Goal: Information Seeking & Learning: Learn about a topic

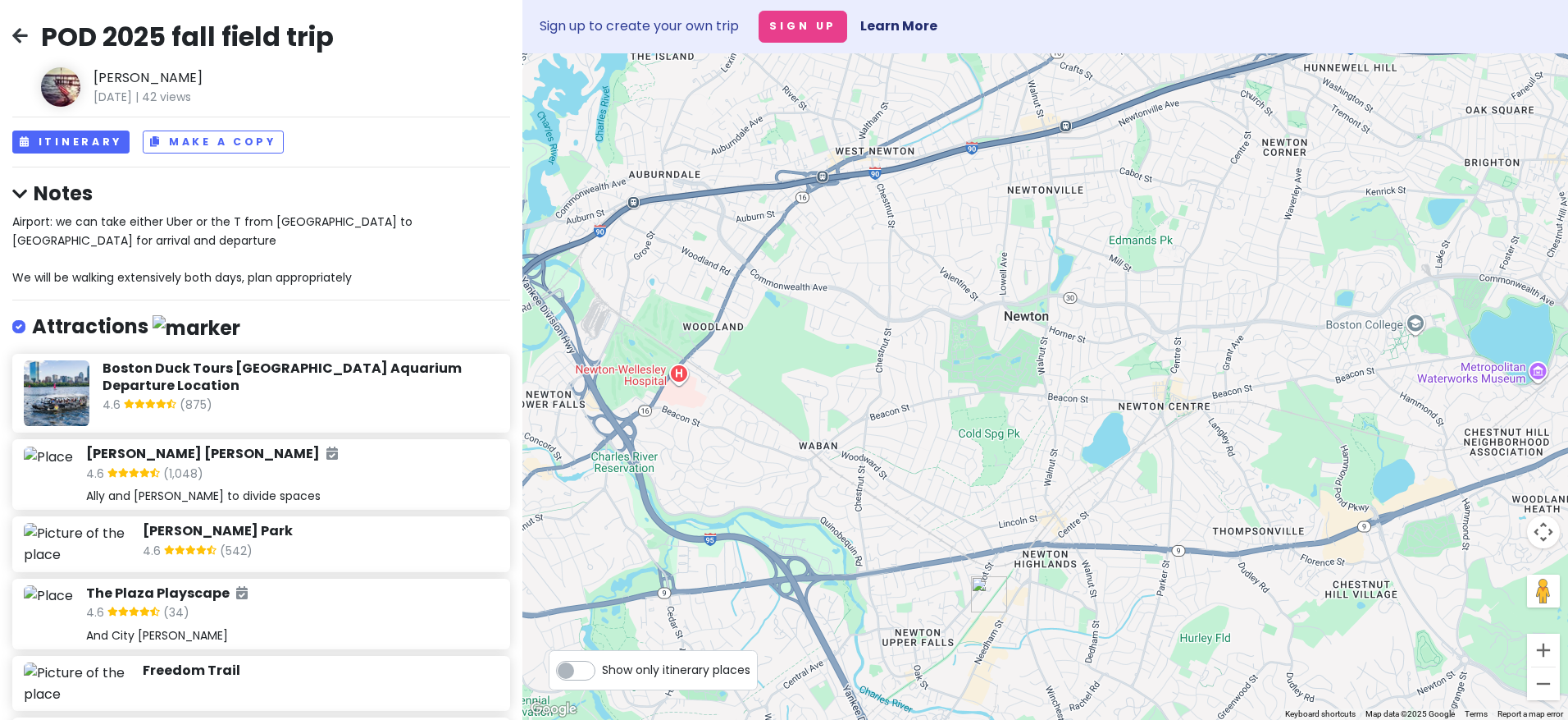
drag, startPoint x: 1010, startPoint y: 628, endPoint x: 983, endPoint y: 496, distance: 134.7
click at [984, 493] on div at bounding box center [1045, 386] width 1045 height 666
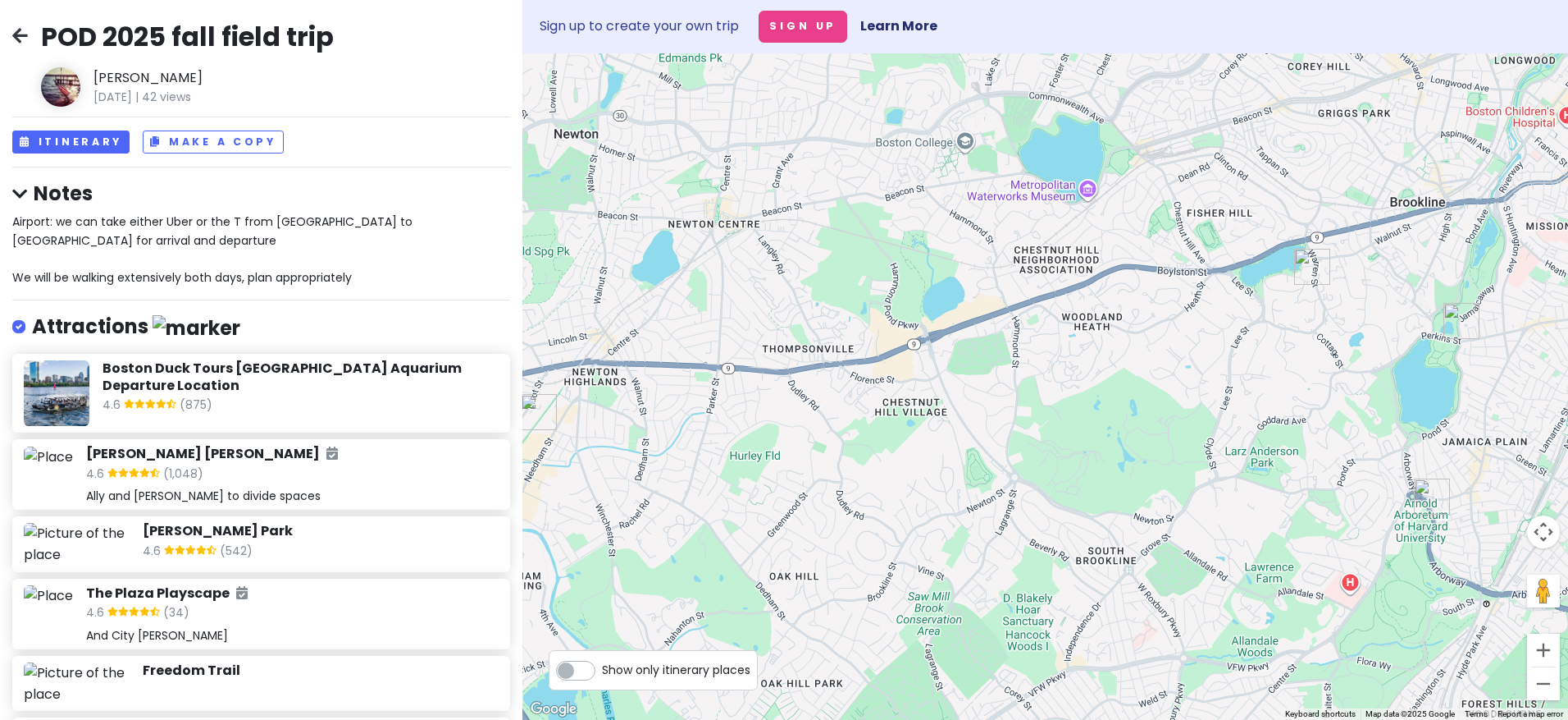
drag, startPoint x: 1058, startPoint y: 571, endPoint x: 735, endPoint y: 477, distance: 336.4
click at [735, 477] on div at bounding box center [1045, 386] width 1045 height 666
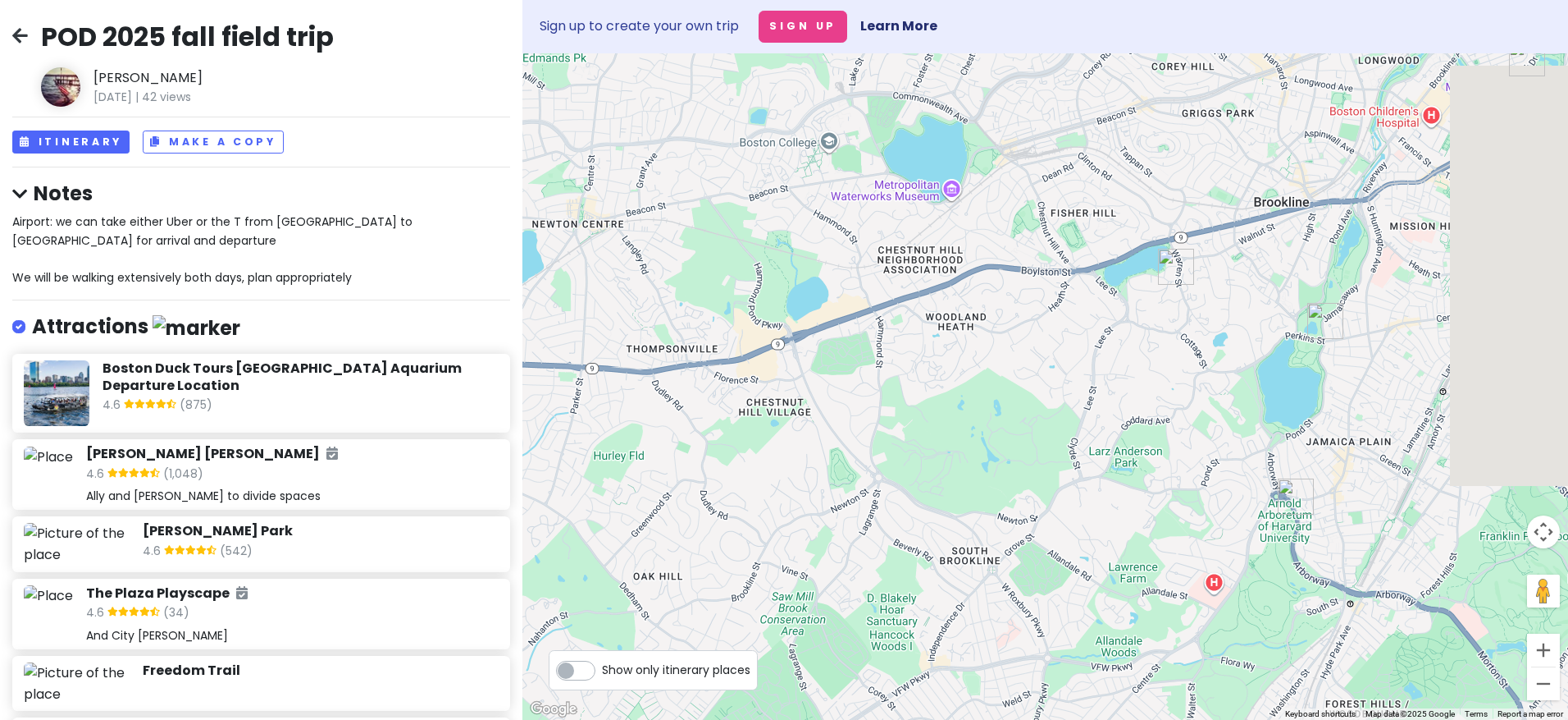
drag, startPoint x: 1395, startPoint y: 580, endPoint x: 1254, endPoint y: 580, distance: 141.0
click at [1251, 580] on div at bounding box center [1045, 386] width 1045 height 666
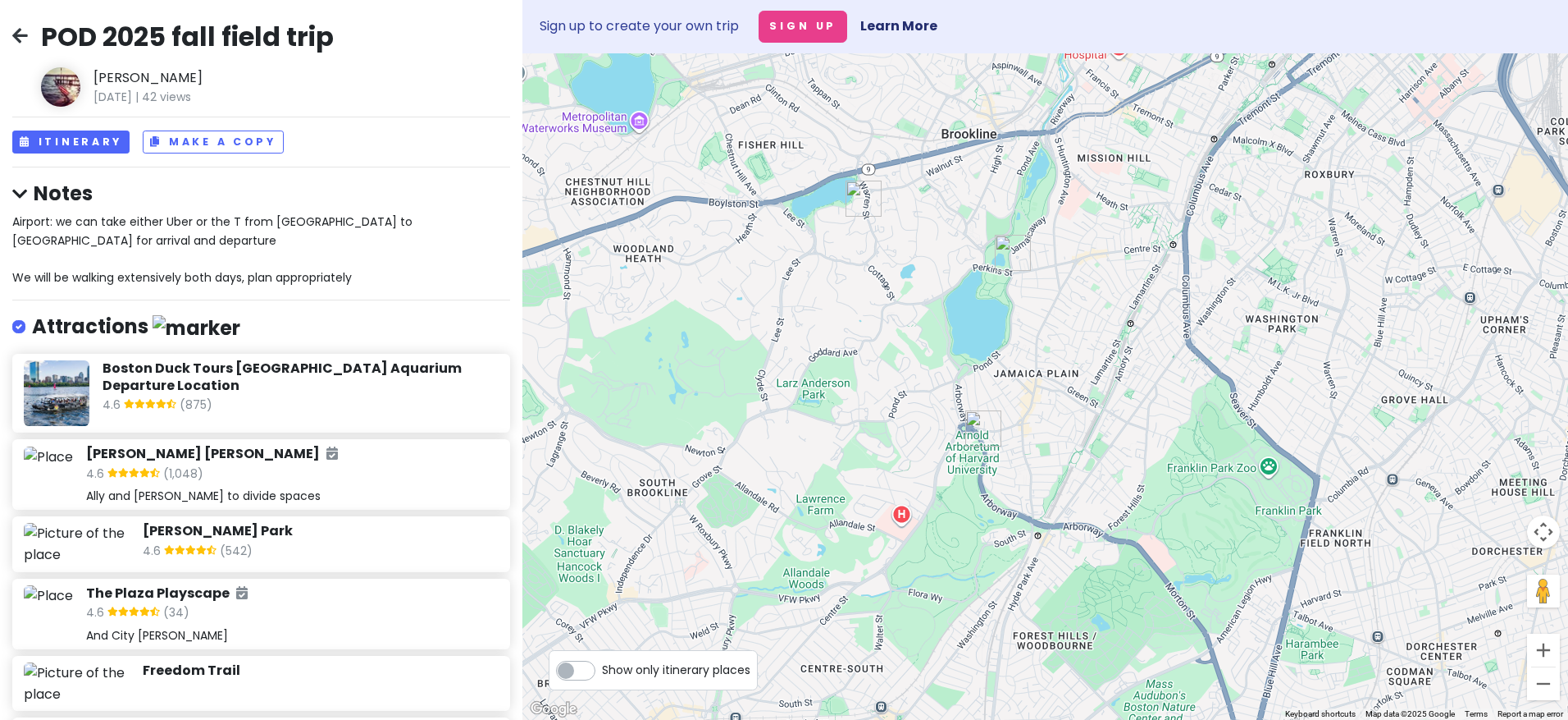
drag, startPoint x: 1299, startPoint y: 562, endPoint x: 990, endPoint y: 494, distance: 316.4
click at [990, 494] on div at bounding box center [1045, 386] width 1045 height 666
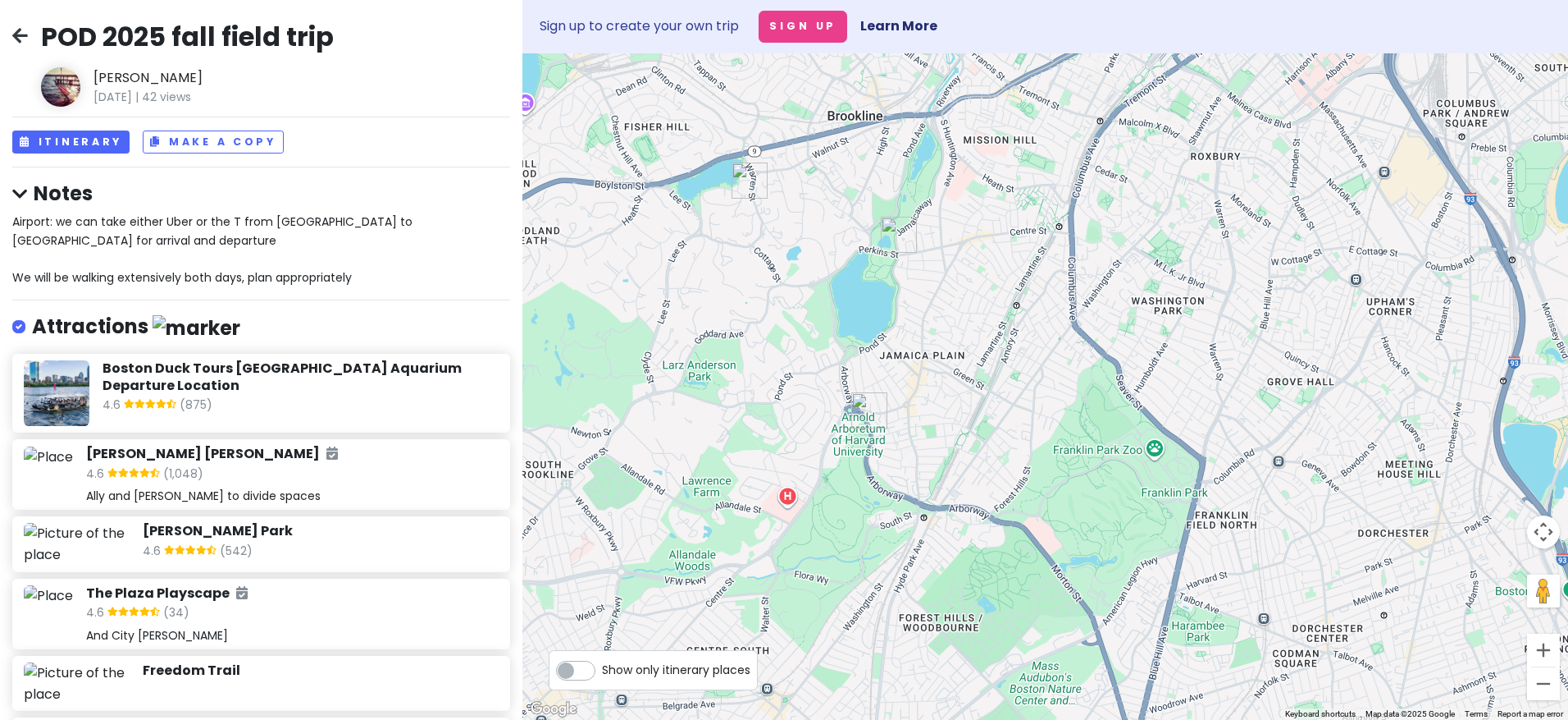
drag, startPoint x: 1133, startPoint y: 445, endPoint x: 1017, endPoint y: 428, distance: 117.2
click at [1017, 428] on div at bounding box center [1045, 386] width 1045 height 666
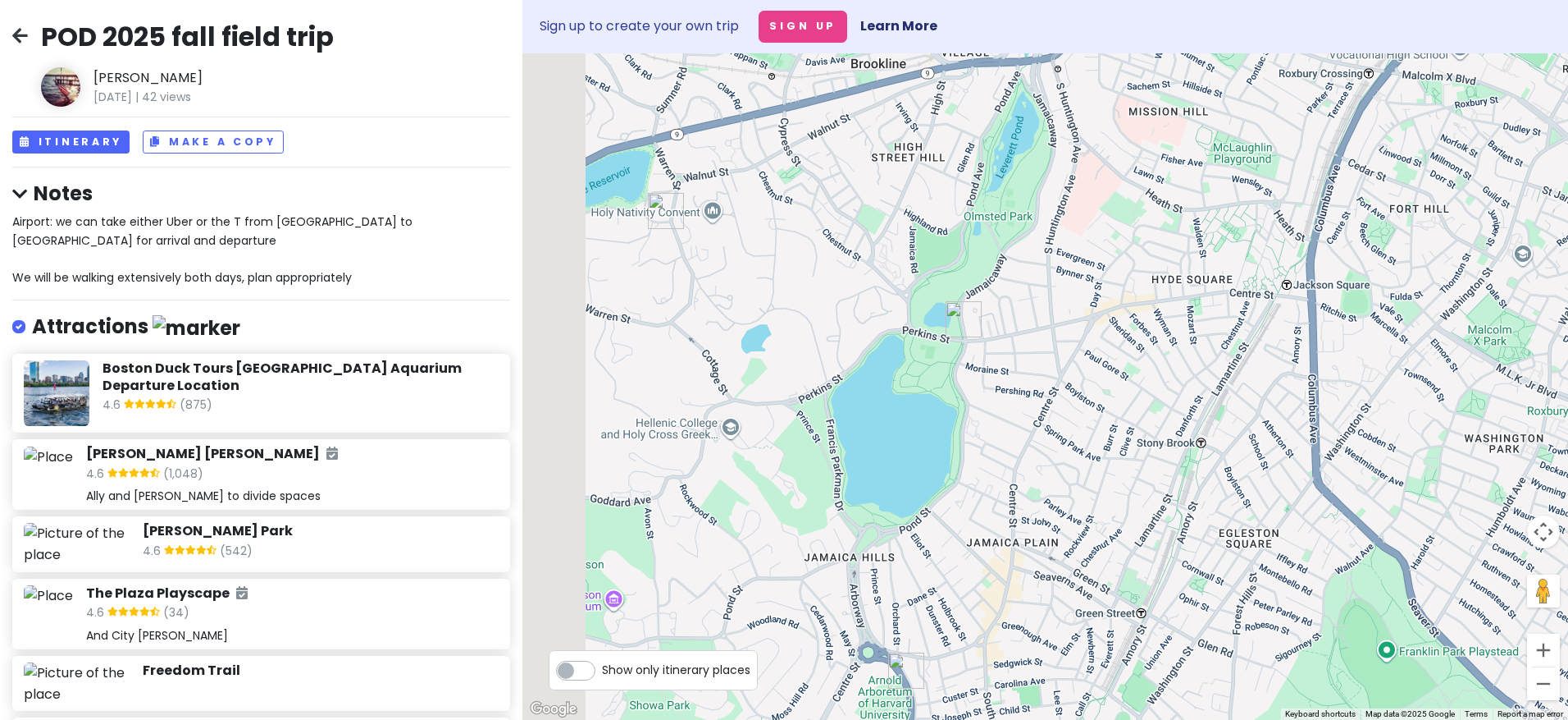
drag, startPoint x: 661, startPoint y: 238, endPoint x: 783, endPoint y: 281, distance: 129.4
click at [783, 281] on div at bounding box center [1045, 386] width 1045 height 666
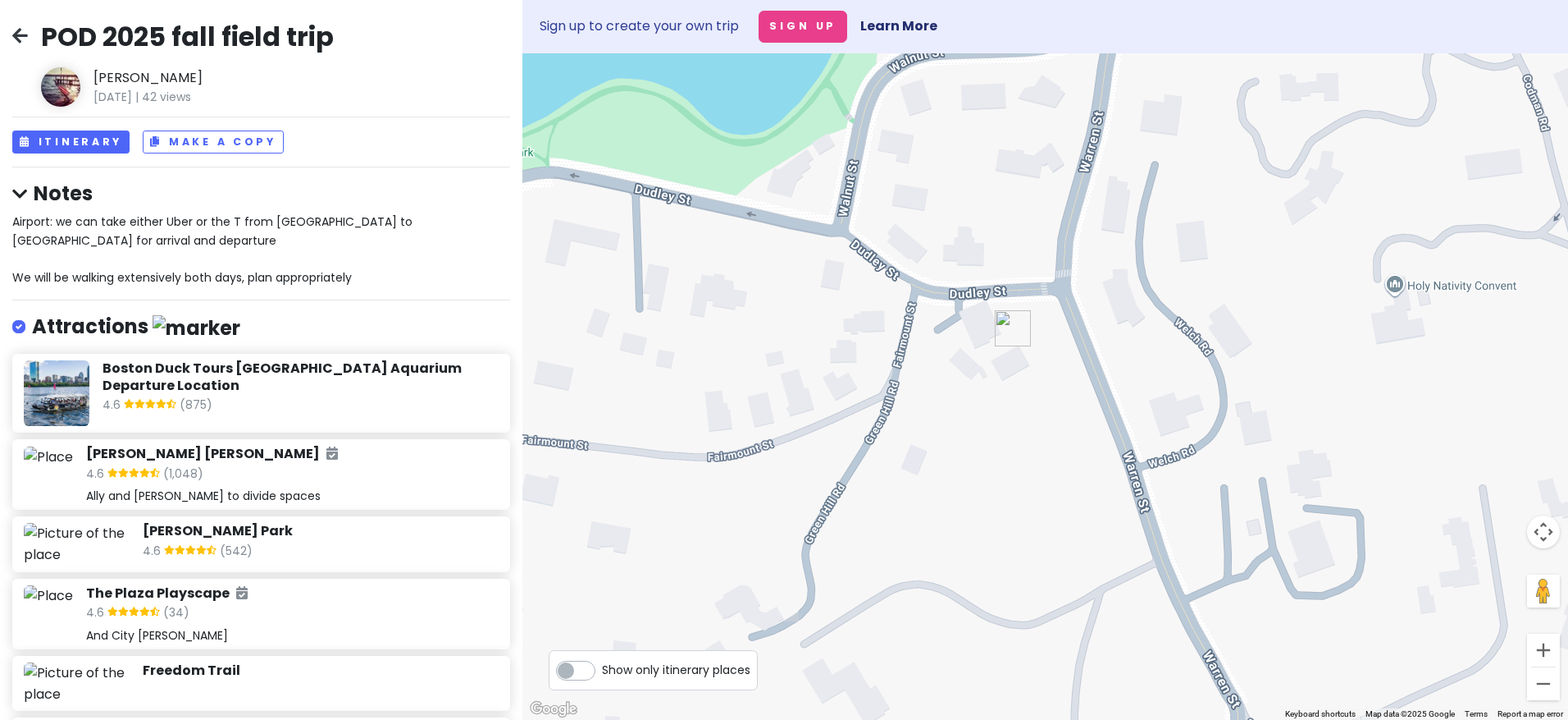
drag, startPoint x: 723, startPoint y: 233, endPoint x: 879, endPoint y: 271, distance: 160.6
click at [879, 271] on div at bounding box center [1045, 386] width 1045 height 666
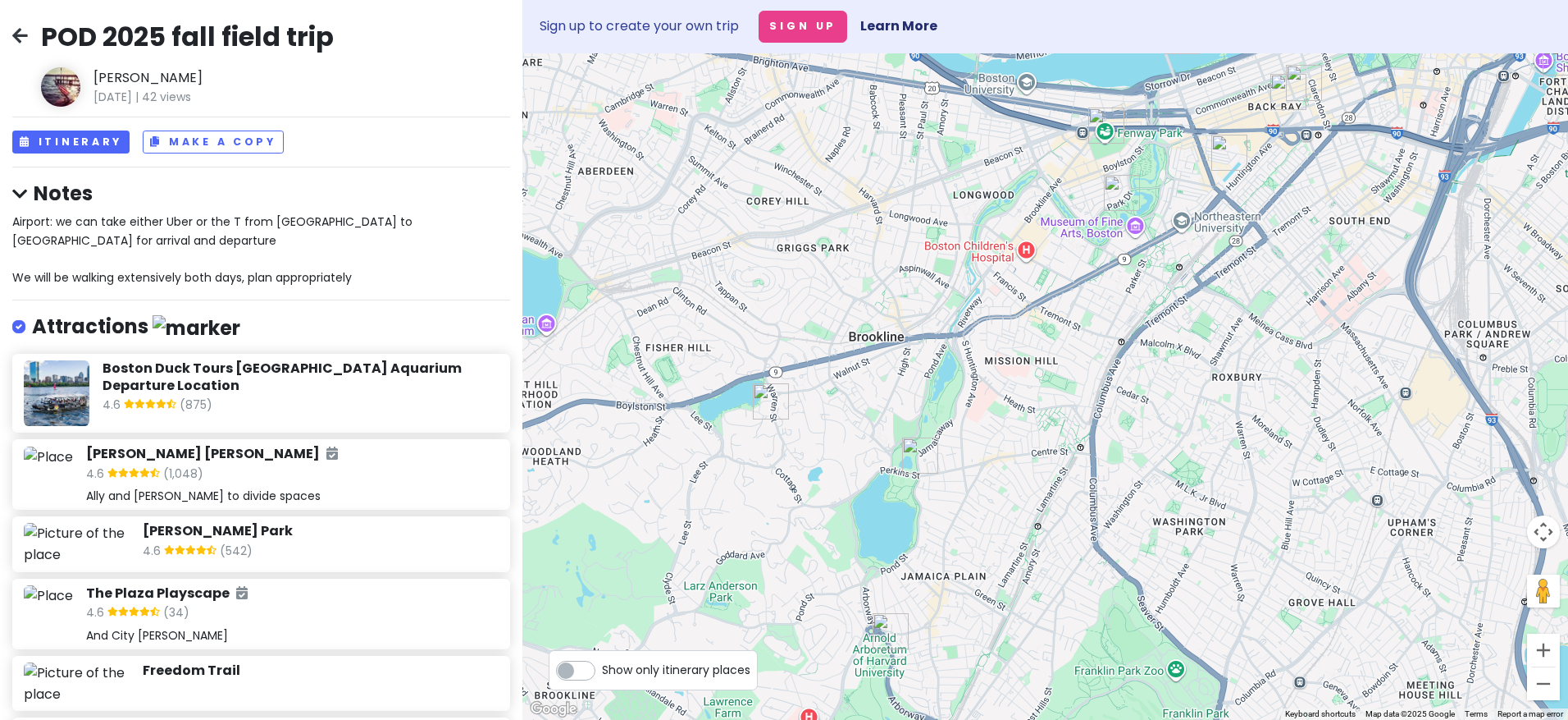
drag, startPoint x: 1085, startPoint y: 288, endPoint x: 838, endPoint y: 389, distance: 266.9
click at [841, 389] on div at bounding box center [1045, 386] width 1045 height 666
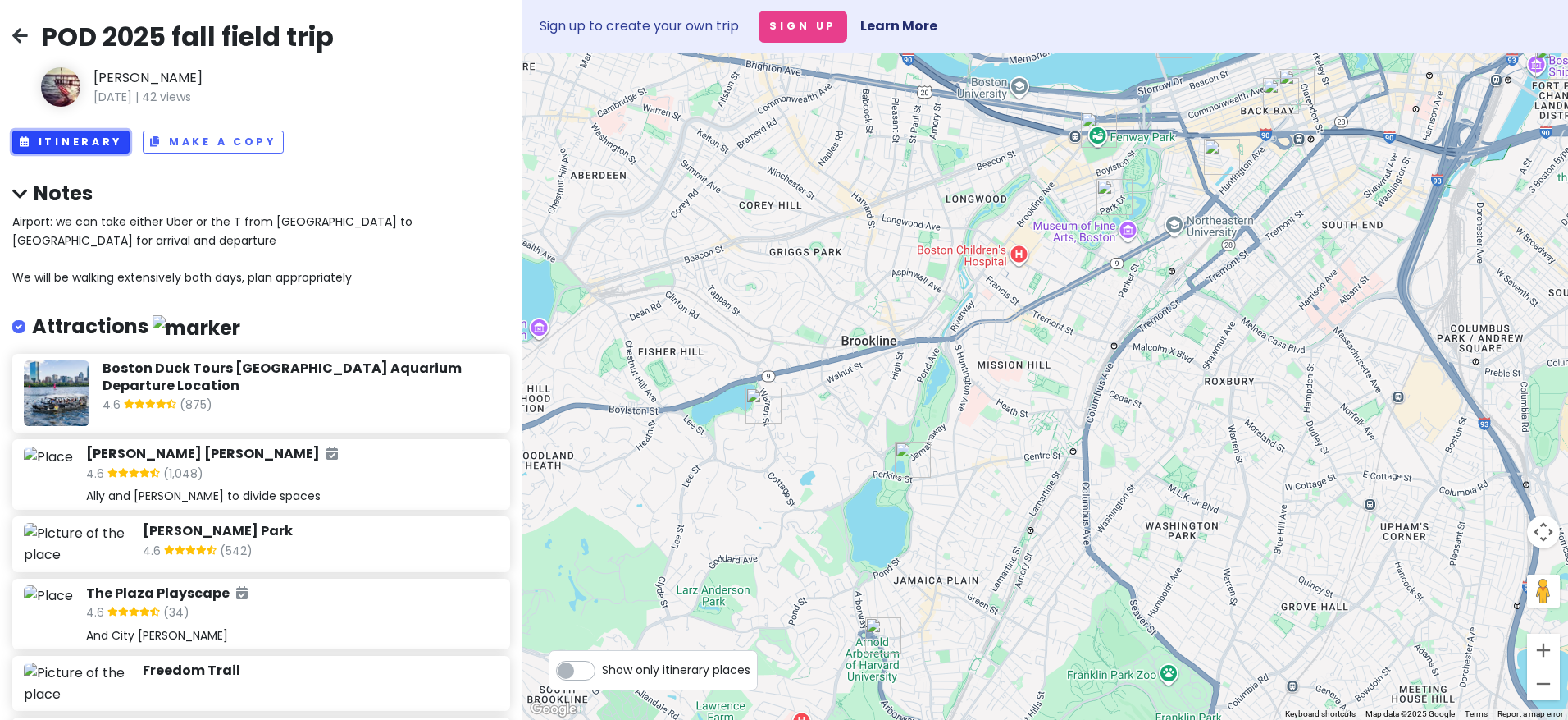
click at [54, 146] on button "Itinerary" at bounding box center [71, 142] width 118 height 23
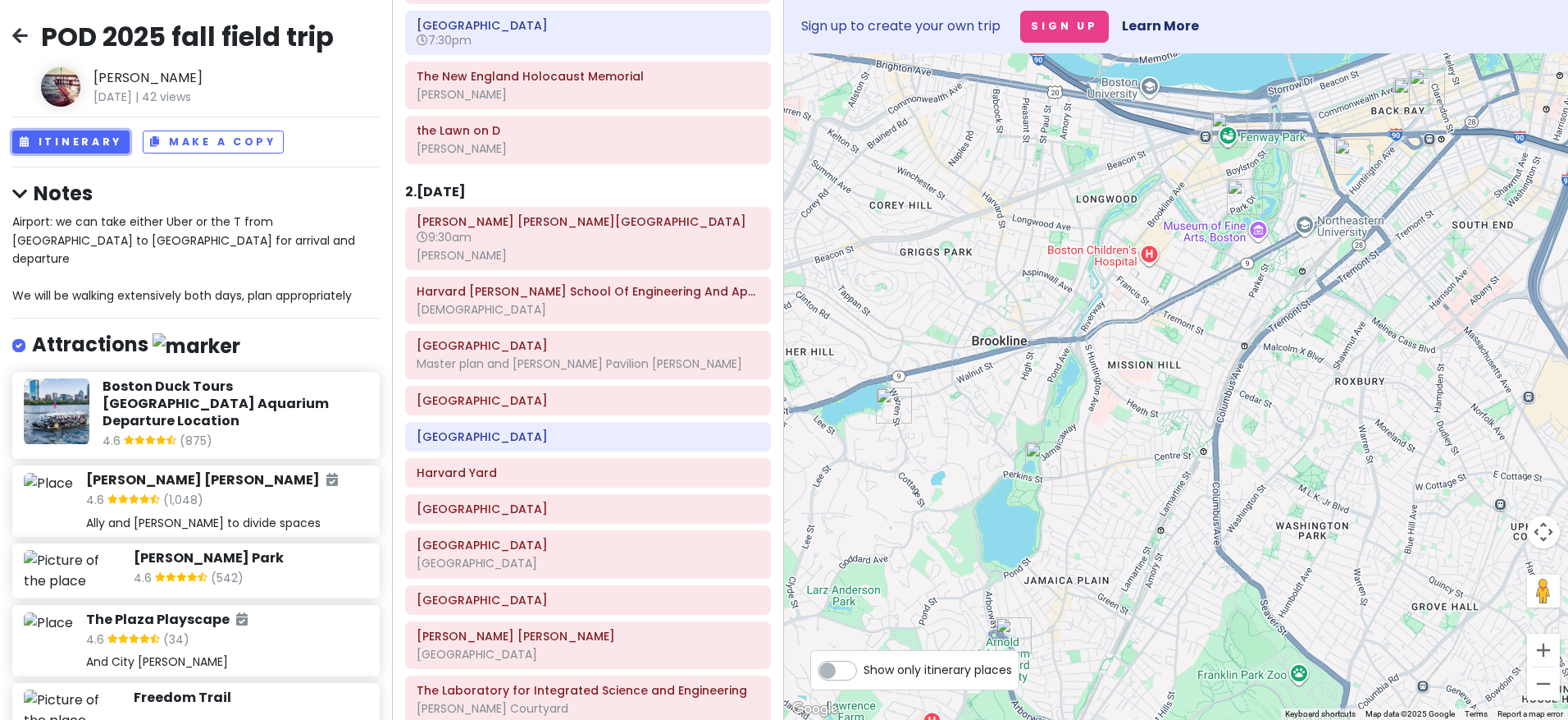
scroll to position [574, 0]
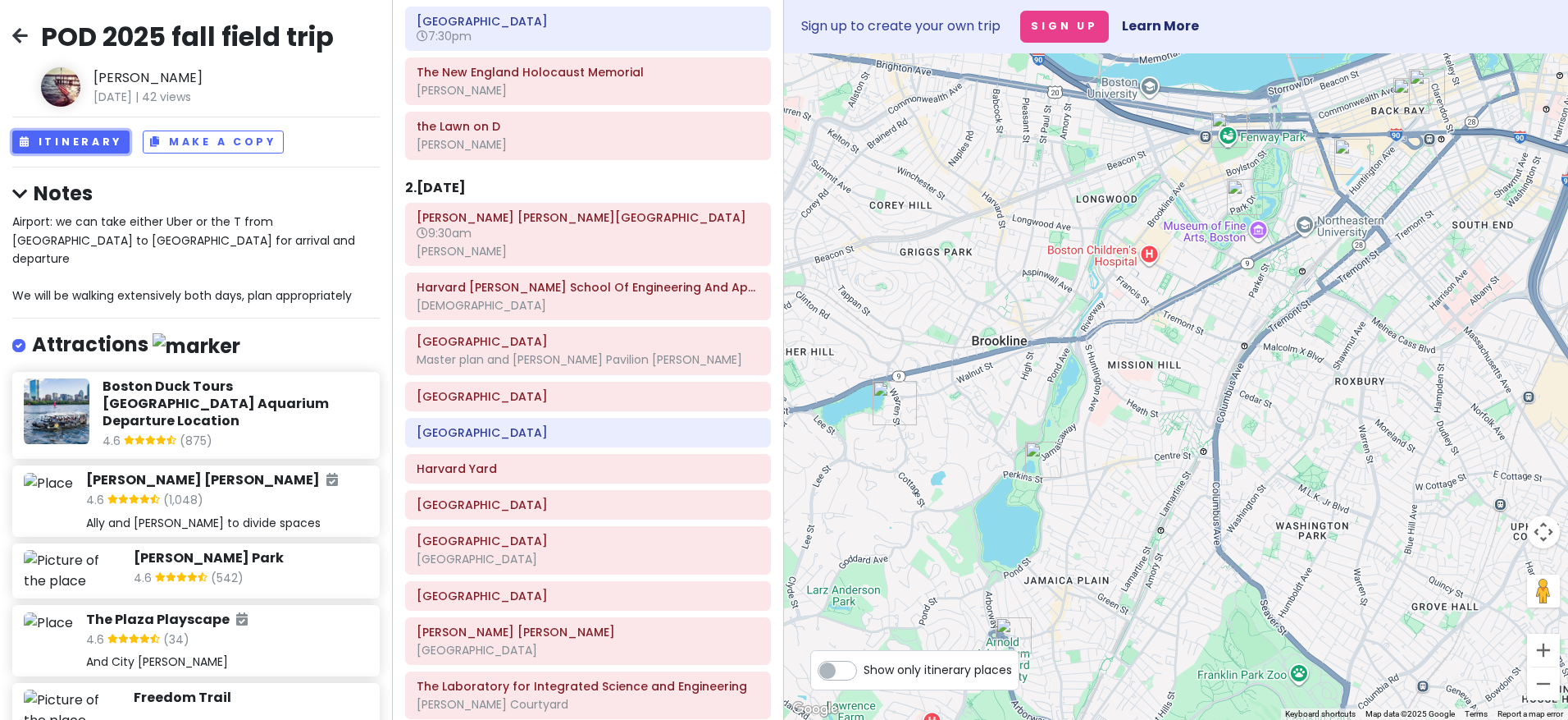
click at [577, 251] on div "[PERSON_NAME]" at bounding box center [587, 251] width 343 height 15
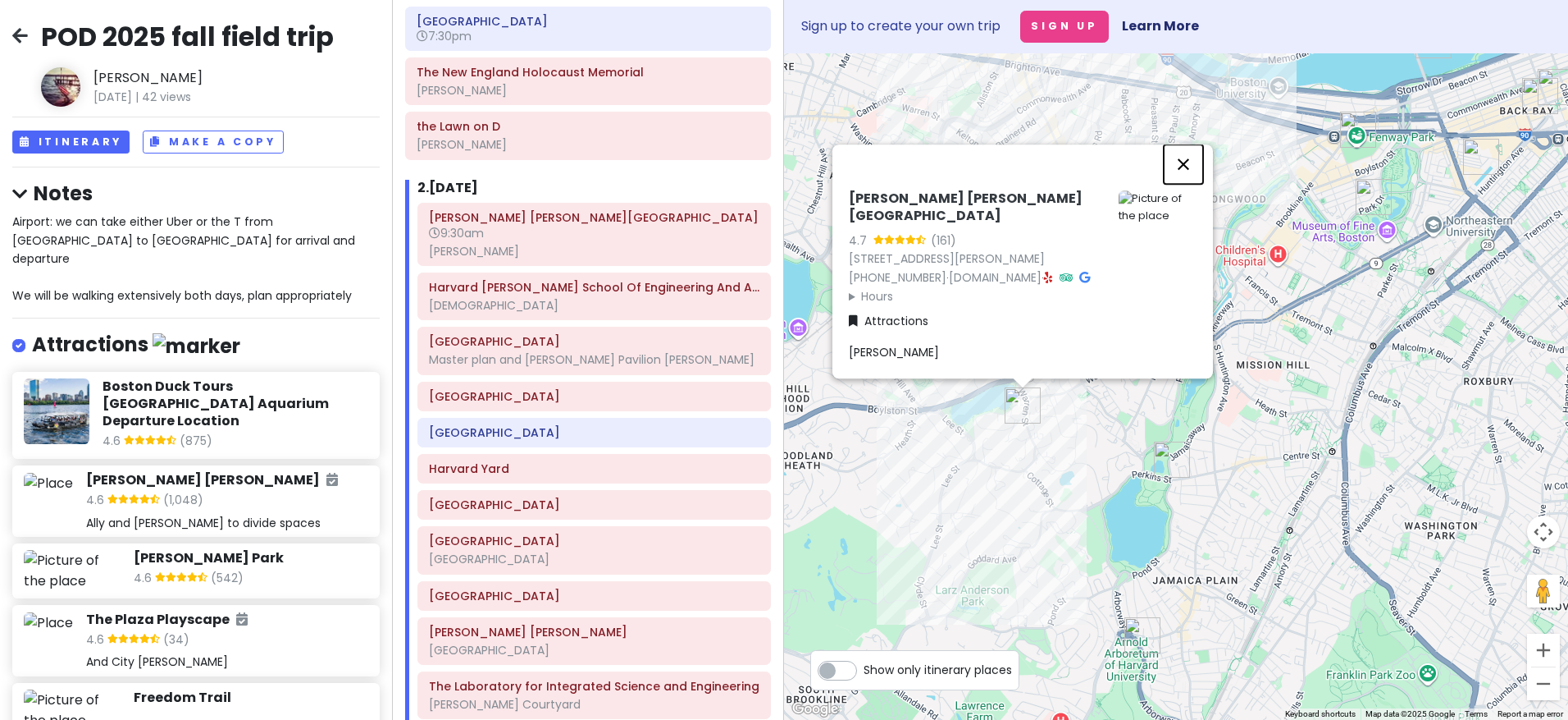
click at [1184, 165] on button "Close" at bounding box center [1183, 164] width 39 height 39
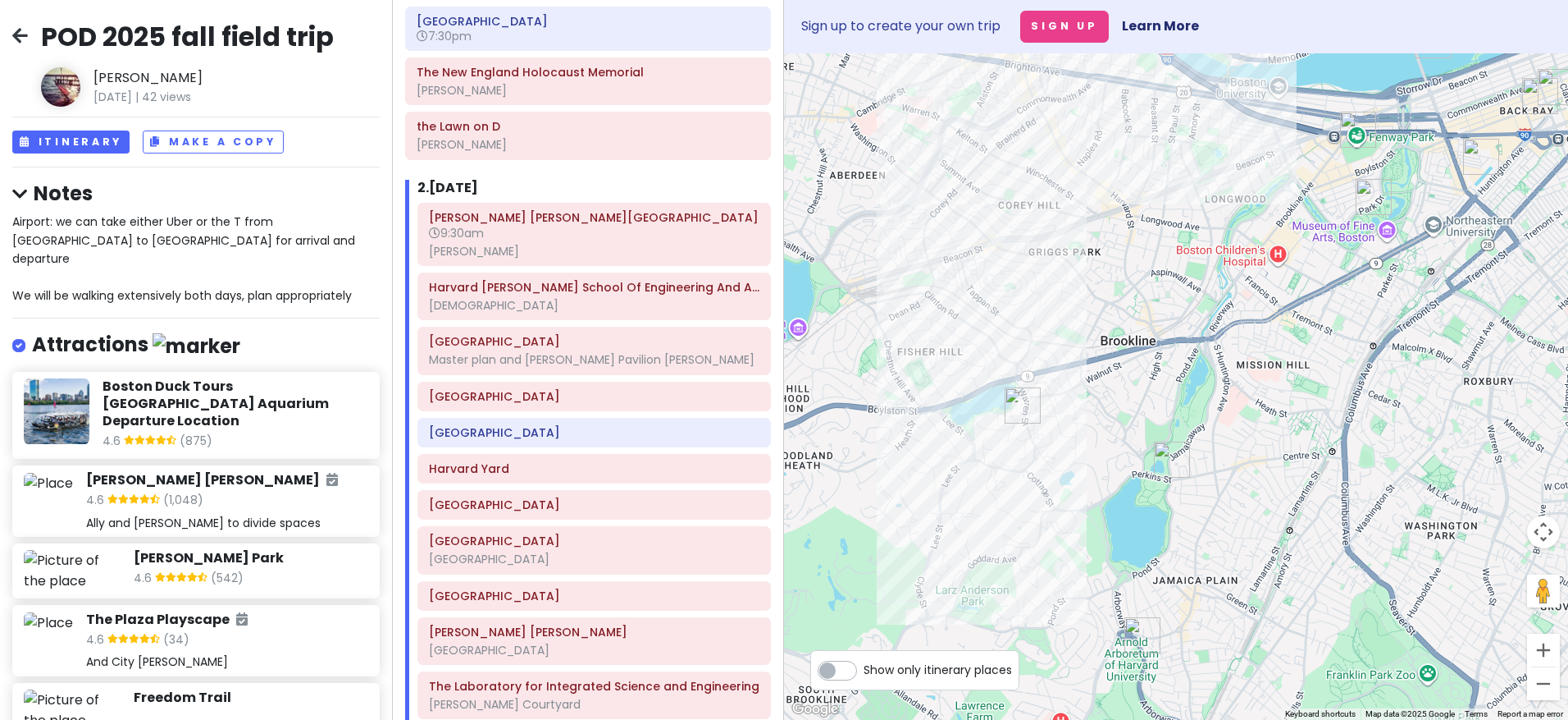
click at [468, 180] on h6 "2 . Fri 9/19" at bounding box center [447, 188] width 61 height 17
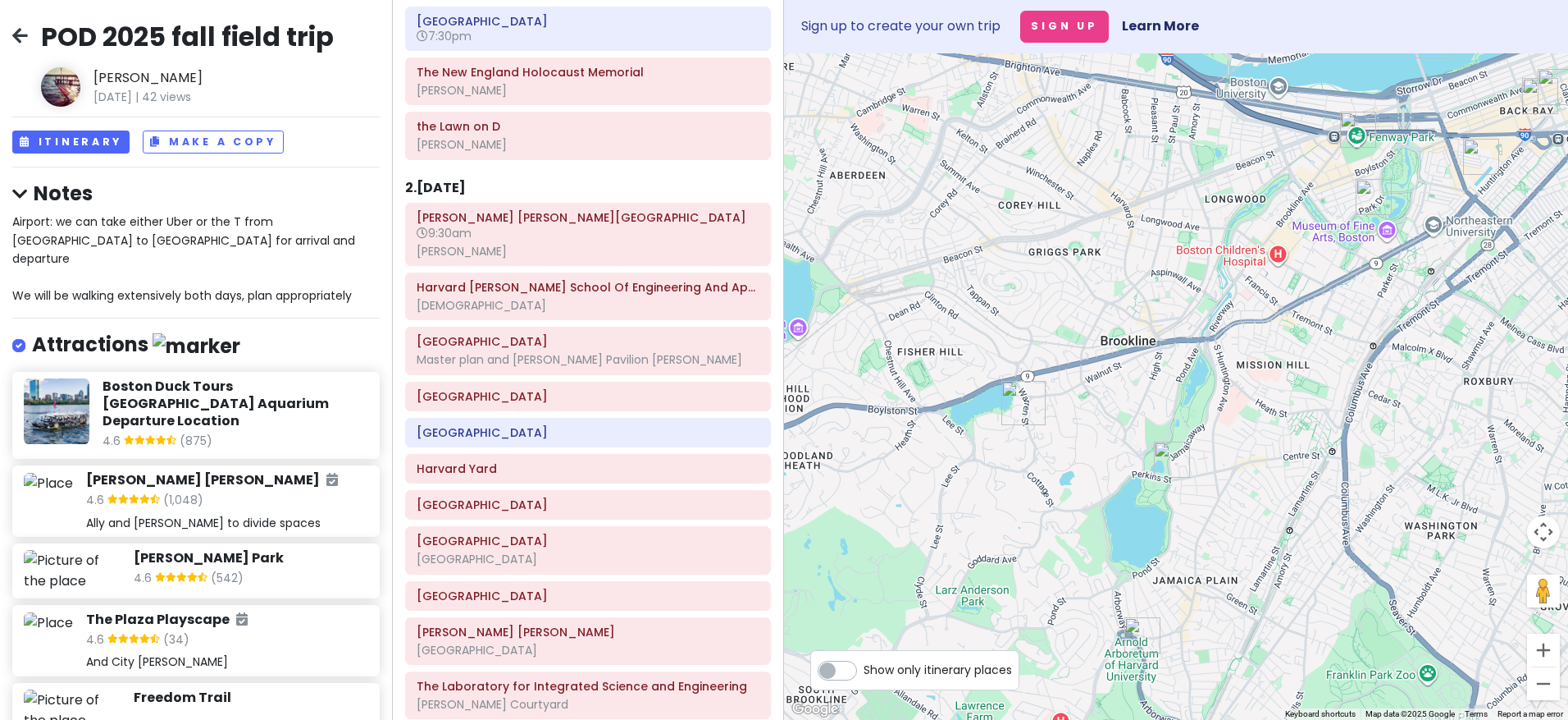
click at [559, 240] on h6 "9:30am" at bounding box center [587, 233] width 343 height 15
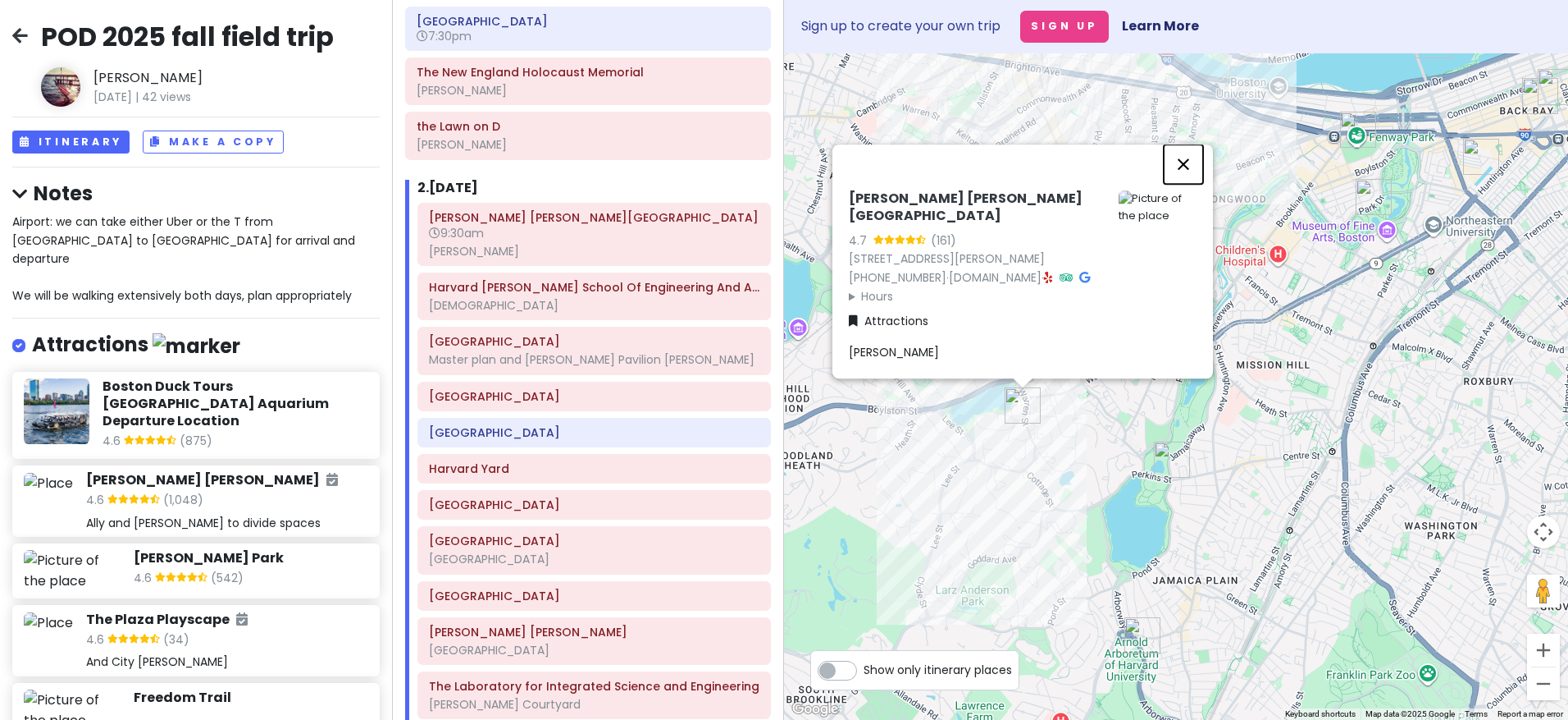
click at [1187, 162] on button "Close" at bounding box center [1183, 164] width 39 height 39
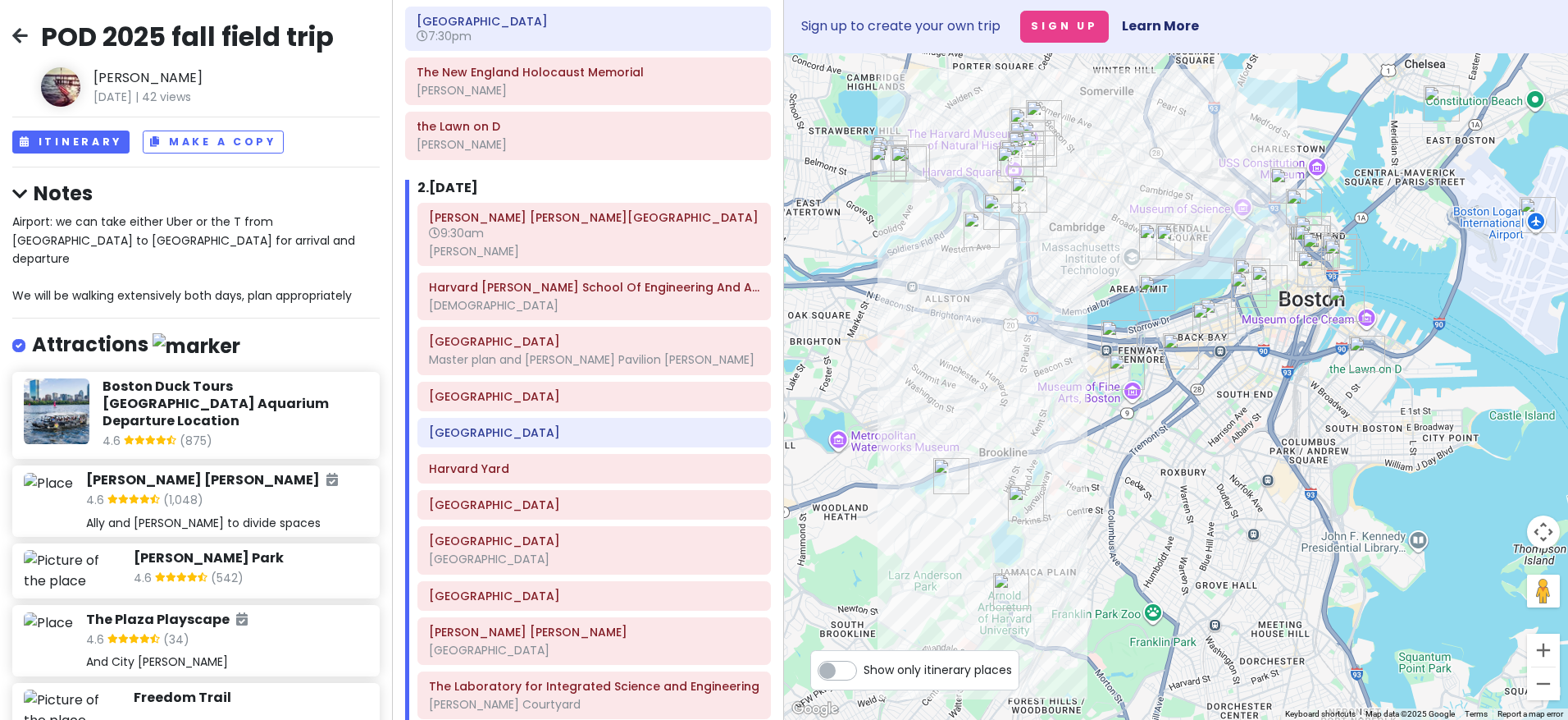
drag, startPoint x: 1159, startPoint y: 206, endPoint x: 1024, endPoint y: 382, distance: 221.8
click at [1024, 382] on div at bounding box center [1176, 386] width 784 height 666
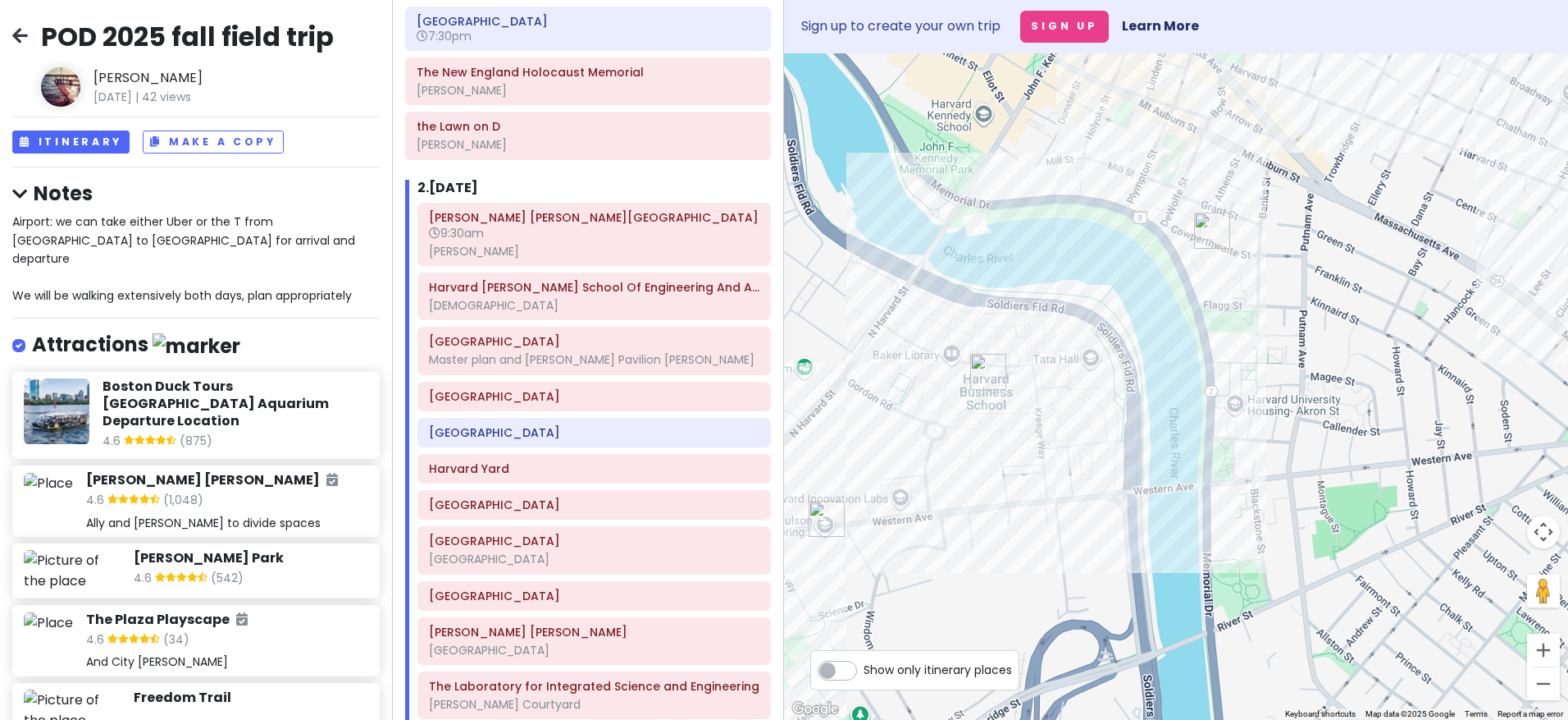
drag, startPoint x: 1071, startPoint y: 196, endPoint x: 1061, endPoint y: 303, distance: 107.5
click at [1061, 303] on div at bounding box center [1176, 386] width 784 height 666
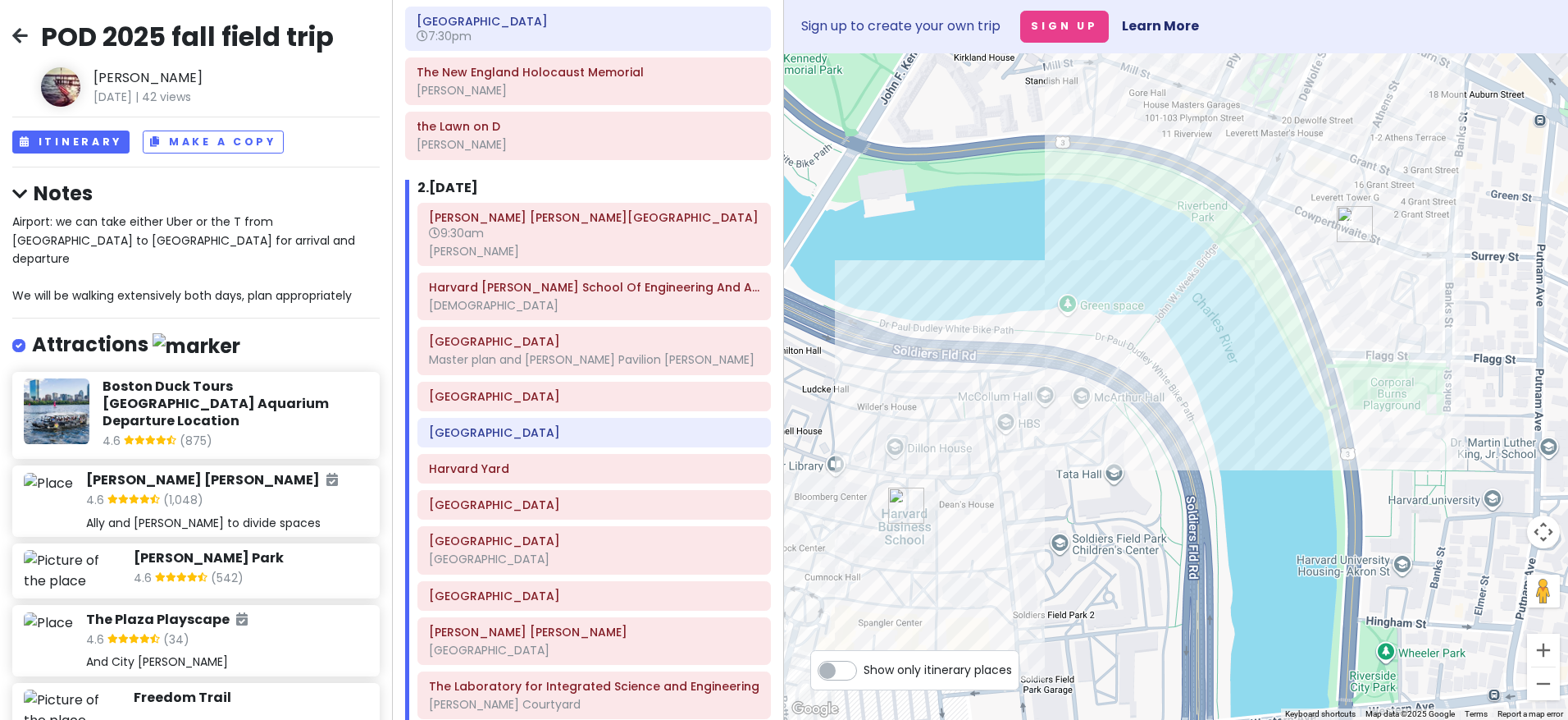
drag, startPoint x: 1118, startPoint y: 343, endPoint x: 1162, endPoint y: 460, distance: 125.0
click at [1162, 460] on div at bounding box center [1176, 386] width 784 height 666
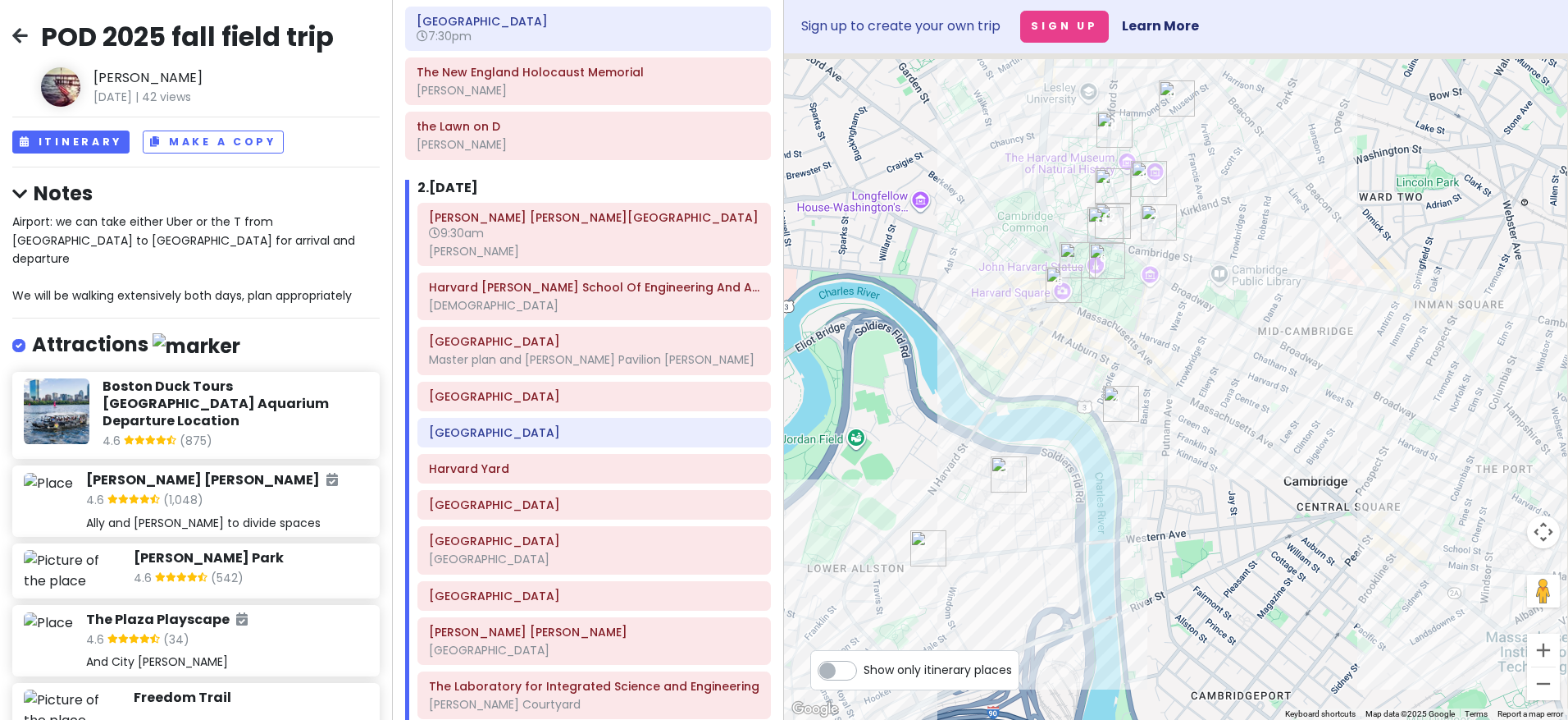
drag, startPoint x: 1281, startPoint y: 373, endPoint x: 1178, endPoint y: 416, distance: 111.6
click at [1178, 416] on div at bounding box center [1176, 386] width 784 height 666
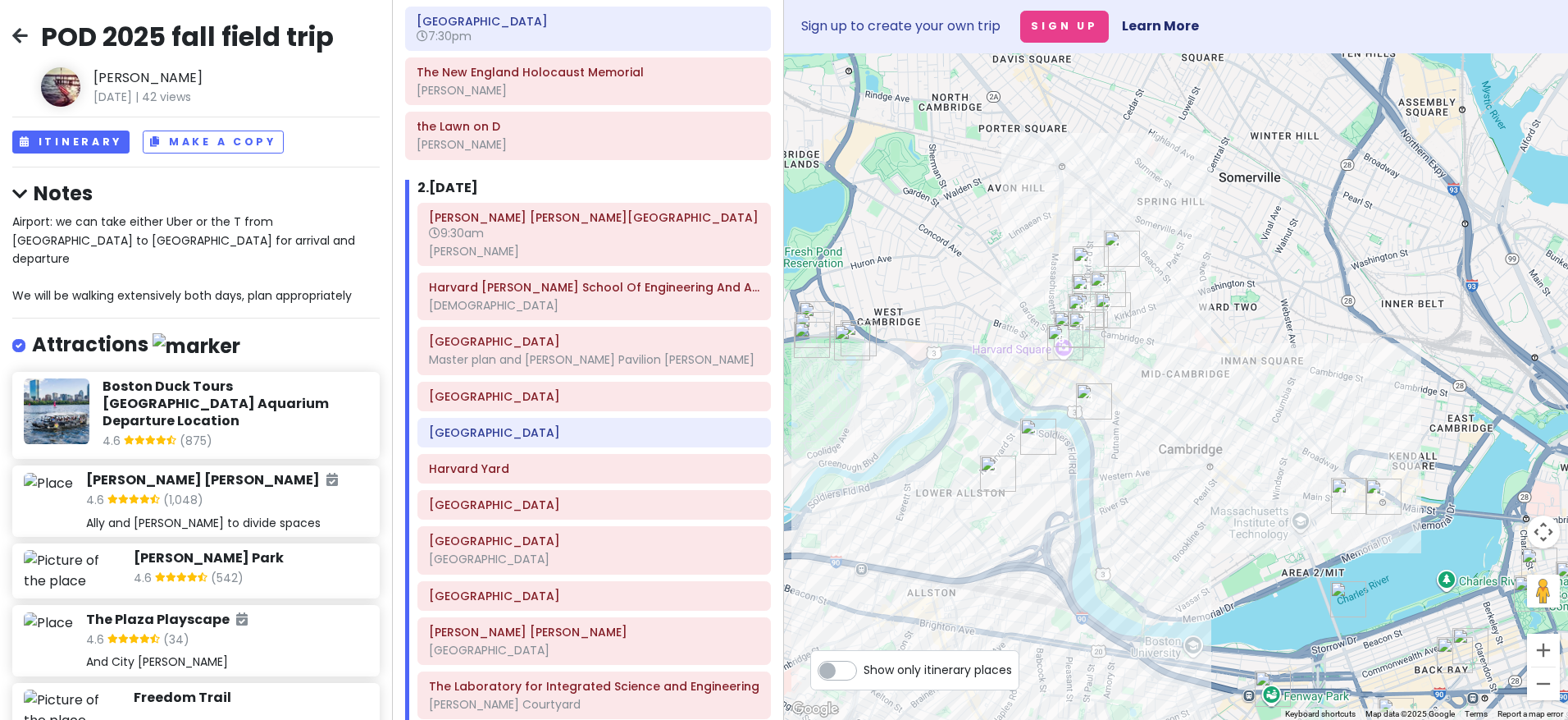
drag, startPoint x: 1216, startPoint y: 423, endPoint x: 1157, endPoint y: 423, distance: 59.0
click at [1157, 423] on div at bounding box center [1176, 386] width 784 height 666
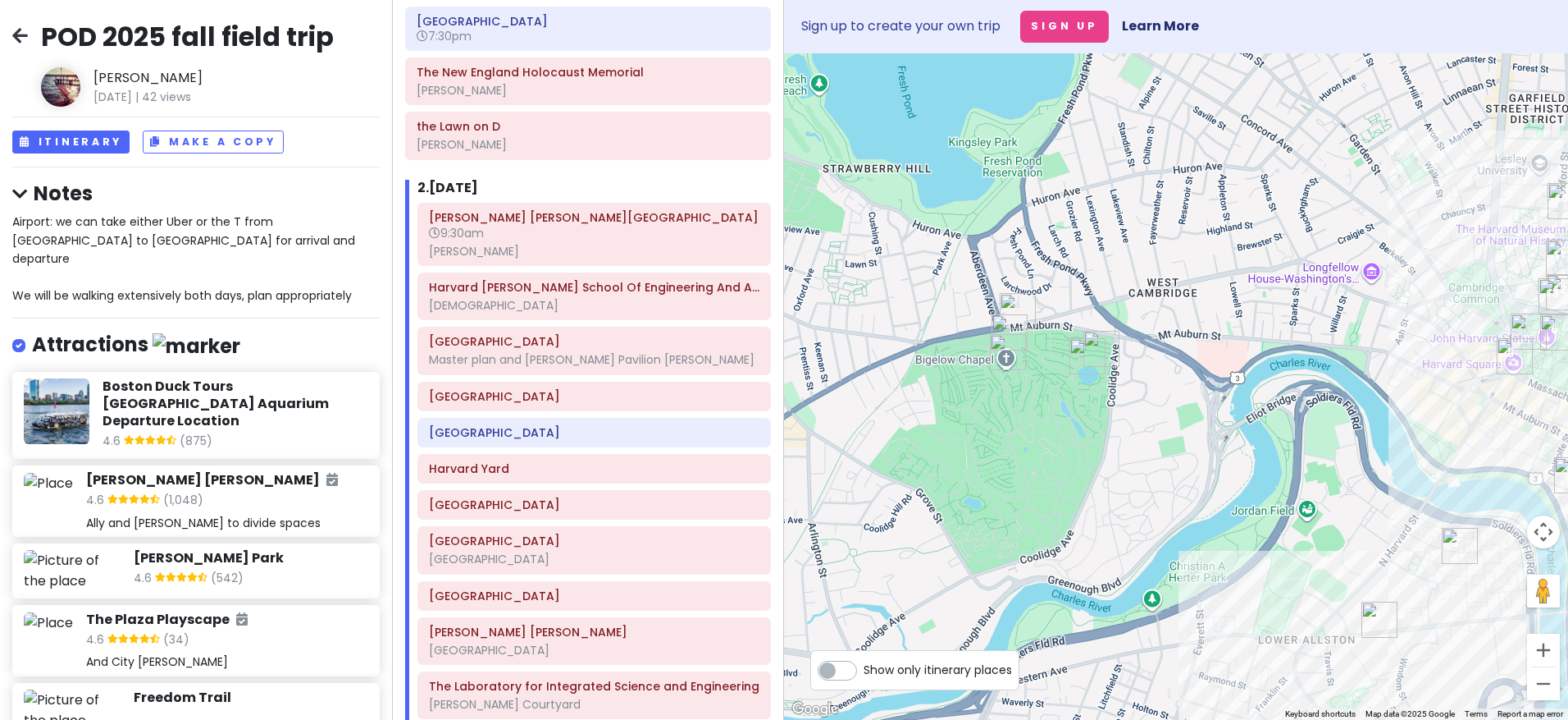
drag, startPoint x: 966, startPoint y: 304, endPoint x: 1284, endPoint y: 409, distance: 334.9
click at [1251, 418] on div at bounding box center [1176, 386] width 784 height 666
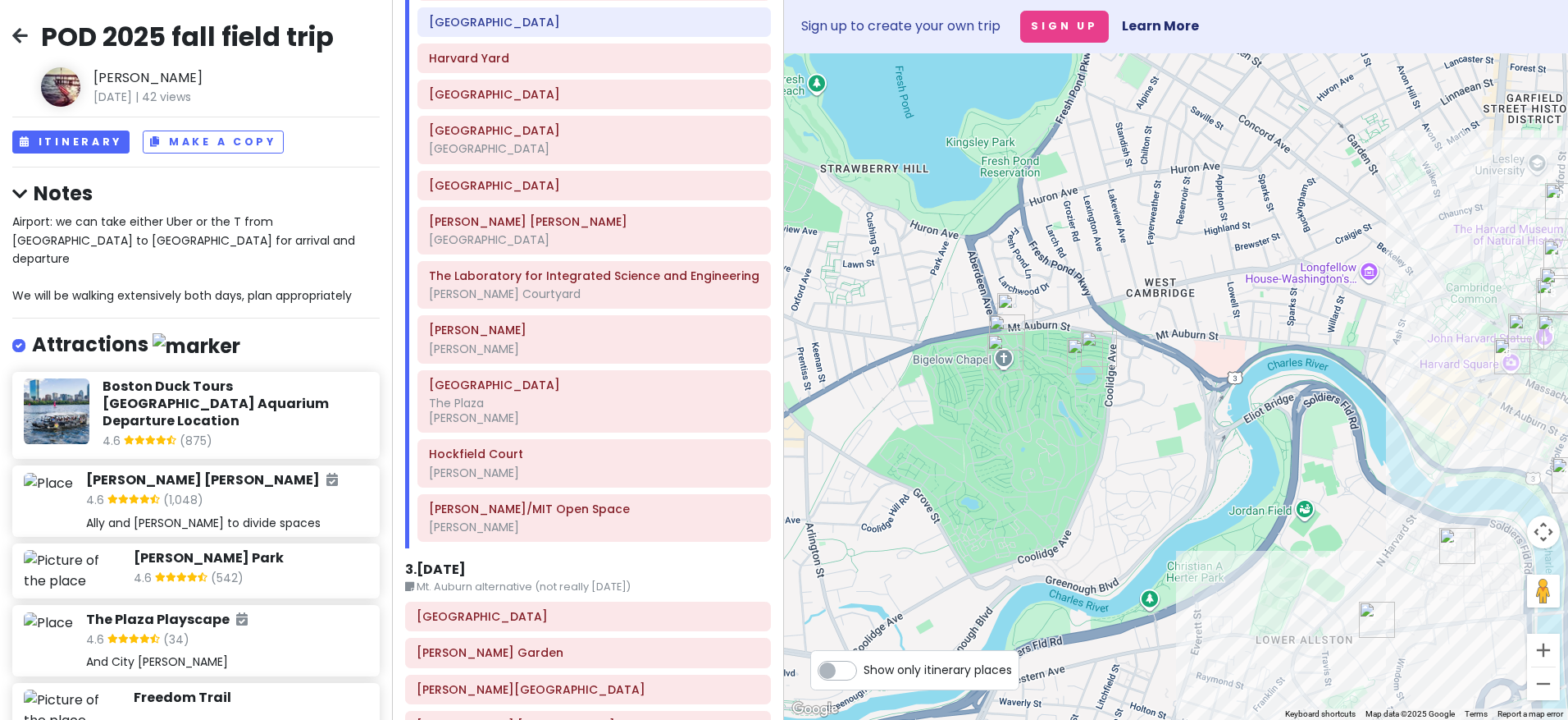
scroll to position [1099, 0]
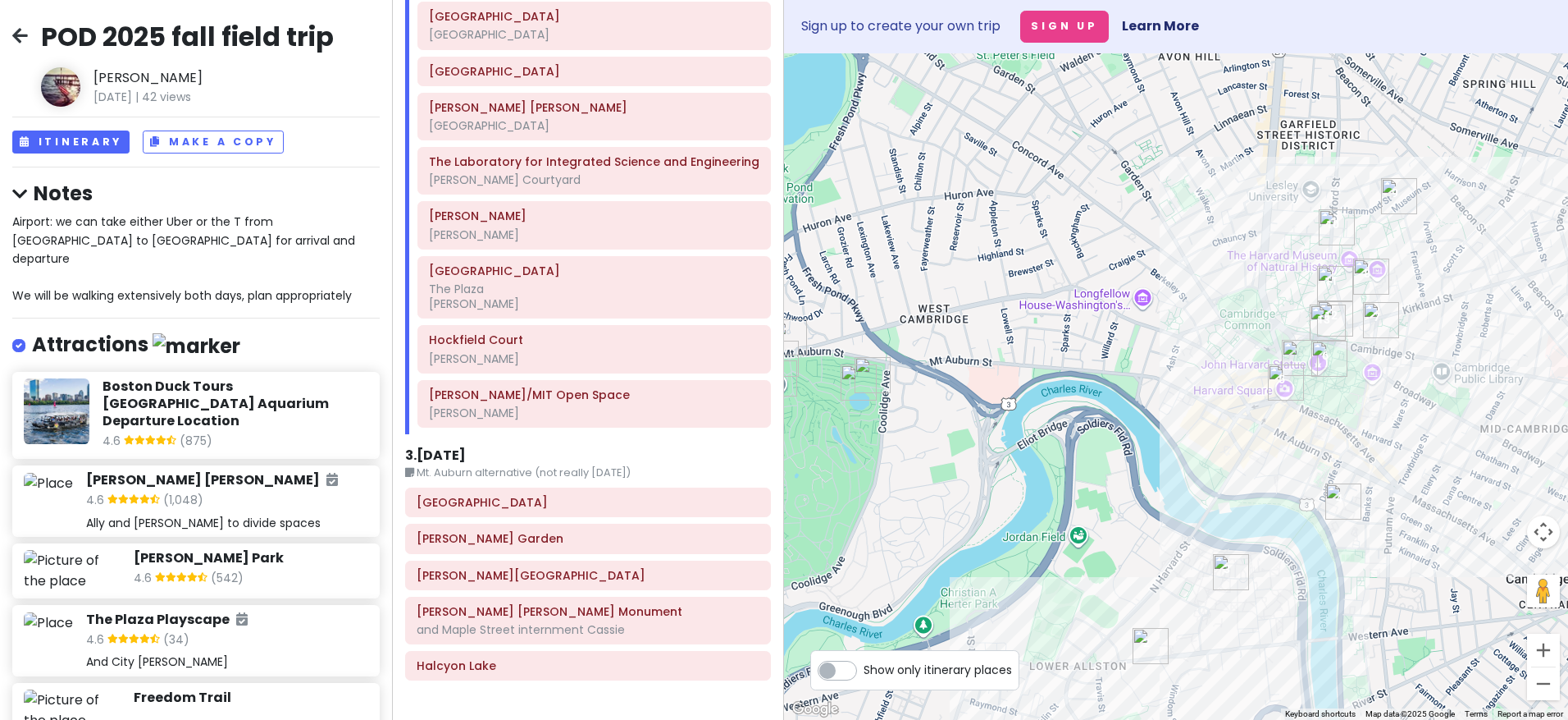
drag, startPoint x: 1086, startPoint y: 402, endPoint x: 849, endPoint y: 431, distance: 238.8
click at [849, 431] on div at bounding box center [1176, 386] width 784 height 666
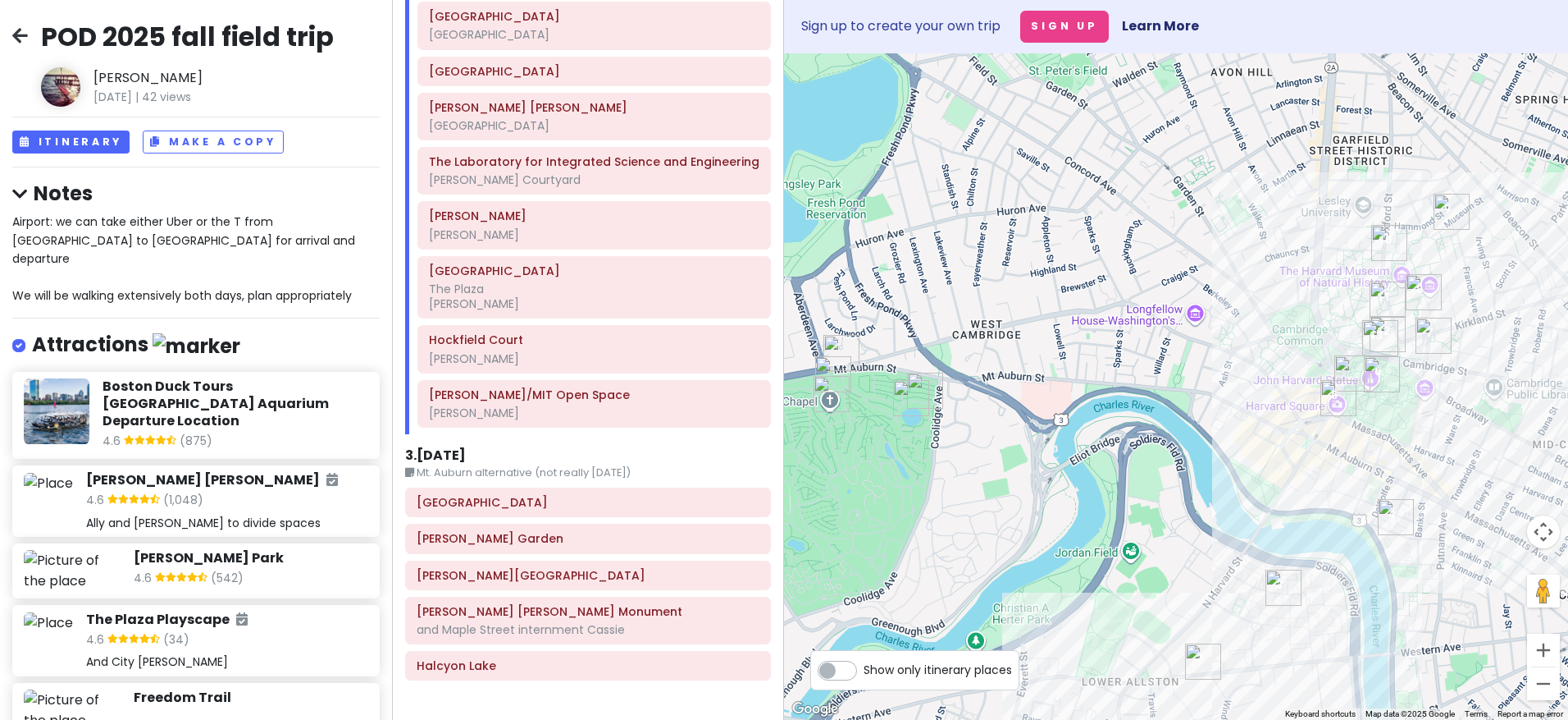
drag, startPoint x: 1039, startPoint y: 422, endPoint x: 1102, endPoint y: 436, distance: 64.5
click at [1102, 436] on div at bounding box center [1176, 386] width 784 height 666
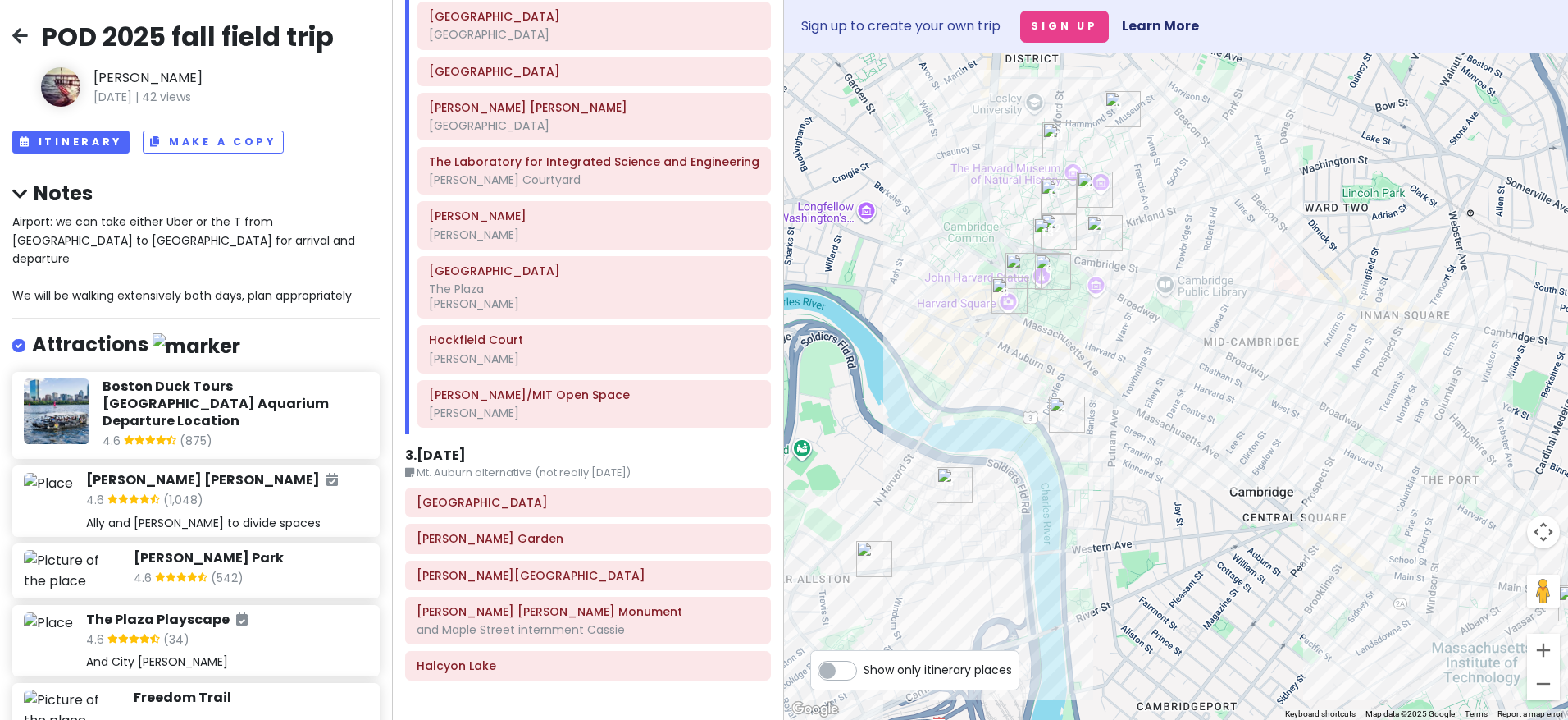
drag, startPoint x: 1274, startPoint y: 347, endPoint x: 1017, endPoint y: 335, distance: 257.3
click at [938, 243] on div at bounding box center [1176, 386] width 784 height 666
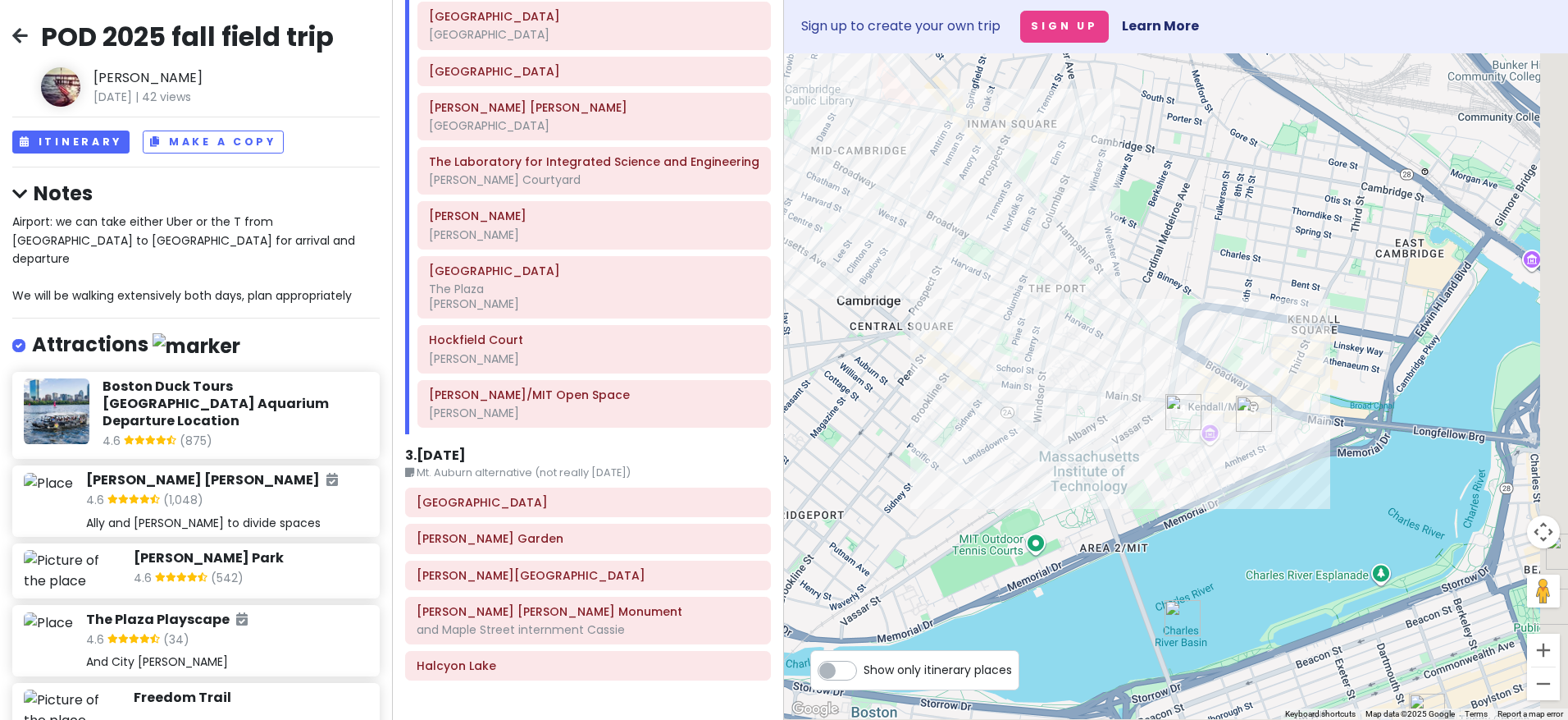
drag, startPoint x: 1242, startPoint y: 501, endPoint x: 845, endPoint y: 301, distance: 444.5
click at [845, 301] on div at bounding box center [1176, 386] width 784 height 666
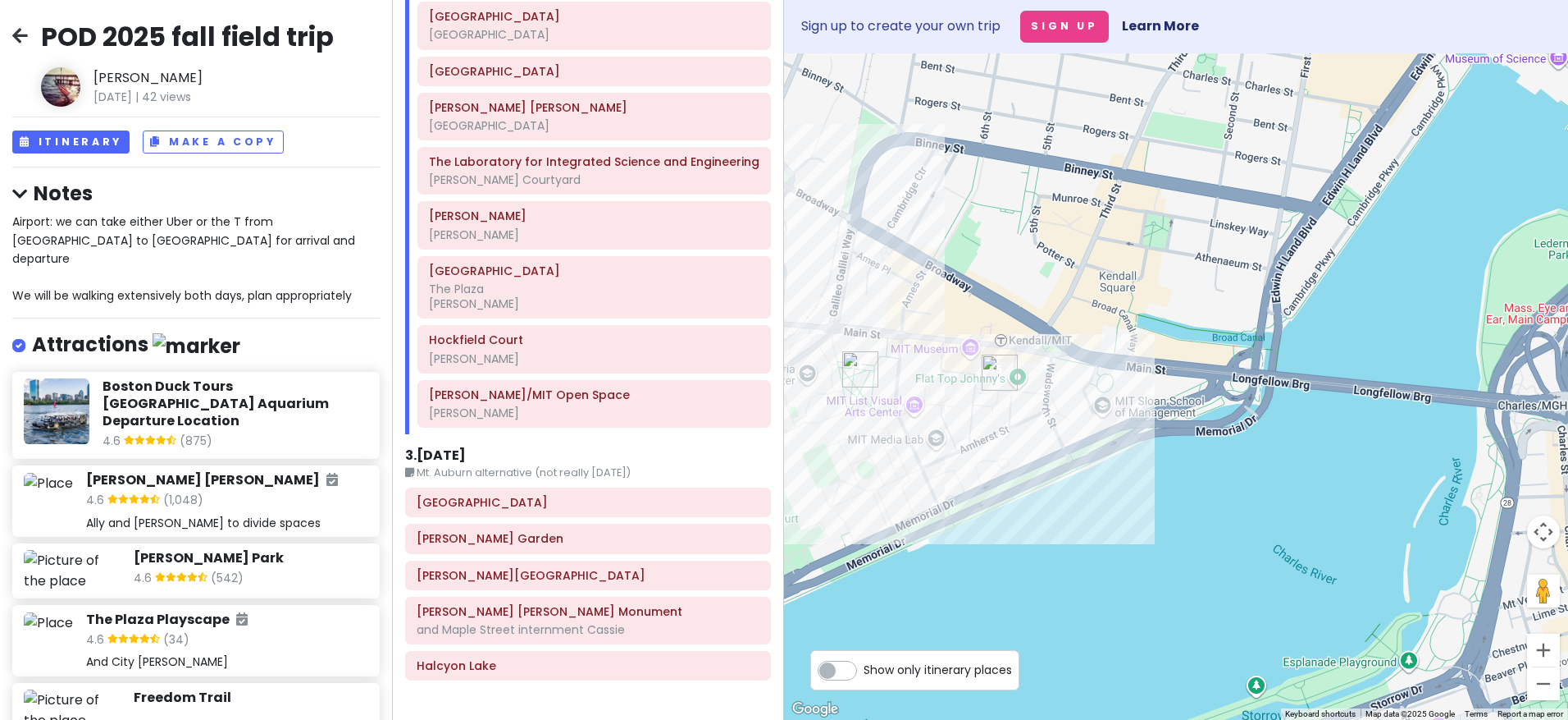
drag, startPoint x: 1211, startPoint y: 361, endPoint x: 1026, endPoint y: 414, distance: 192.4
click at [1025, 418] on div at bounding box center [1176, 386] width 784 height 666
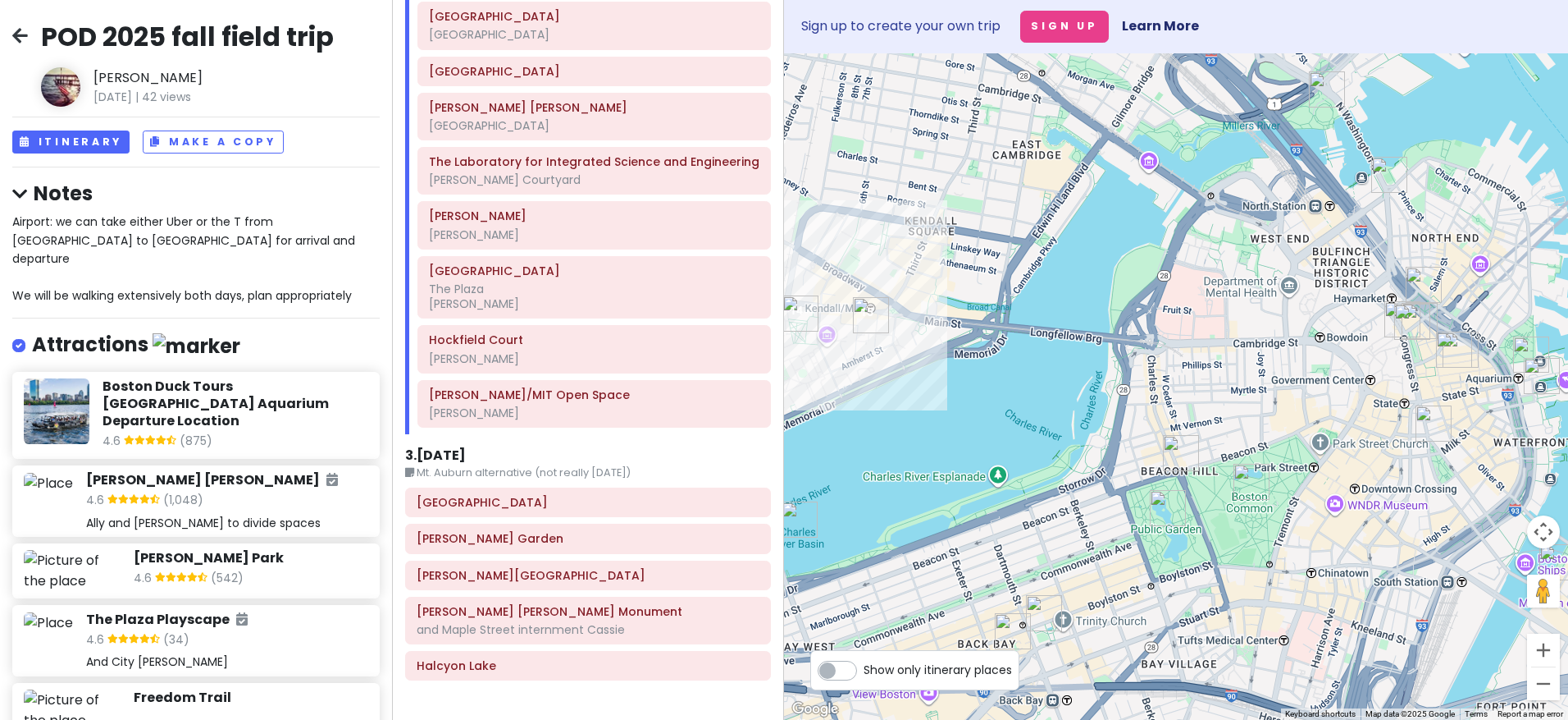
drag, startPoint x: 1365, startPoint y: 442, endPoint x: 1241, endPoint y: 390, distance: 134.5
click at [1241, 390] on div at bounding box center [1176, 386] width 784 height 666
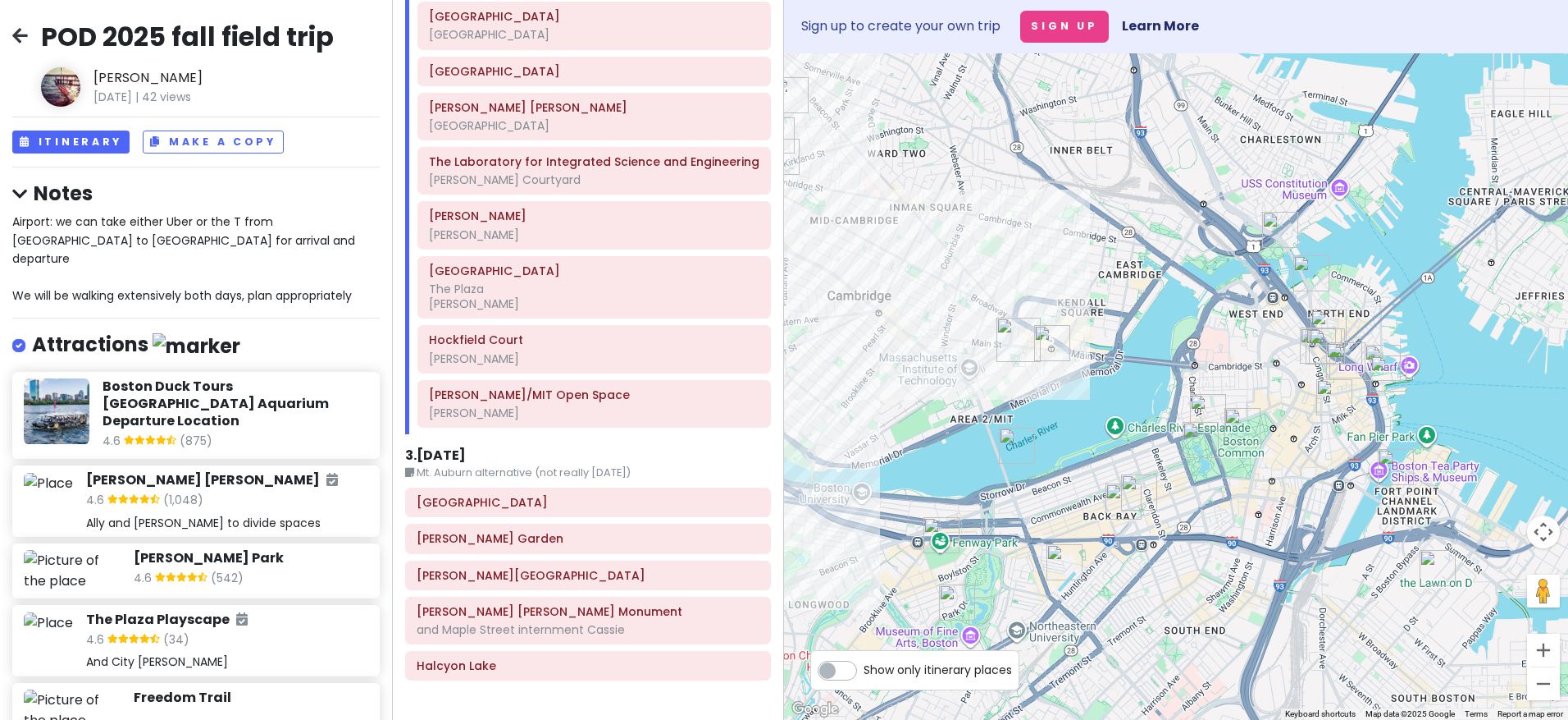
click at [486, 348] on div "Hockfield Court Todd" at bounding box center [595, 349] width 330 height 41
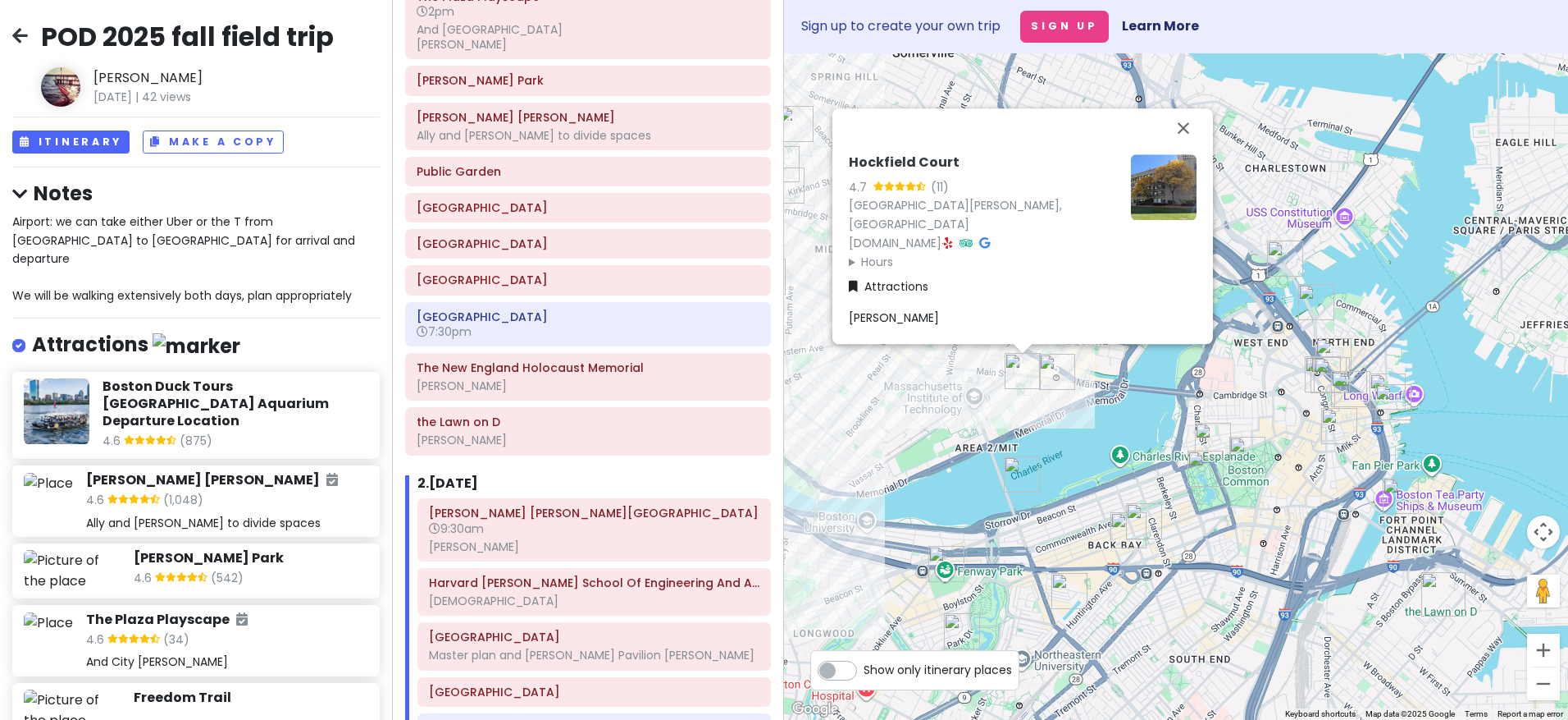
scroll to position [279, 0]
click at [1181, 125] on button "Close" at bounding box center [1183, 128] width 39 height 39
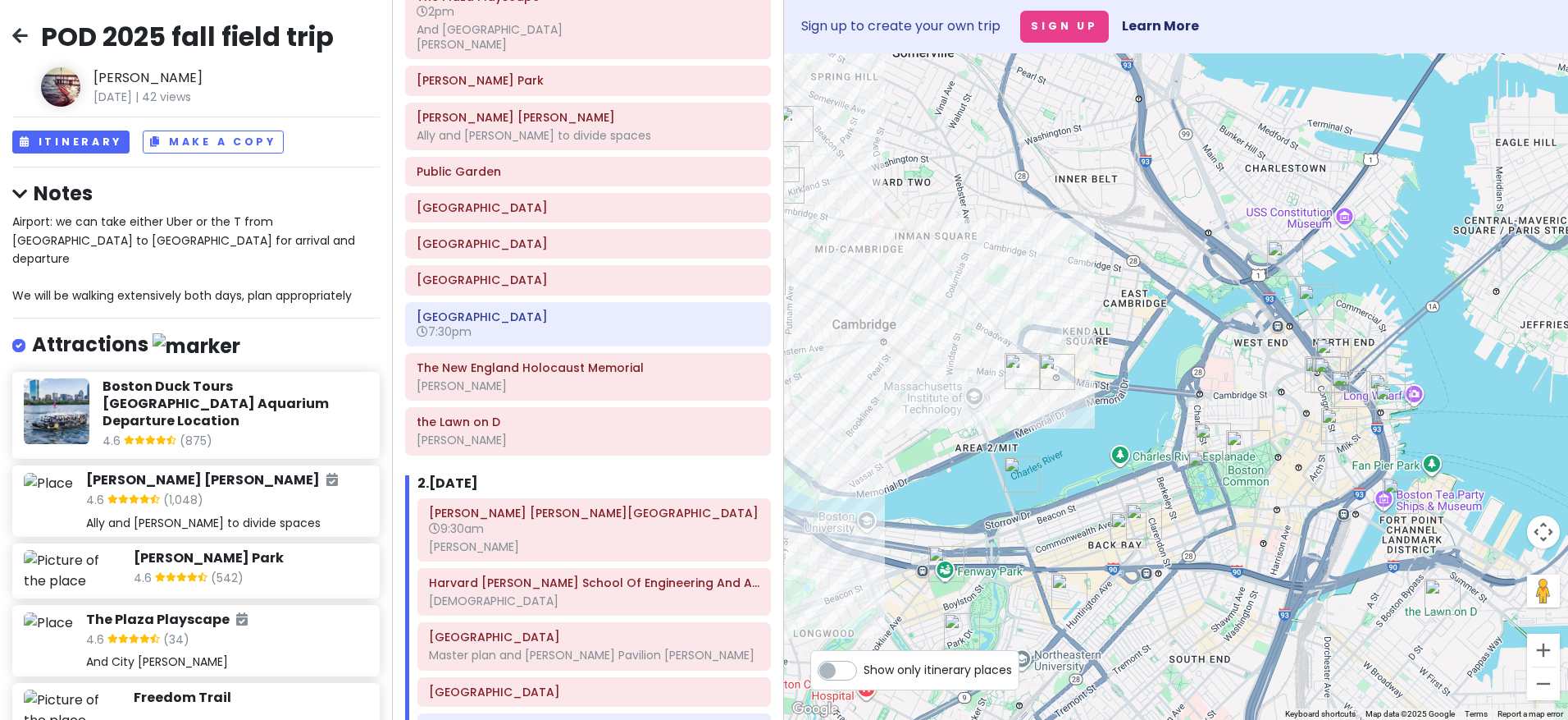
click at [461, 235] on div "[GEOGRAPHIC_DATA]" at bounding box center [587, 244] width 343 height 23
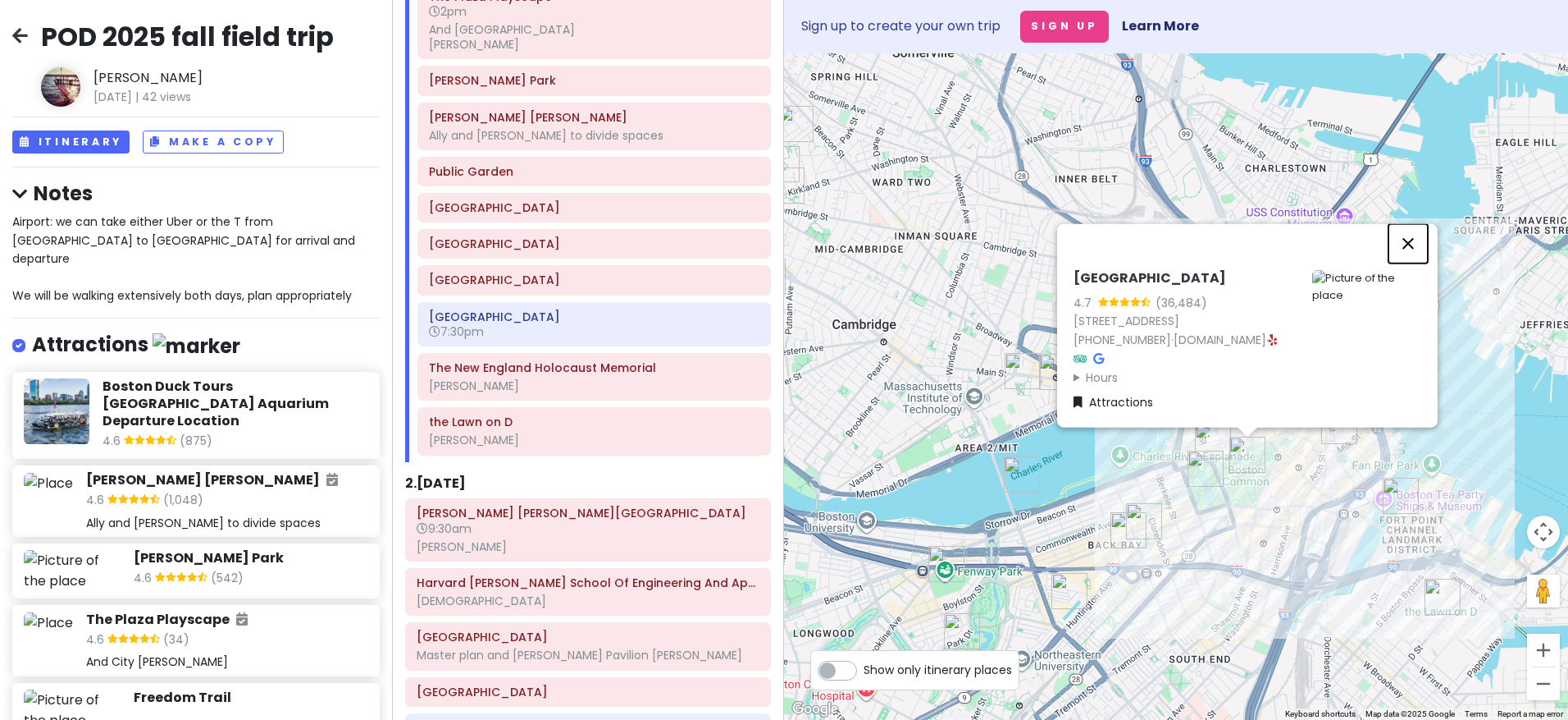
click at [1251, 247] on button "Close" at bounding box center [1408, 244] width 39 height 39
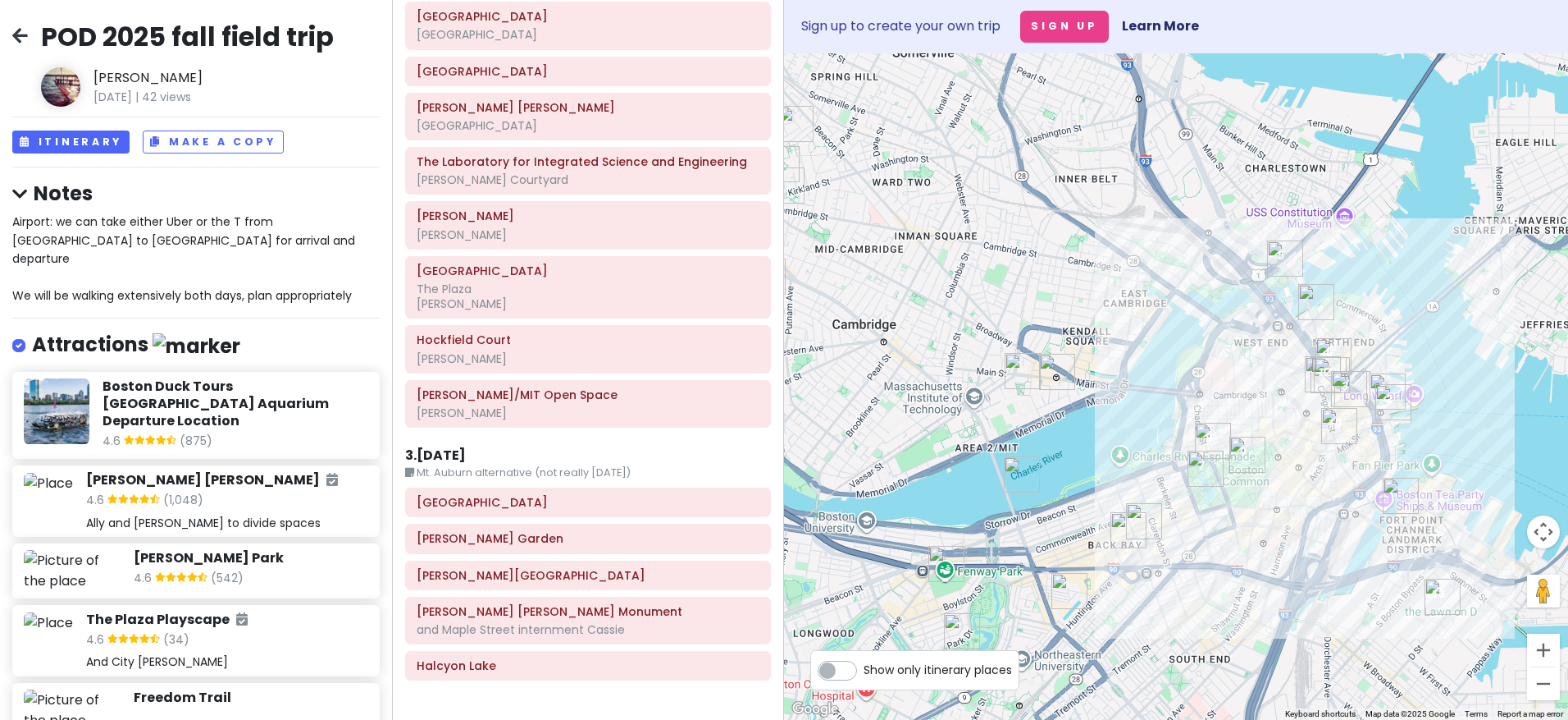
scroll to position [1099, 0]
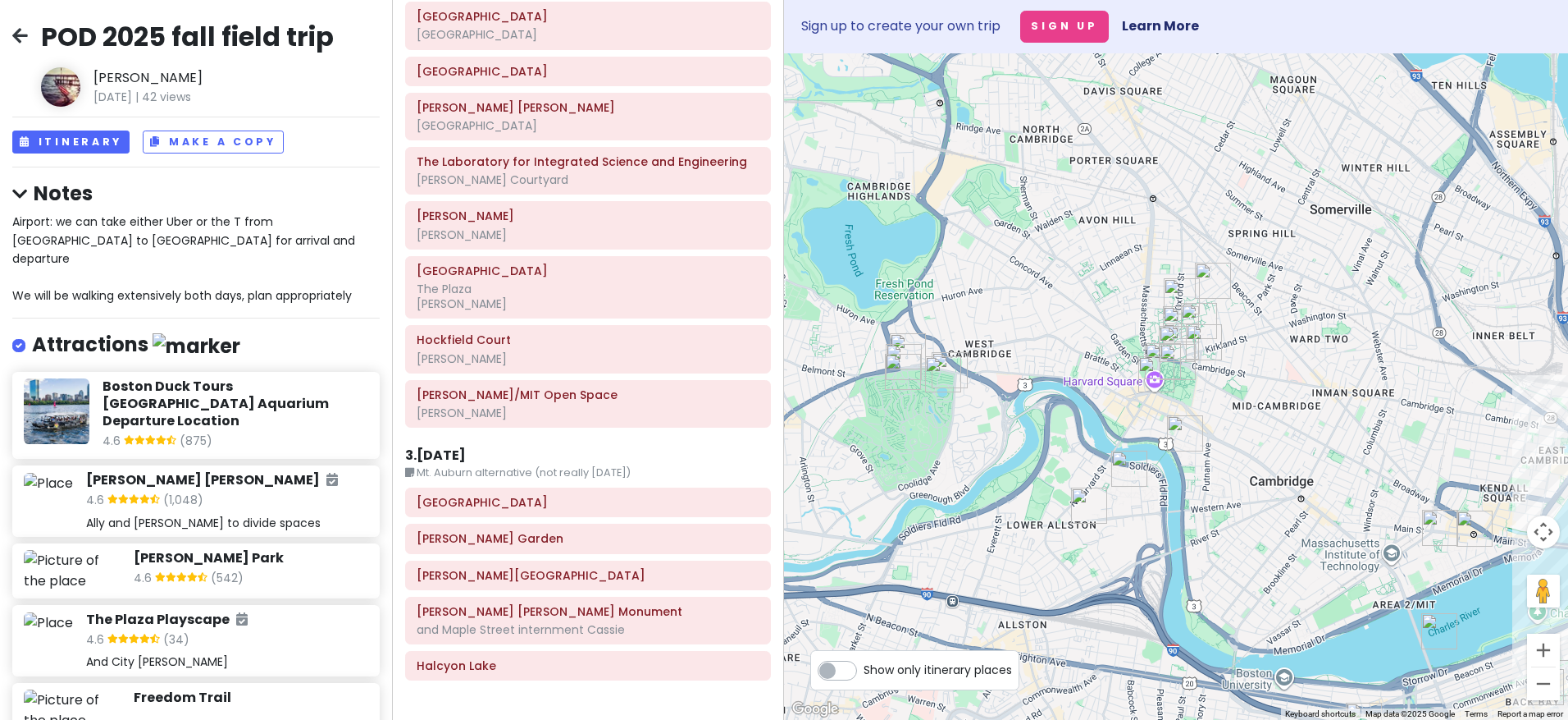
drag, startPoint x: 887, startPoint y: 189, endPoint x: 1307, endPoint y: 346, distance: 448.4
click at [1251, 346] on div at bounding box center [1176, 386] width 784 height 666
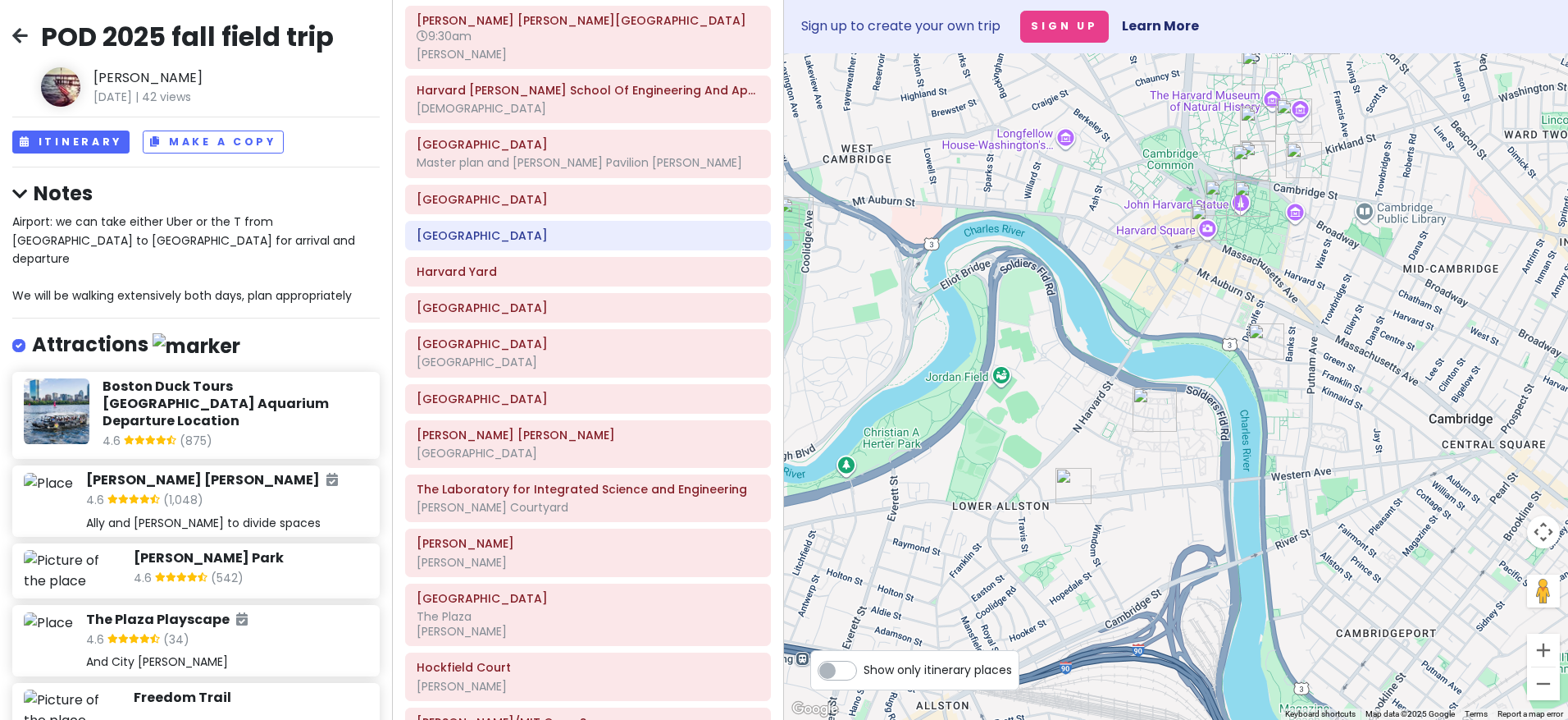
scroll to position [443, 0]
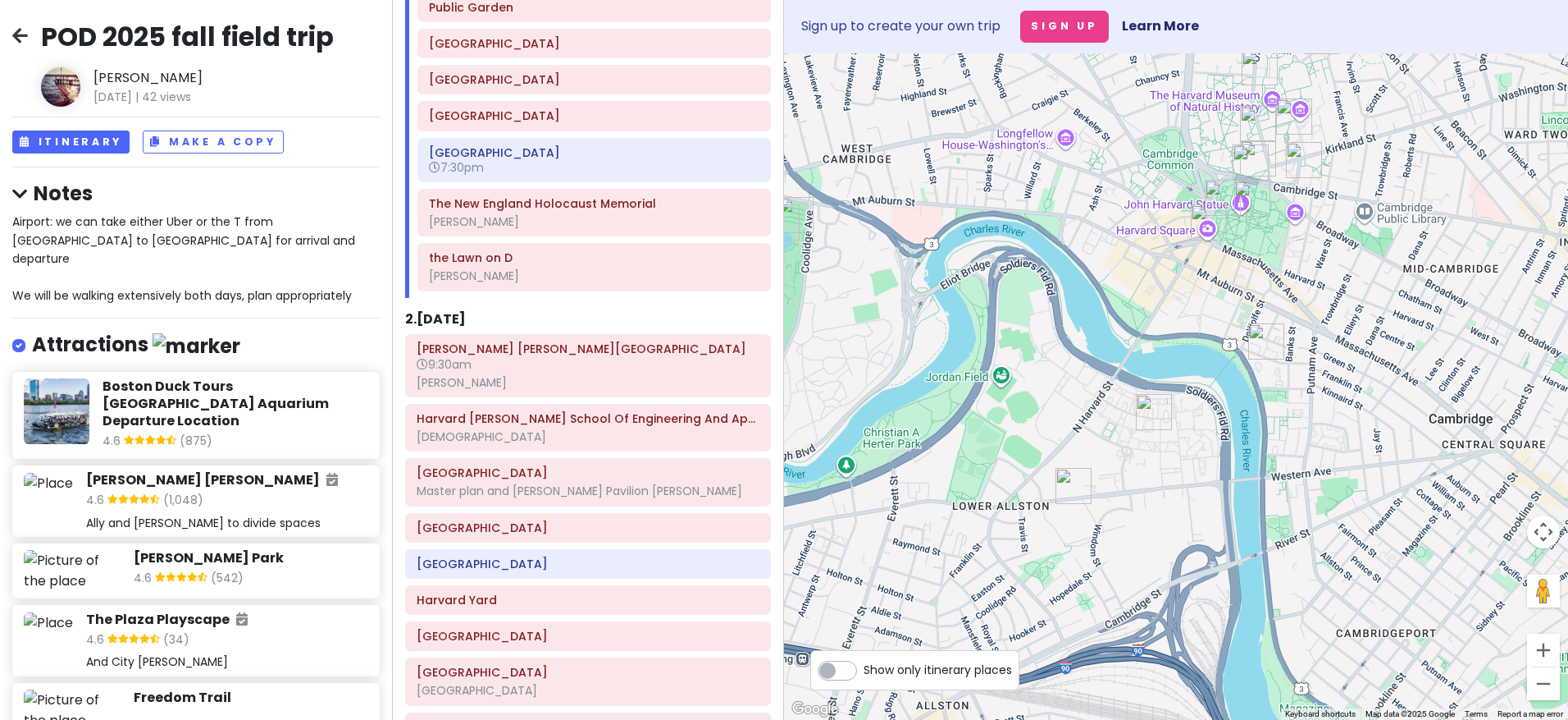
click at [477, 370] on h6 "9:30am" at bounding box center [587, 364] width 343 height 15
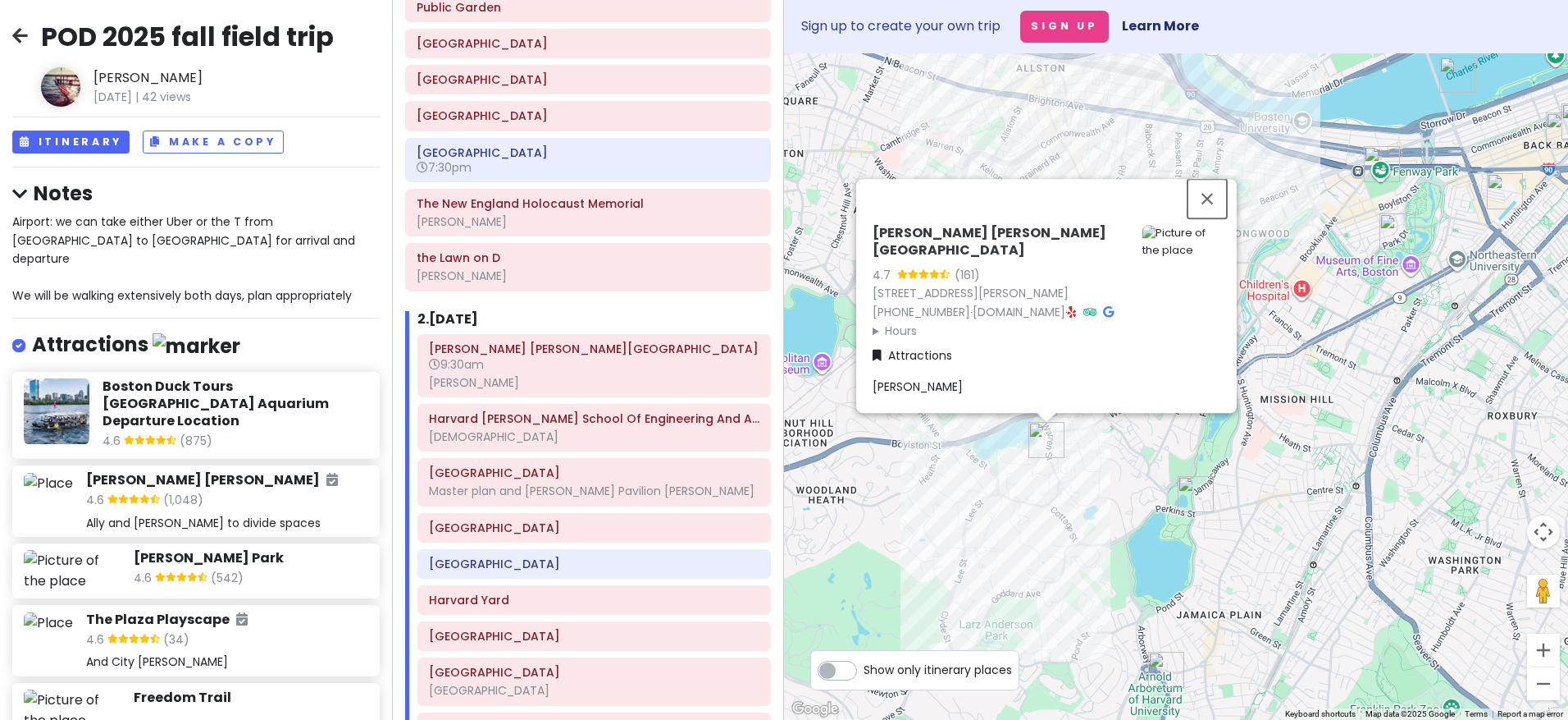
drag, startPoint x: 1210, startPoint y: 200, endPoint x: 1191, endPoint y: 205, distance: 19.6
click at [1210, 200] on button "Close" at bounding box center [1207, 199] width 39 height 39
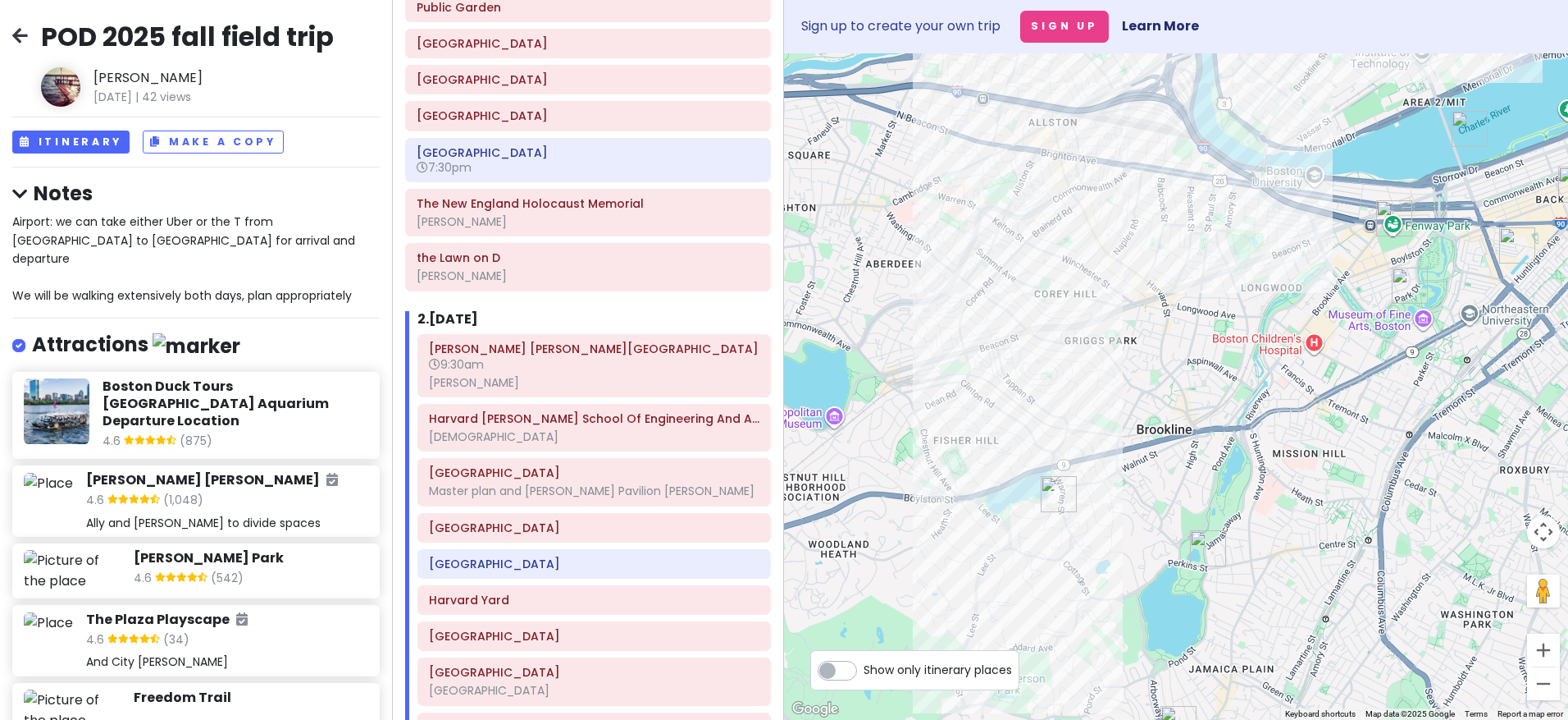
drag, startPoint x: 1030, startPoint y: 329, endPoint x: 1068, endPoint y: 463, distance: 139.3
click at [1068, 463] on div at bounding box center [1176, 386] width 784 height 666
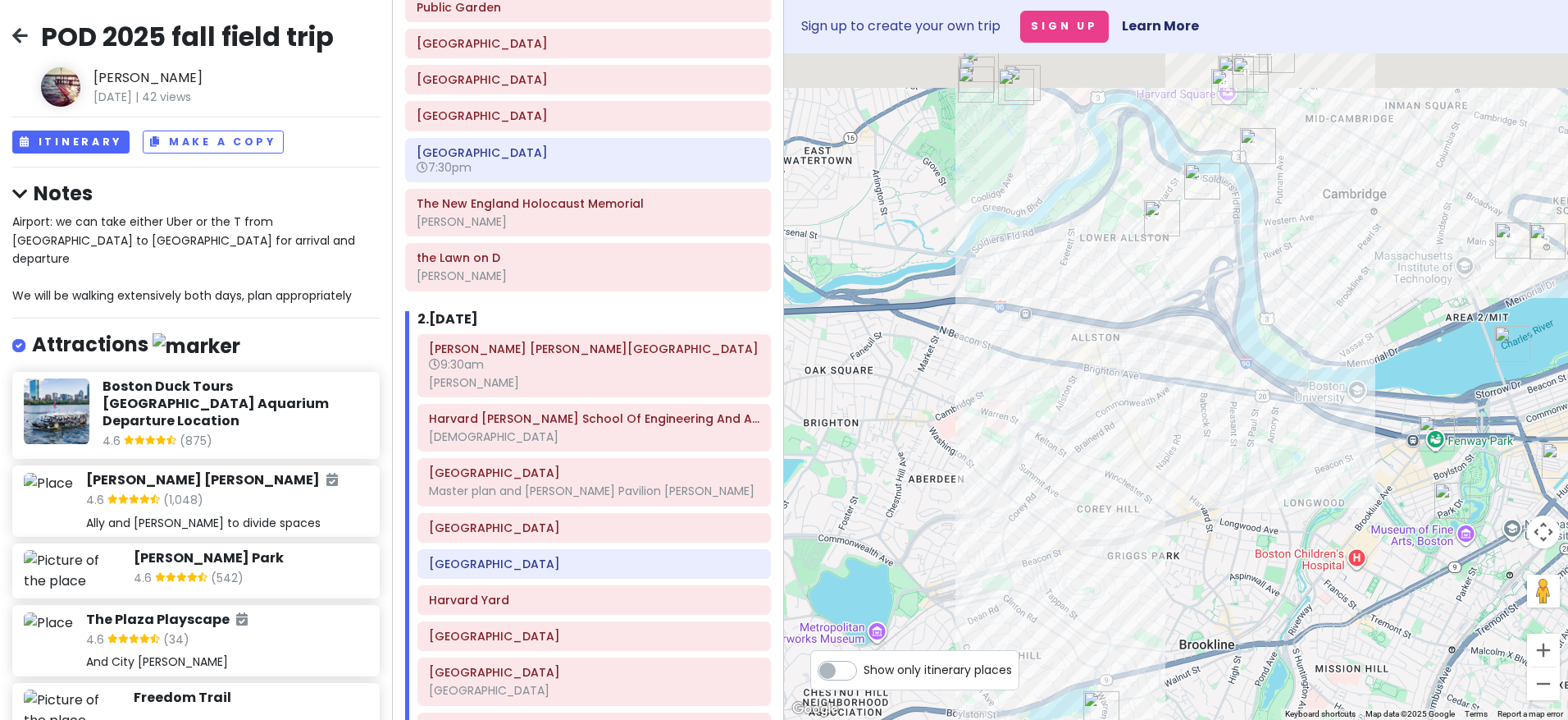
drag, startPoint x: 1045, startPoint y: 223, endPoint x: 1069, endPoint y: 426, distance: 204.4
click at [1066, 430] on div at bounding box center [1176, 386] width 784 height 666
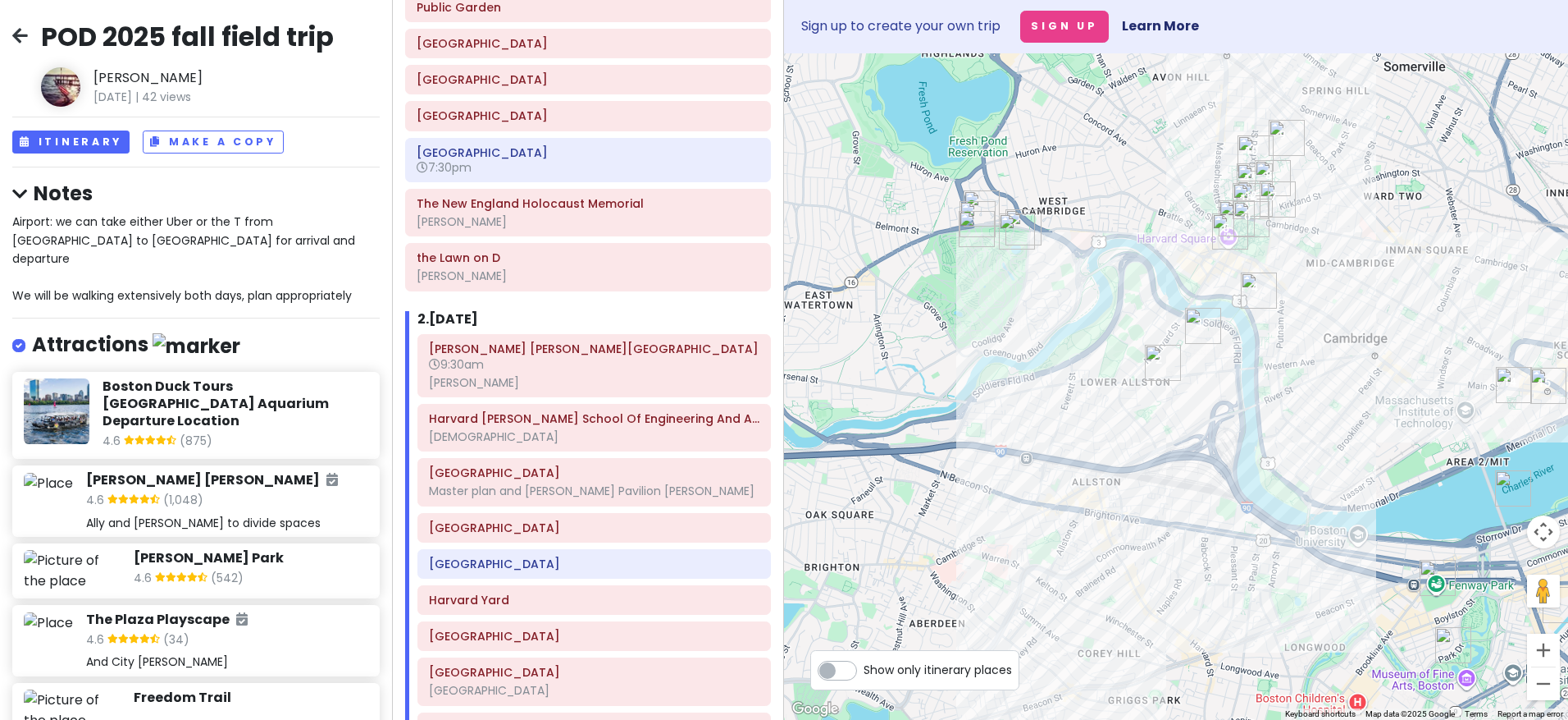
drag, startPoint x: 1184, startPoint y: 280, endPoint x: 1181, endPoint y: 351, distance: 71.1
click at [1181, 351] on div at bounding box center [1176, 386] width 784 height 666
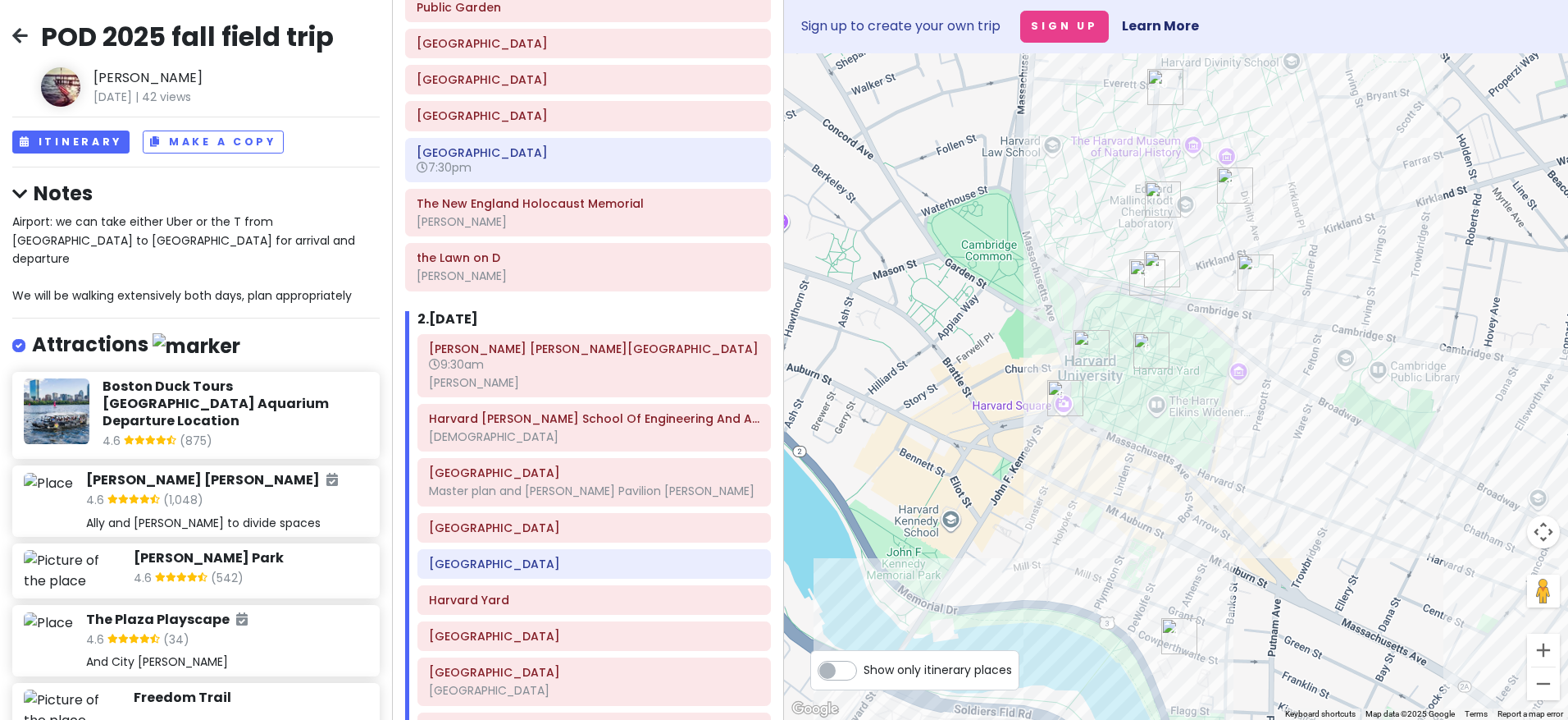
drag, startPoint x: 1134, startPoint y: 191, endPoint x: 1078, endPoint y: 304, distance: 126.1
click at [1078, 304] on div at bounding box center [1176, 386] width 784 height 666
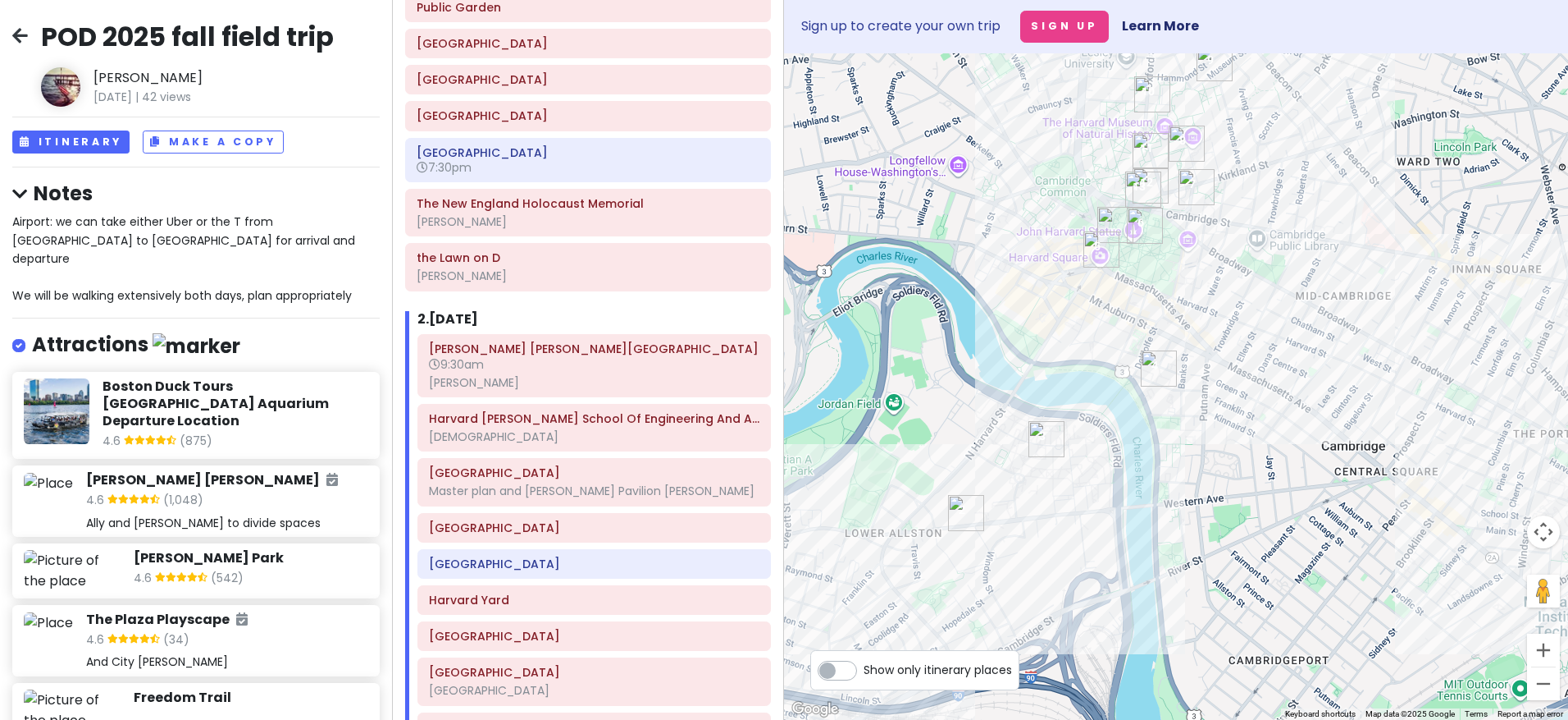
drag, startPoint x: 1071, startPoint y: 255, endPoint x: 1061, endPoint y: 320, distance: 65.8
click at [1061, 320] on div at bounding box center [1176, 386] width 784 height 666
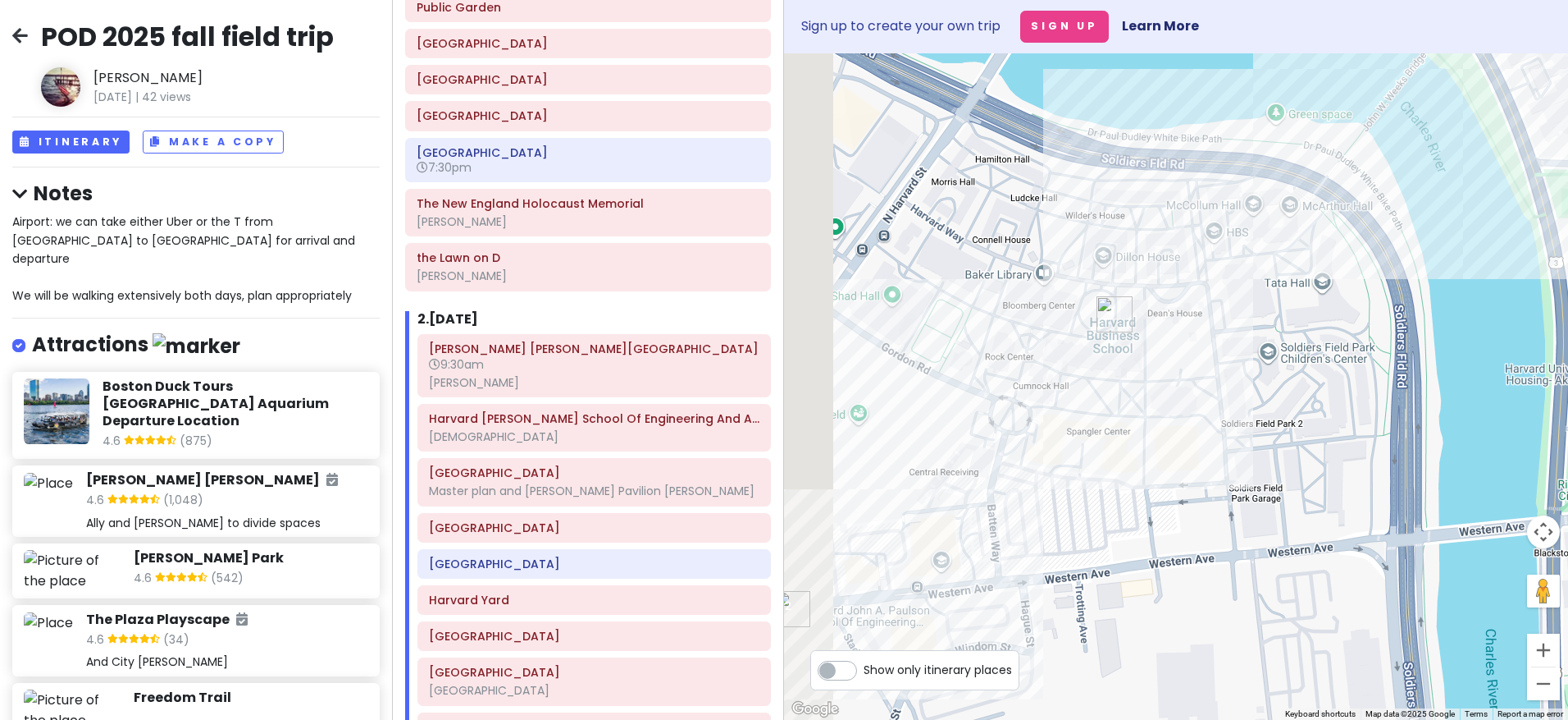
drag, startPoint x: 1043, startPoint y: 388, endPoint x: 1217, endPoint y: 430, distance: 179.0
click at [1222, 400] on div at bounding box center [1176, 386] width 784 height 666
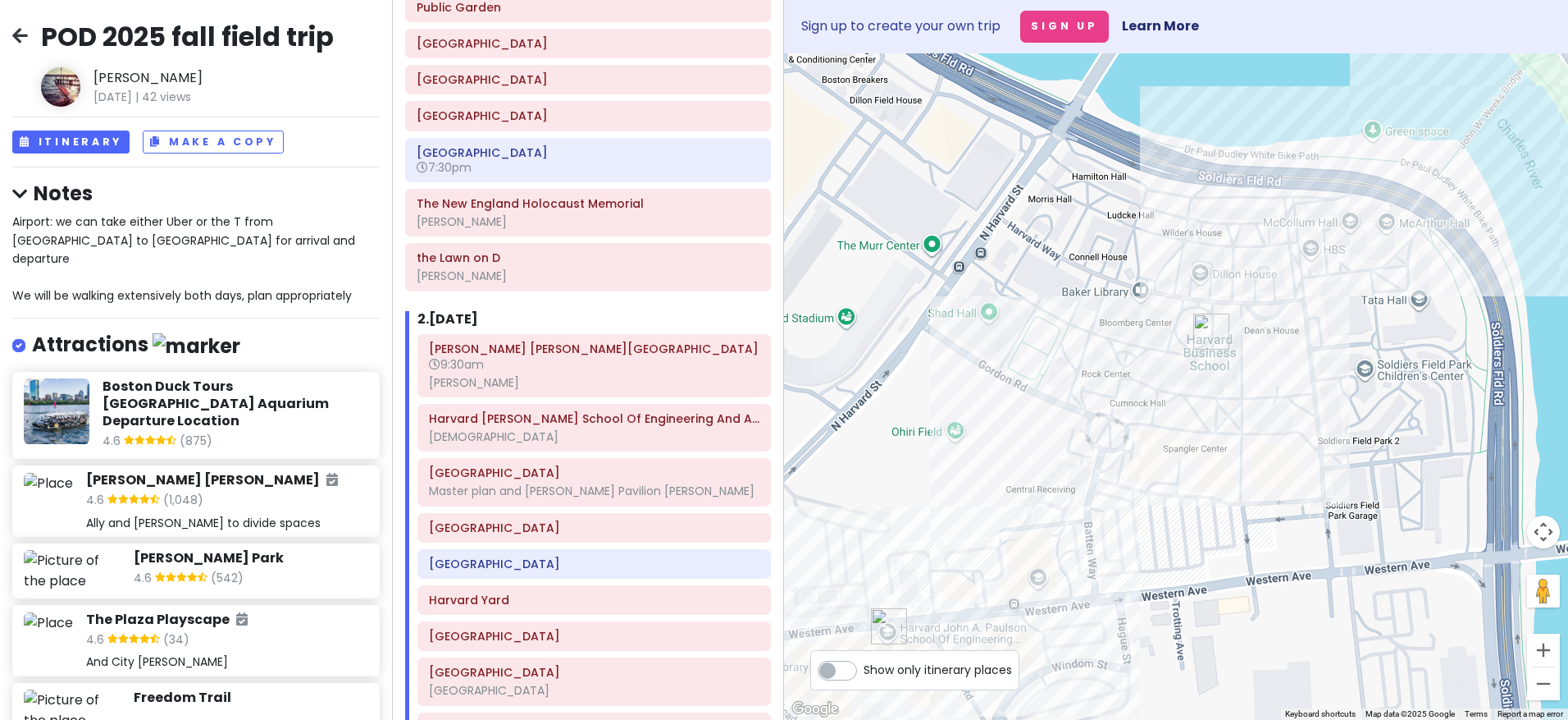
drag, startPoint x: 967, startPoint y: 419, endPoint x: 1051, endPoint y: 433, distance: 85.2
click at [1051, 433] on div at bounding box center [1176, 386] width 784 height 666
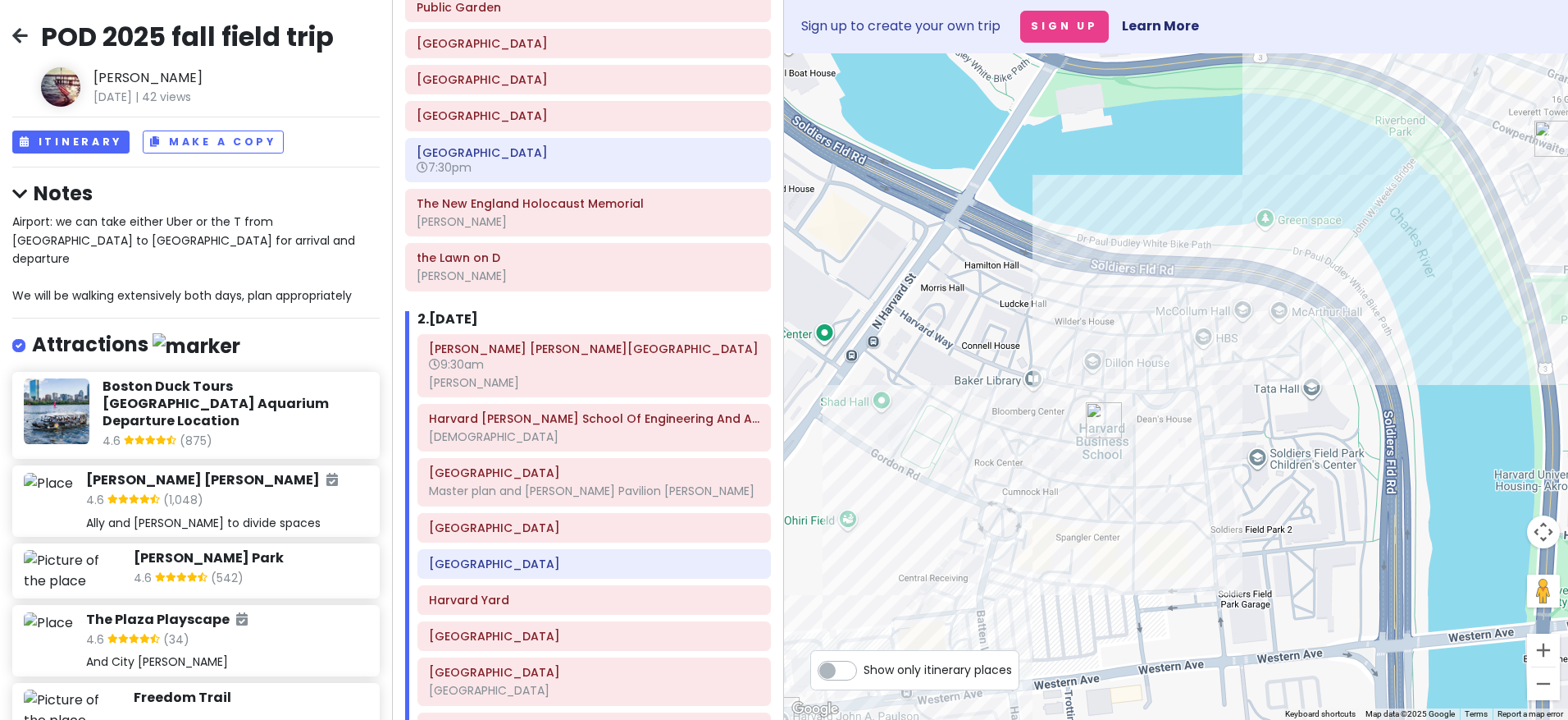
drag, startPoint x: 1356, startPoint y: 204, endPoint x: 1195, endPoint y: 311, distance: 193.3
click at [1195, 311] on div at bounding box center [1176, 386] width 784 height 666
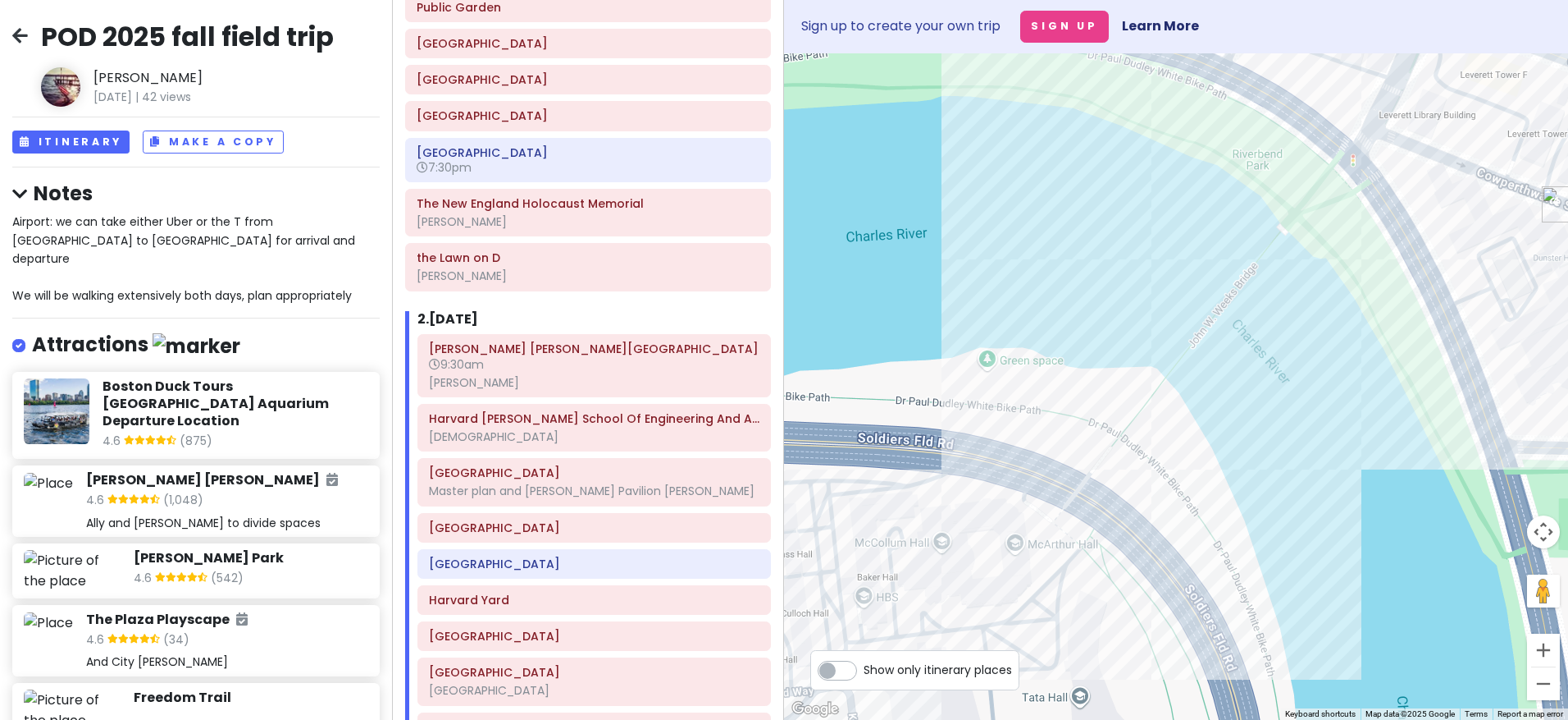
drag, startPoint x: 1365, startPoint y: 219, endPoint x: 1253, endPoint y: 325, distance: 154.2
click at [1251, 325] on div at bounding box center [1176, 386] width 784 height 666
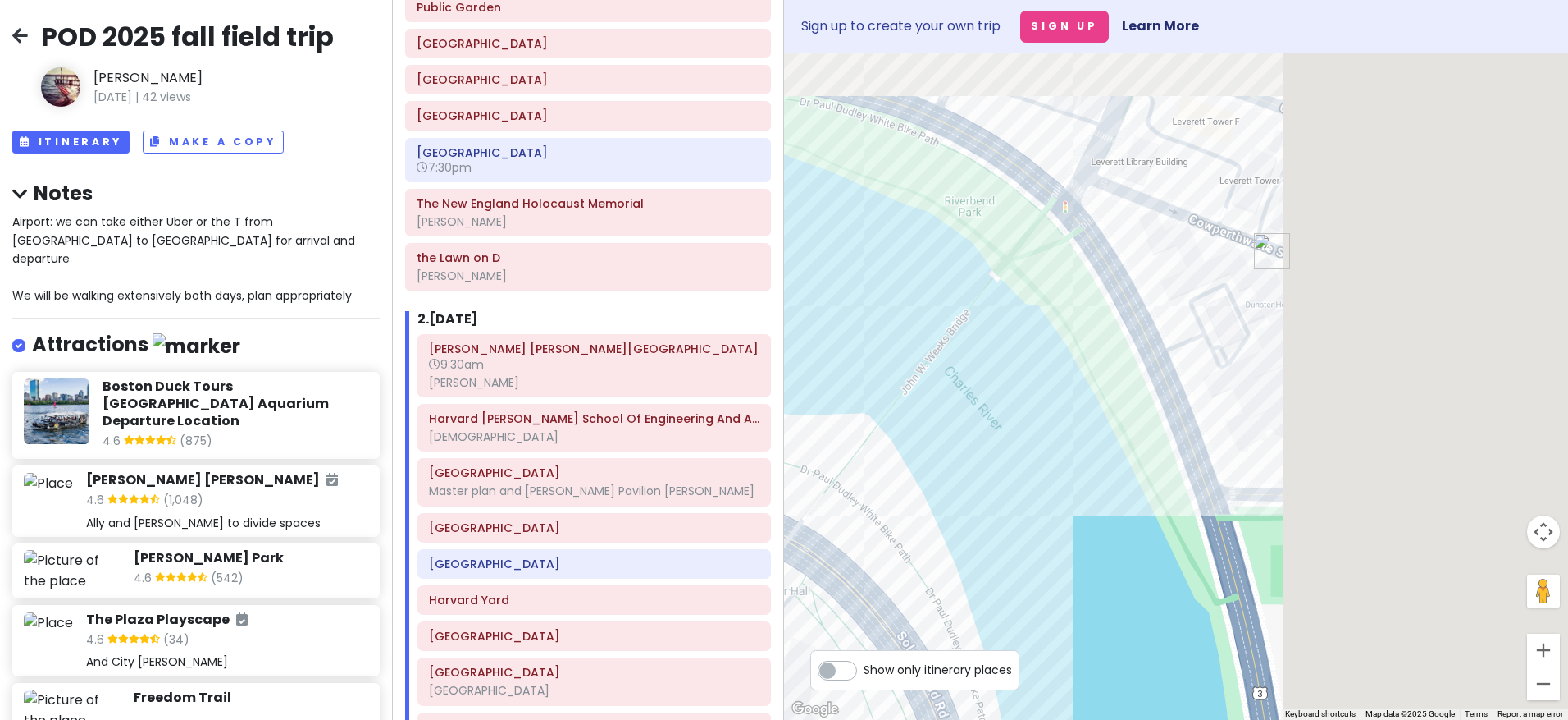
drag, startPoint x: 1465, startPoint y: 266, endPoint x: 1127, endPoint y: 324, distance: 342.9
click at [1127, 324] on div at bounding box center [1176, 386] width 784 height 666
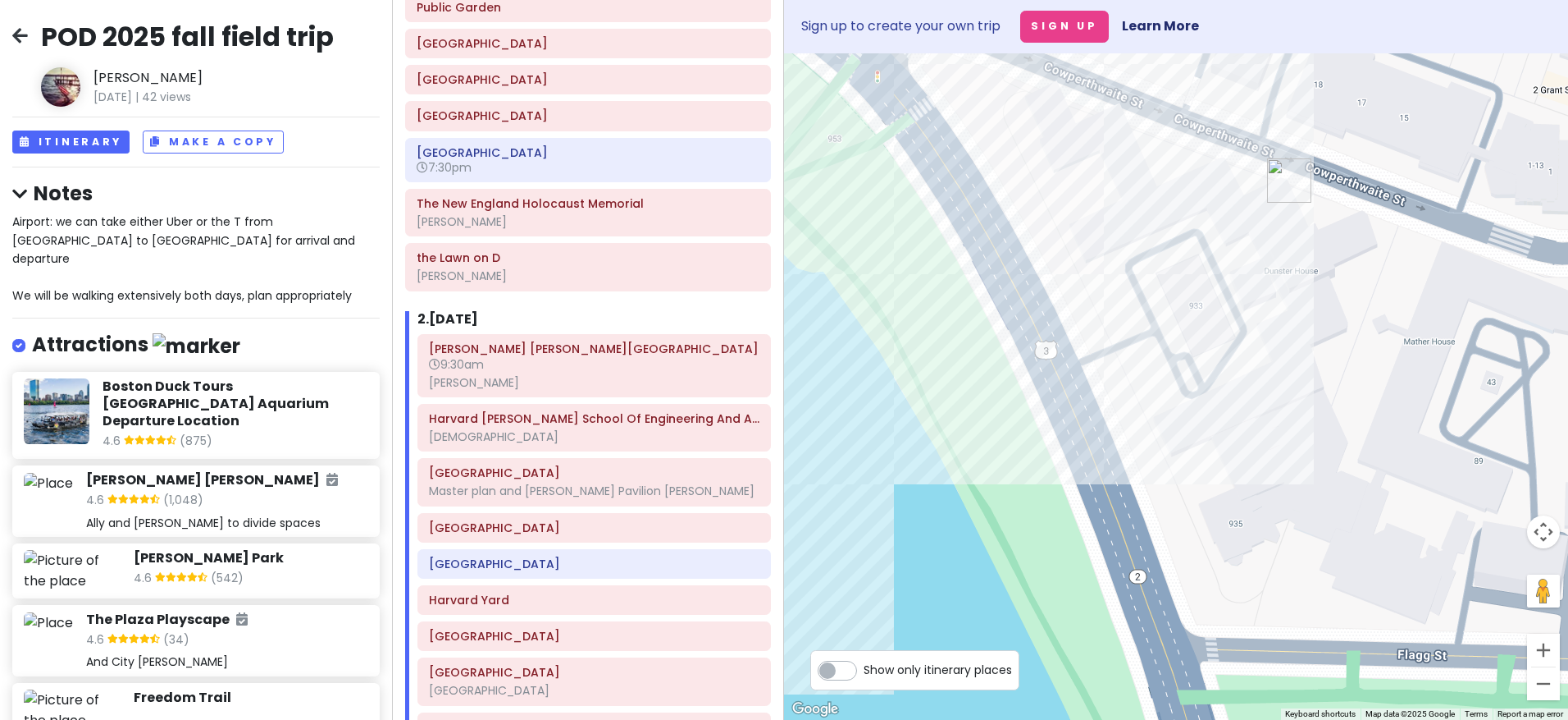
click at [502, 521] on h6 "[GEOGRAPHIC_DATA]" at bounding box center [595, 528] width 330 height 15
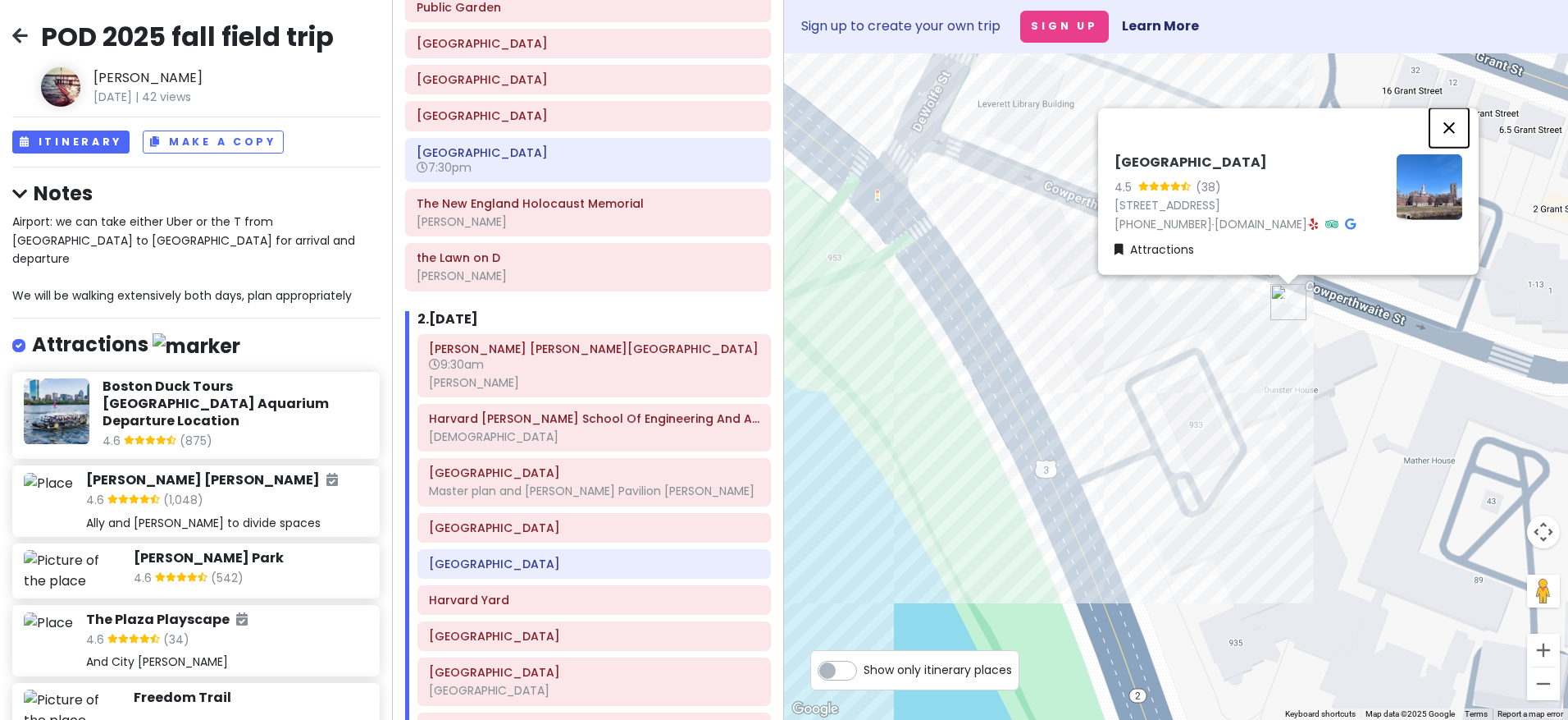
click at [1251, 125] on button "Close" at bounding box center [1449, 128] width 39 height 39
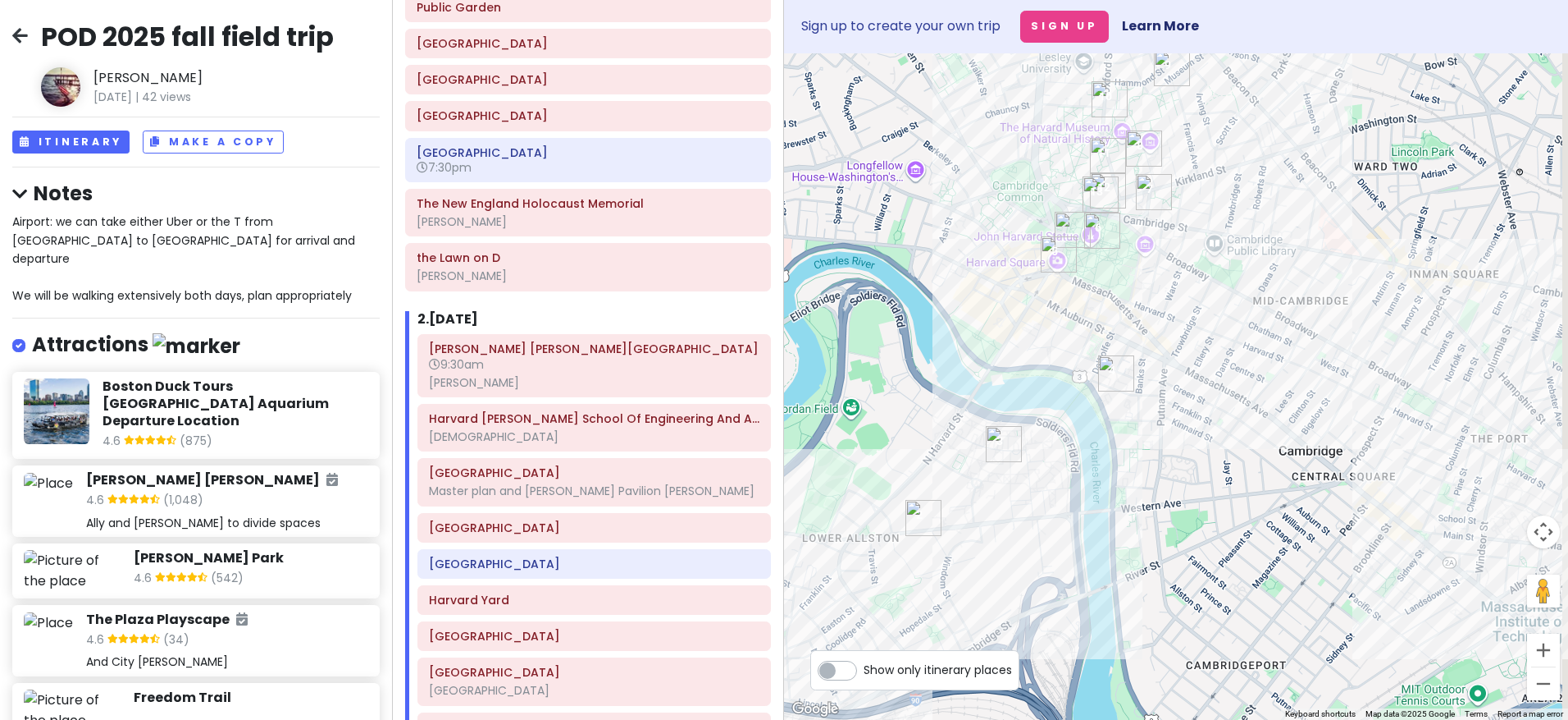
drag, startPoint x: 1102, startPoint y: 253, endPoint x: 1064, endPoint y: 332, distance: 87.7
click at [1064, 332] on div at bounding box center [1176, 386] width 784 height 666
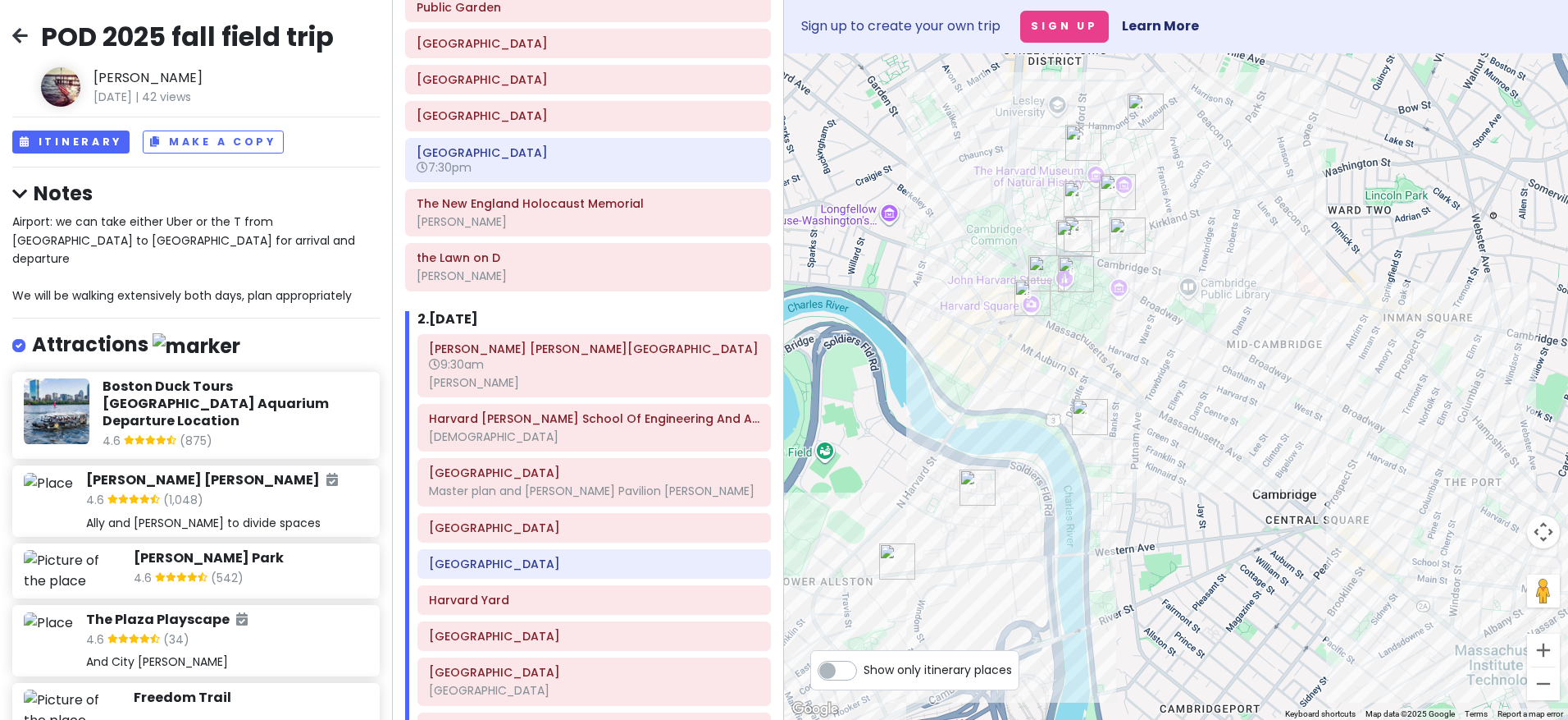
drag, startPoint x: 1192, startPoint y: 238, endPoint x: 1173, endPoint y: 267, distance: 34.7
click at [1173, 267] on div at bounding box center [1176, 386] width 784 height 666
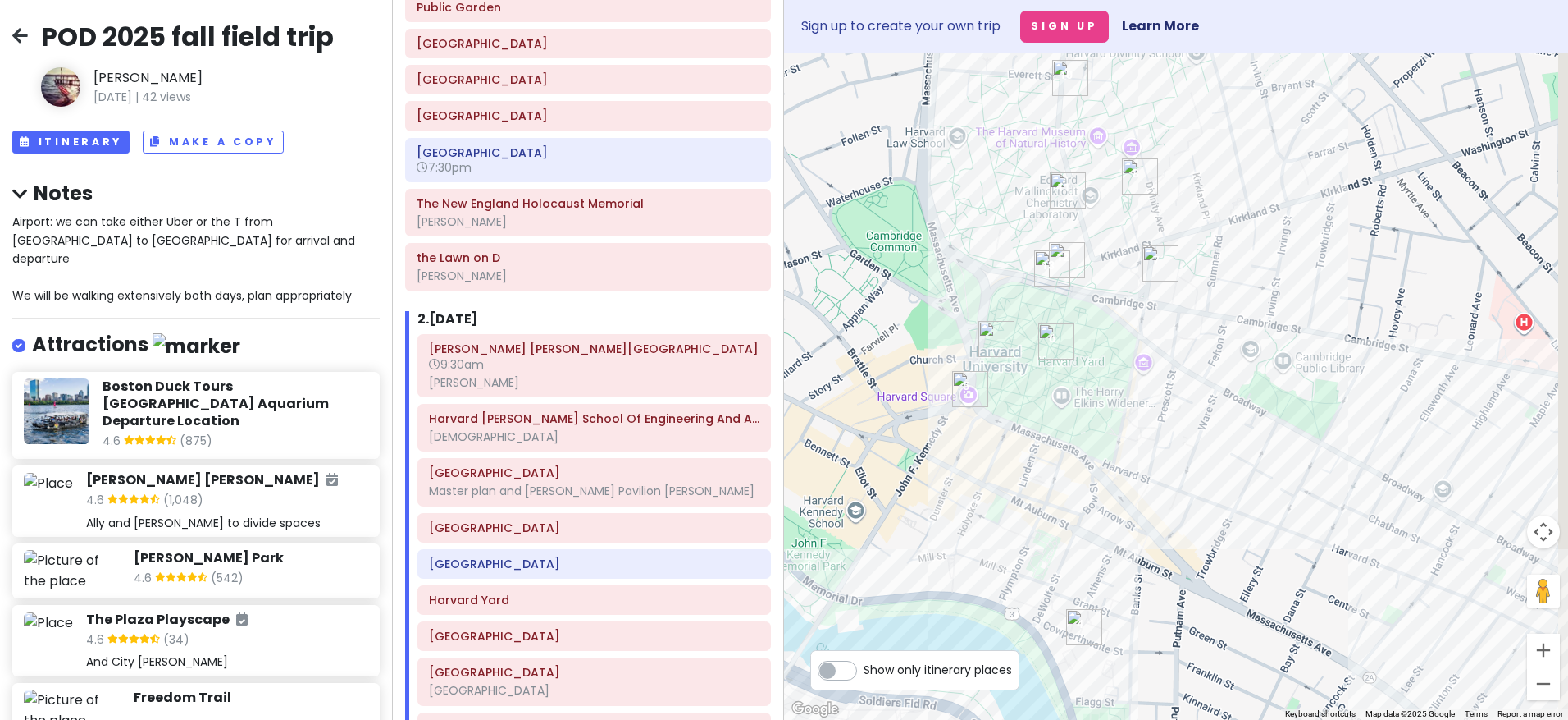
drag, startPoint x: 1228, startPoint y: 177, endPoint x: 1123, endPoint y: 459, distance: 300.9
click at [1123, 459] on div at bounding box center [1176, 386] width 784 height 666
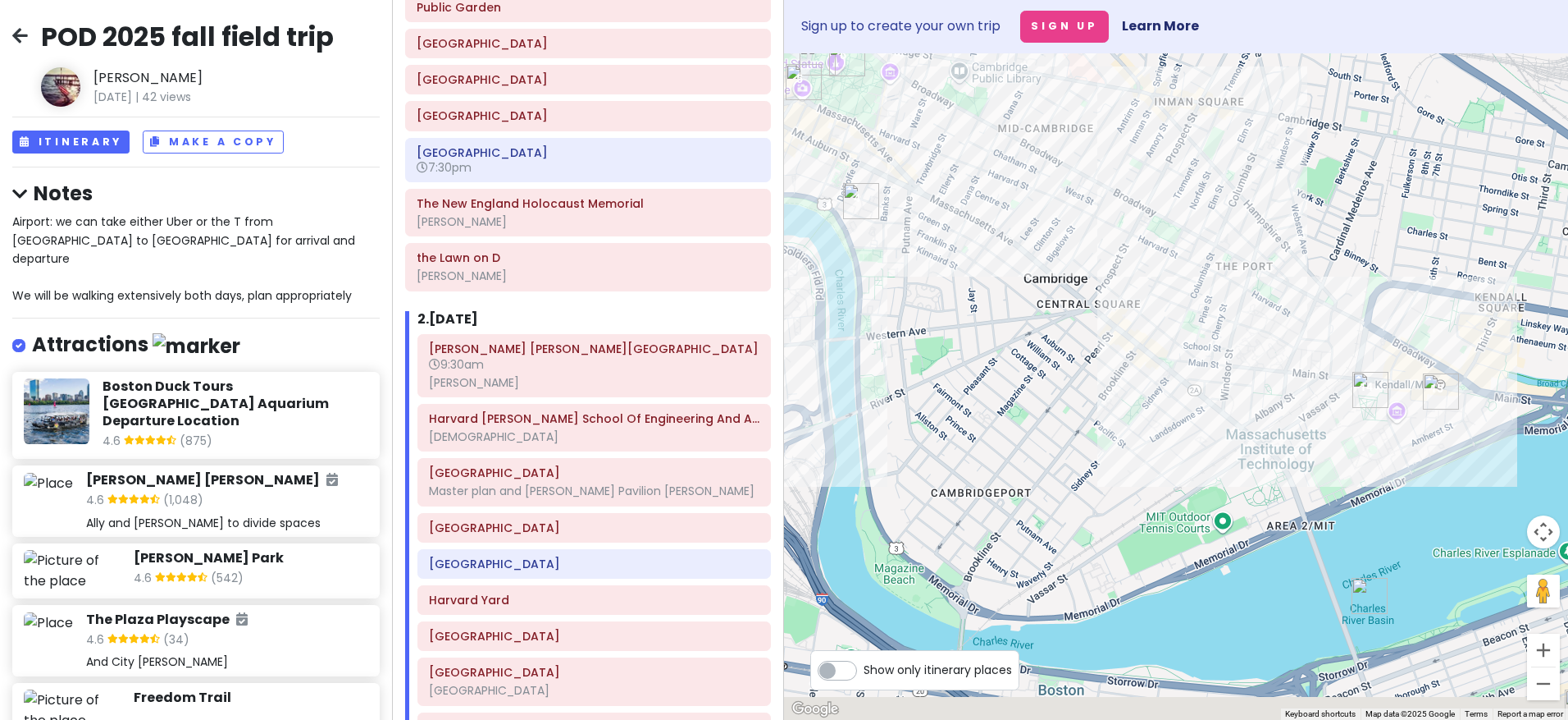
drag, startPoint x: 1318, startPoint y: 475, endPoint x: 1043, endPoint y: 255, distance: 352.2
click at [1028, 215] on div at bounding box center [1176, 386] width 784 height 666
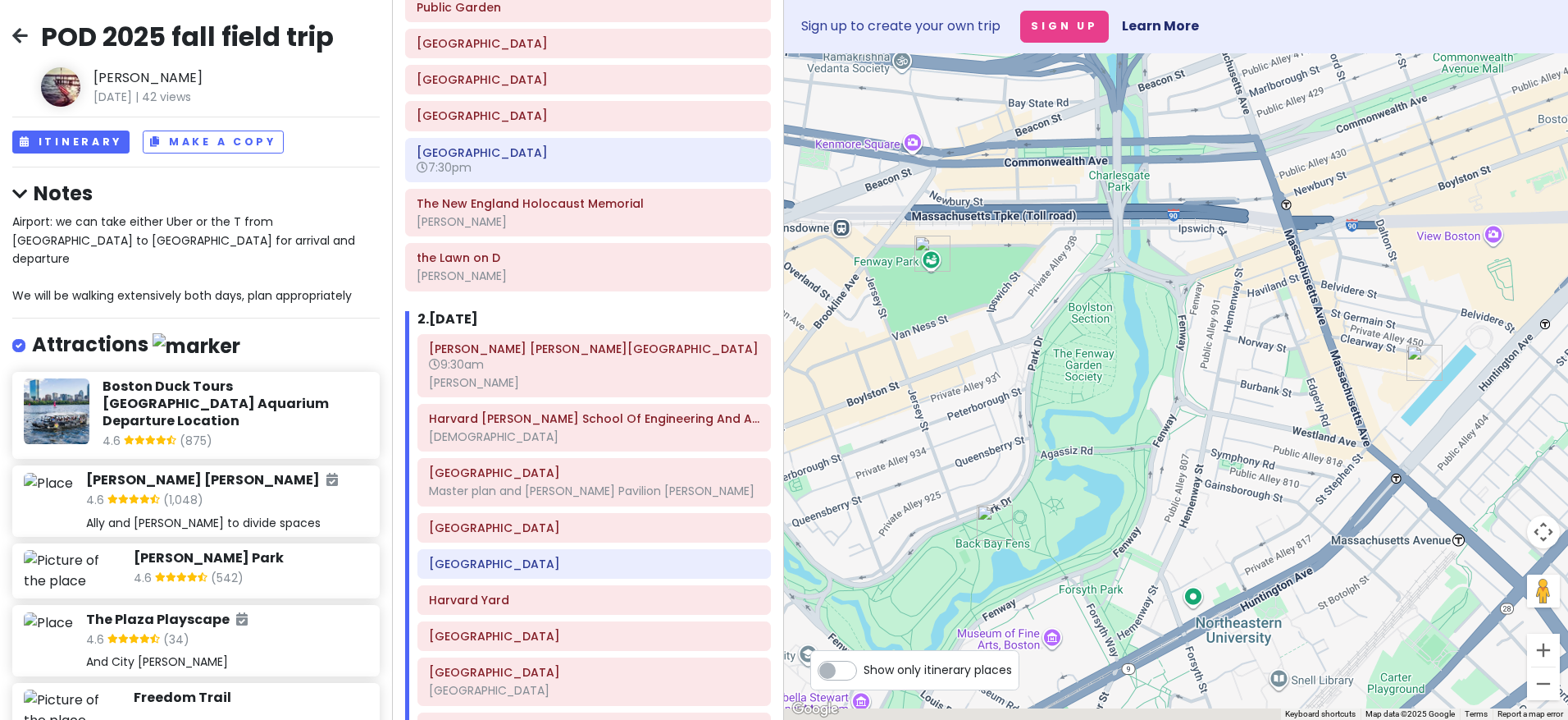
drag, startPoint x: 1248, startPoint y: 544, endPoint x: 1247, endPoint y: 360, distance: 184.0
click at [1247, 360] on div at bounding box center [1176, 386] width 784 height 666
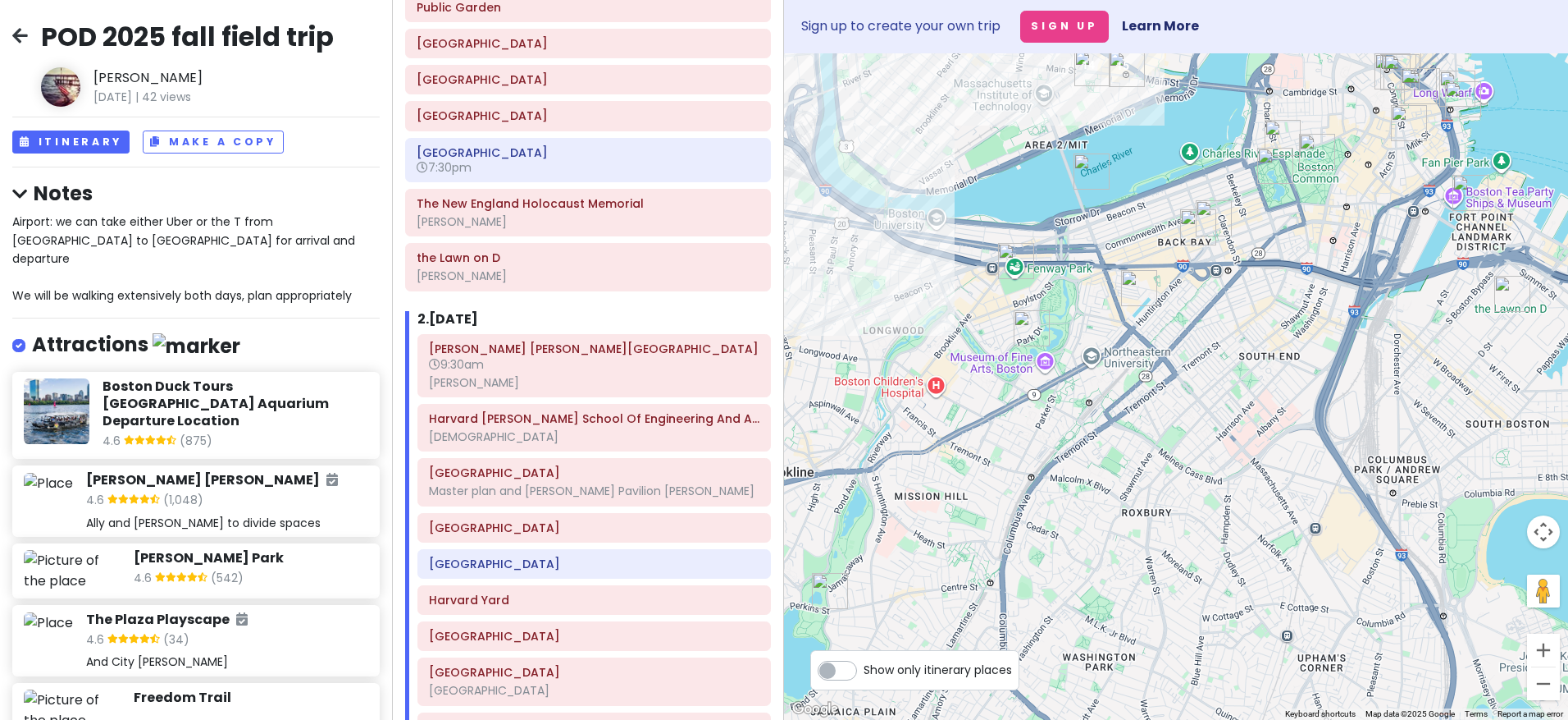
drag, startPoint x: 1231, startPoint y: 219, endPoint x: 1327, endPoint y: 237, distance: 97.7
click at [1251, 235] on div at bounding box center [1176, 386] width 784 height 666
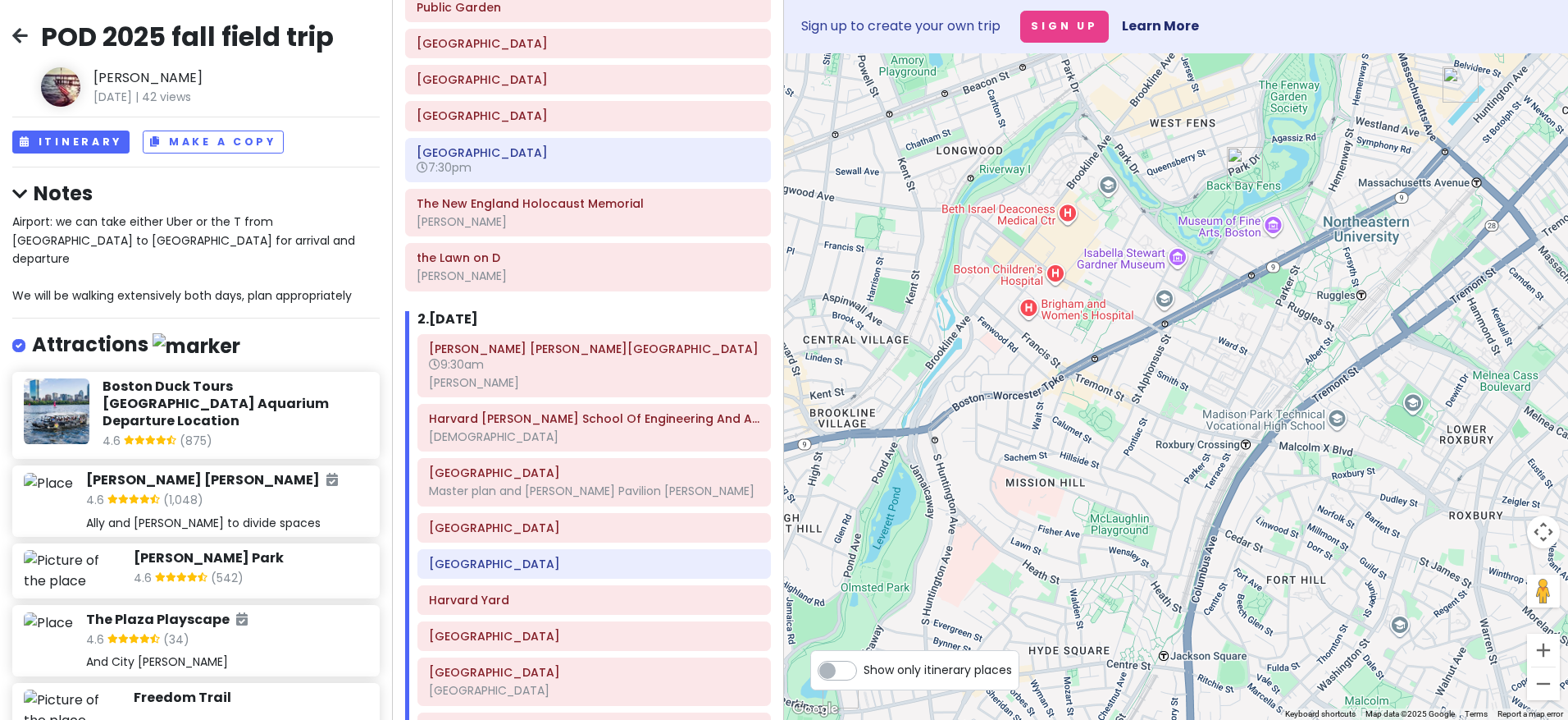
drag, startPoint x: 1137, startPoint y: 590, endPoint x: 1133, endPoint y: 500, distance: 90.1
click at [1133, 500] on div at bounding box center [1176, 386] width 784 height 666
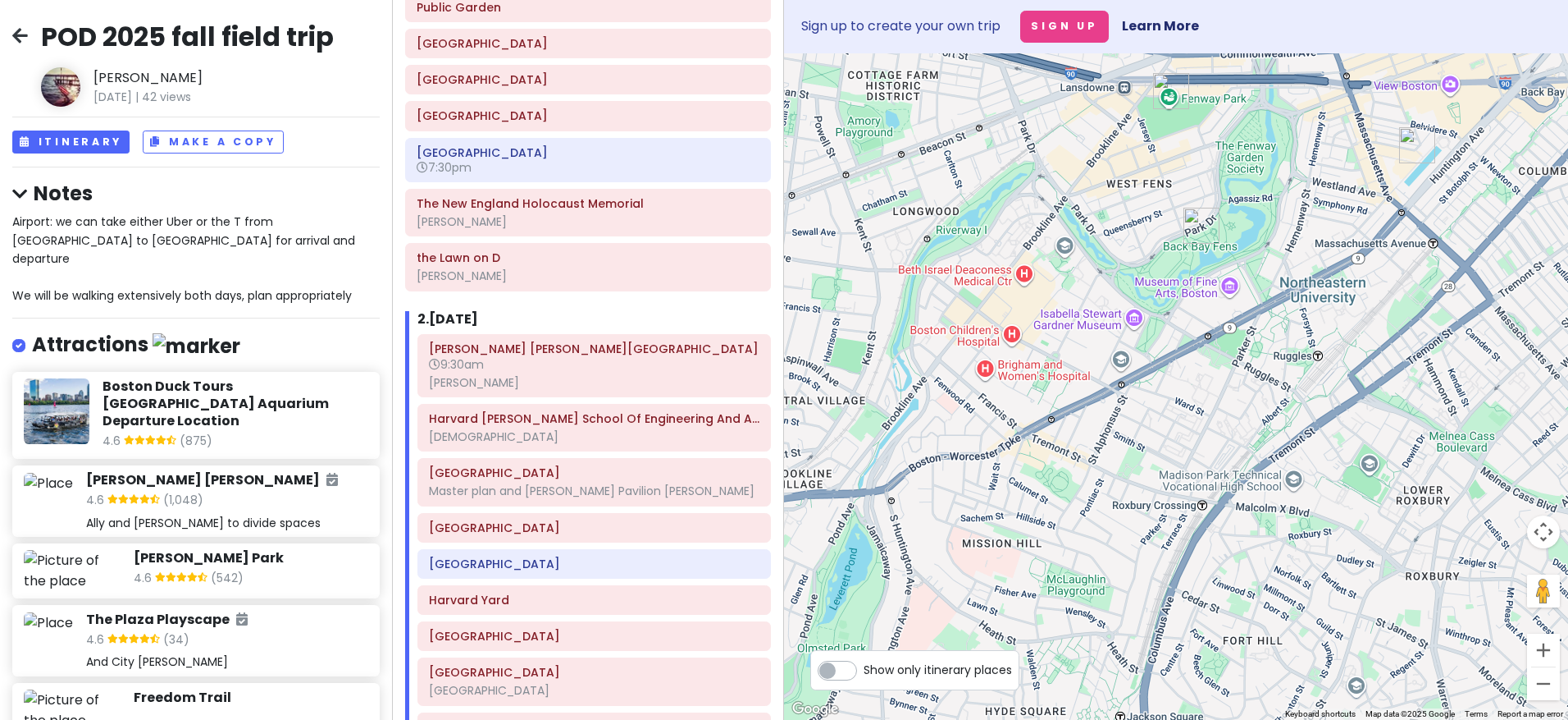
drag, startPoint x: 1089, startPoint y: 315, endPoint x: 1067, endPoint y: 470, distance: 156.6
click at [1067, 470] on div at bounding box center [1176, 386] width 784 height 666
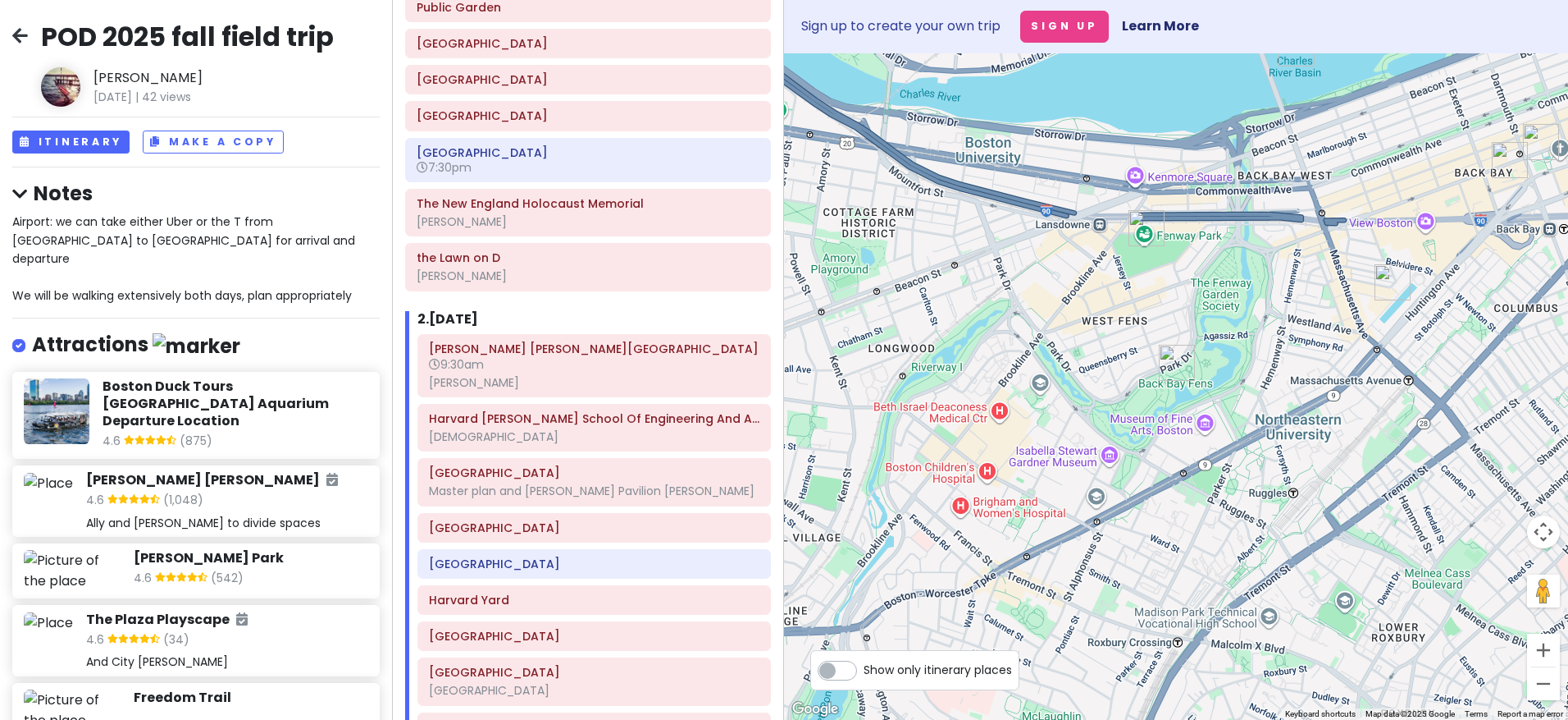
drag, startPoint x: 1117, startPoint y: 212, endPoint x: 1093, endPoint y: 346, distance: 136.1
click at [1093, 346] on div at bounding box center [1176, 386] width 784 height 666
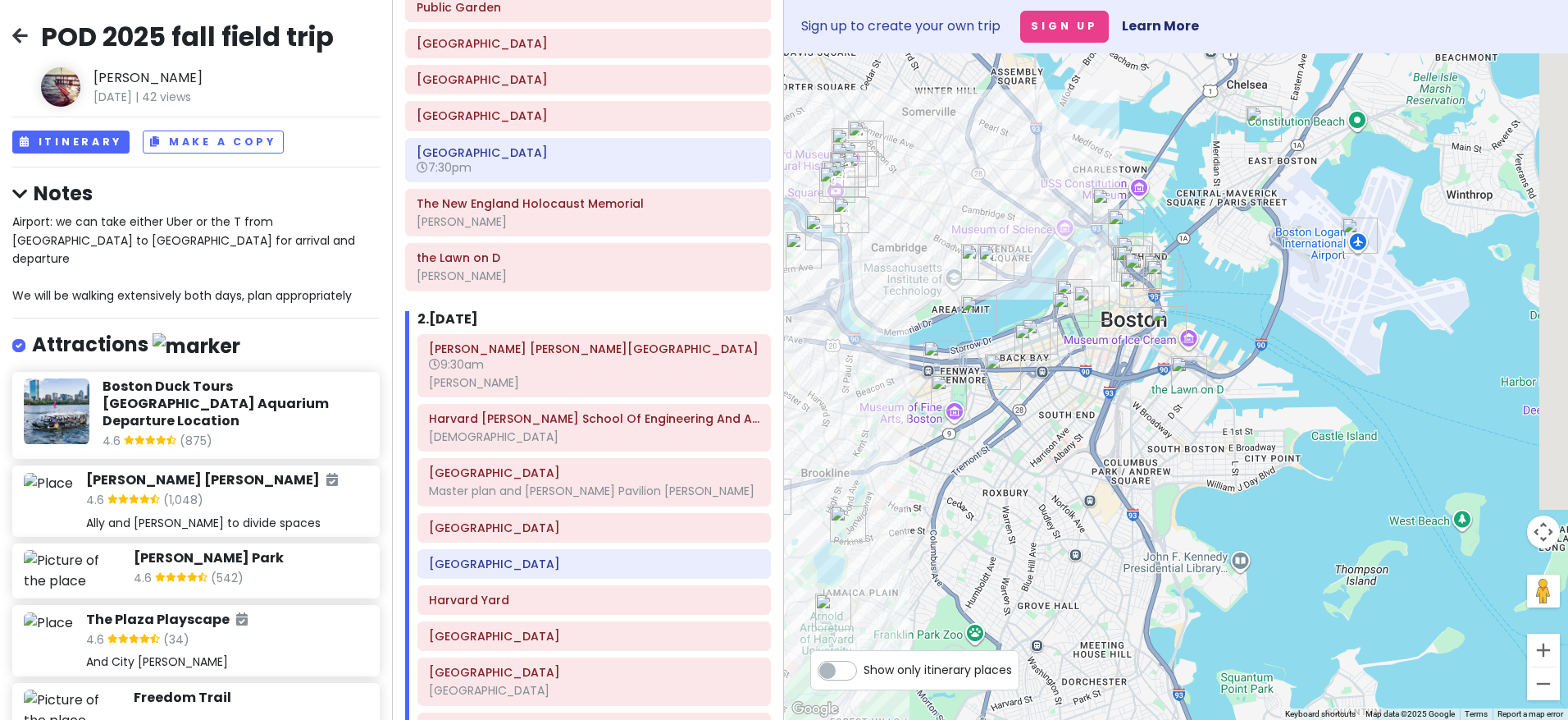
drag, startPoint x: 1454, startPoint y: 354, endPoint x: 1276, endPoint y: 443, distance: 199.0
click at [1251, 444] on div at bounding box center [1176, 386] width 784 height 666
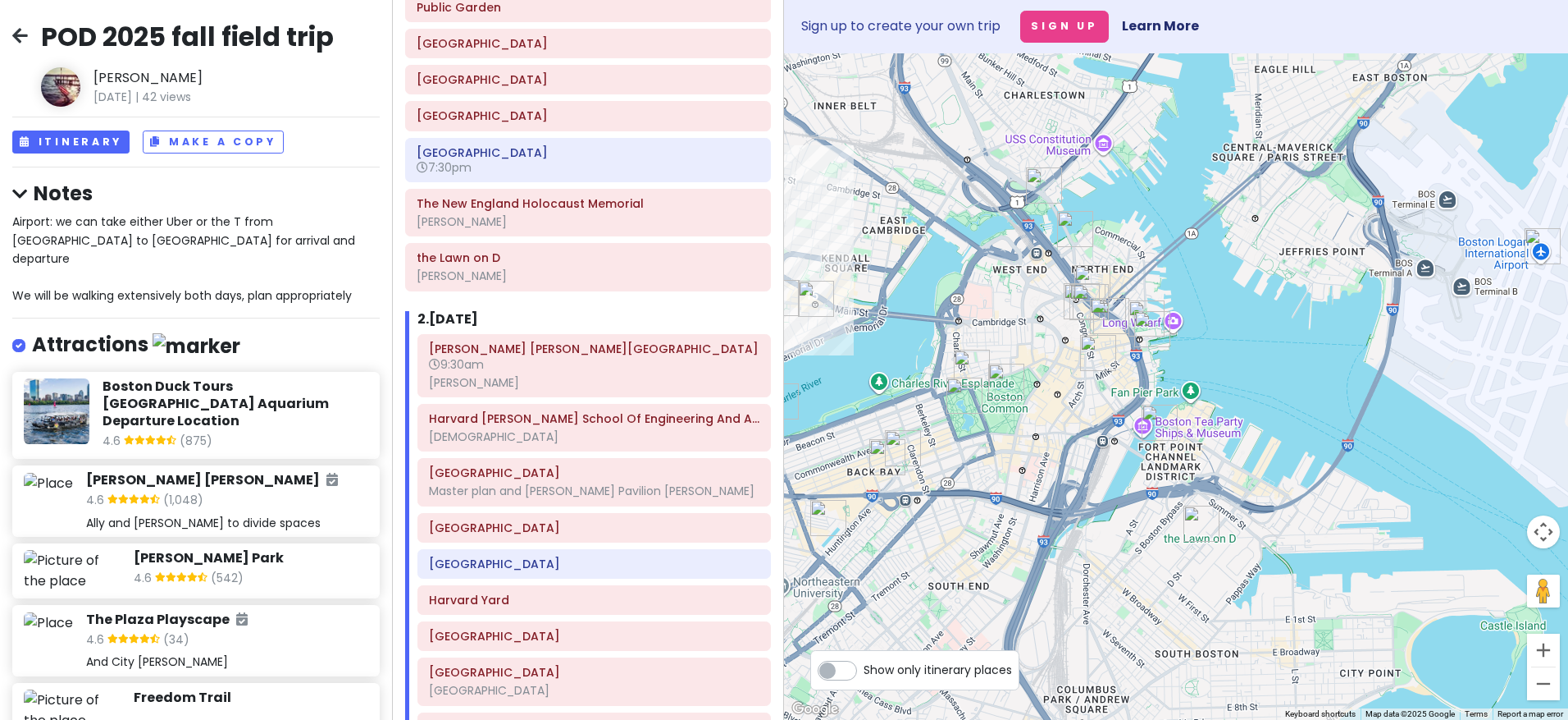
drag, startPoint x: 1121, startPoint y: 186, endPoint x: 1154, endPoint y: 250, distance: 72.0
click at [1159, 263] on div at bounding box center [1176, 386] width 784 height 666
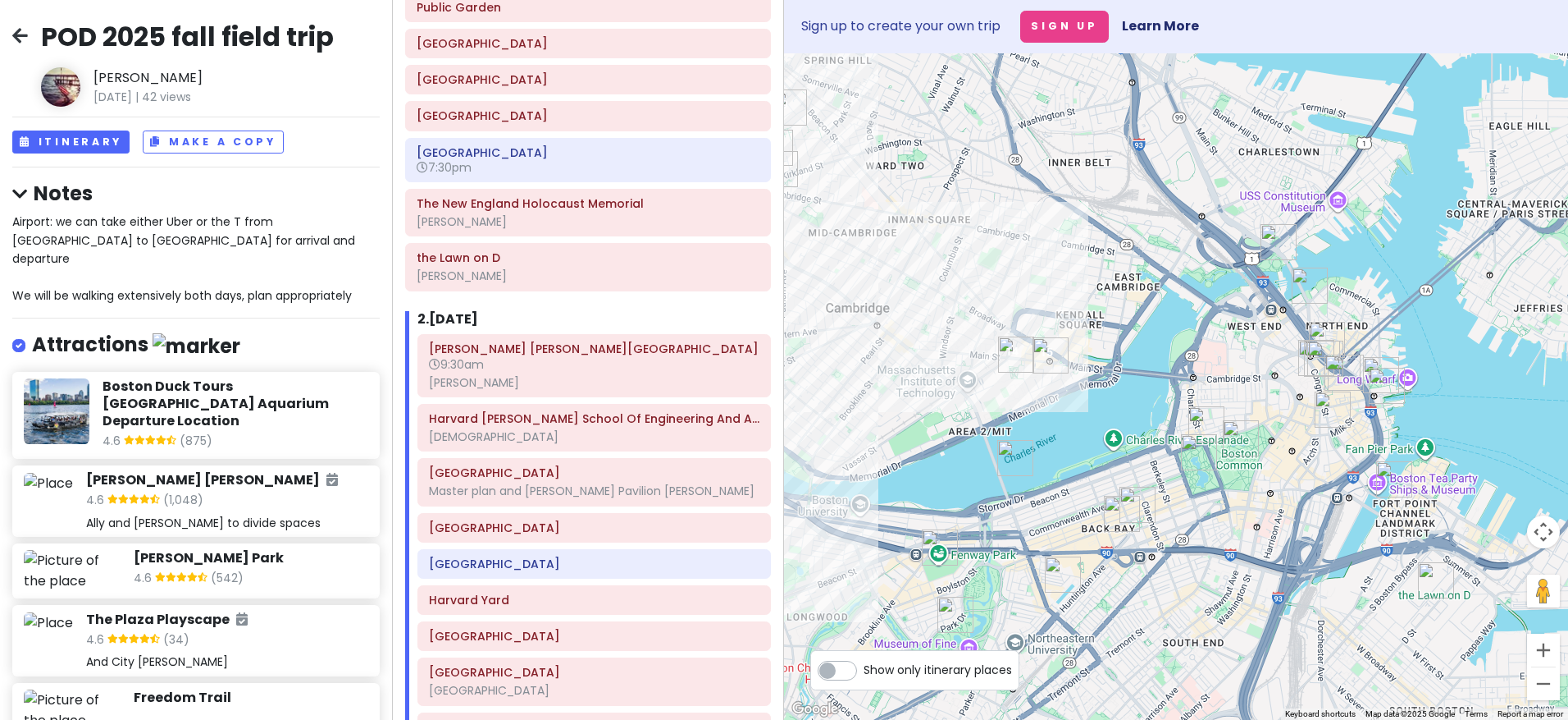
drag, startPoint x: 903, startPoint y: 283, endPoint x: 1146, endPoint y: 346, distance: 251.0
click at [1146, 346] on div at bounding box center [1176, 386] width 784 height 666
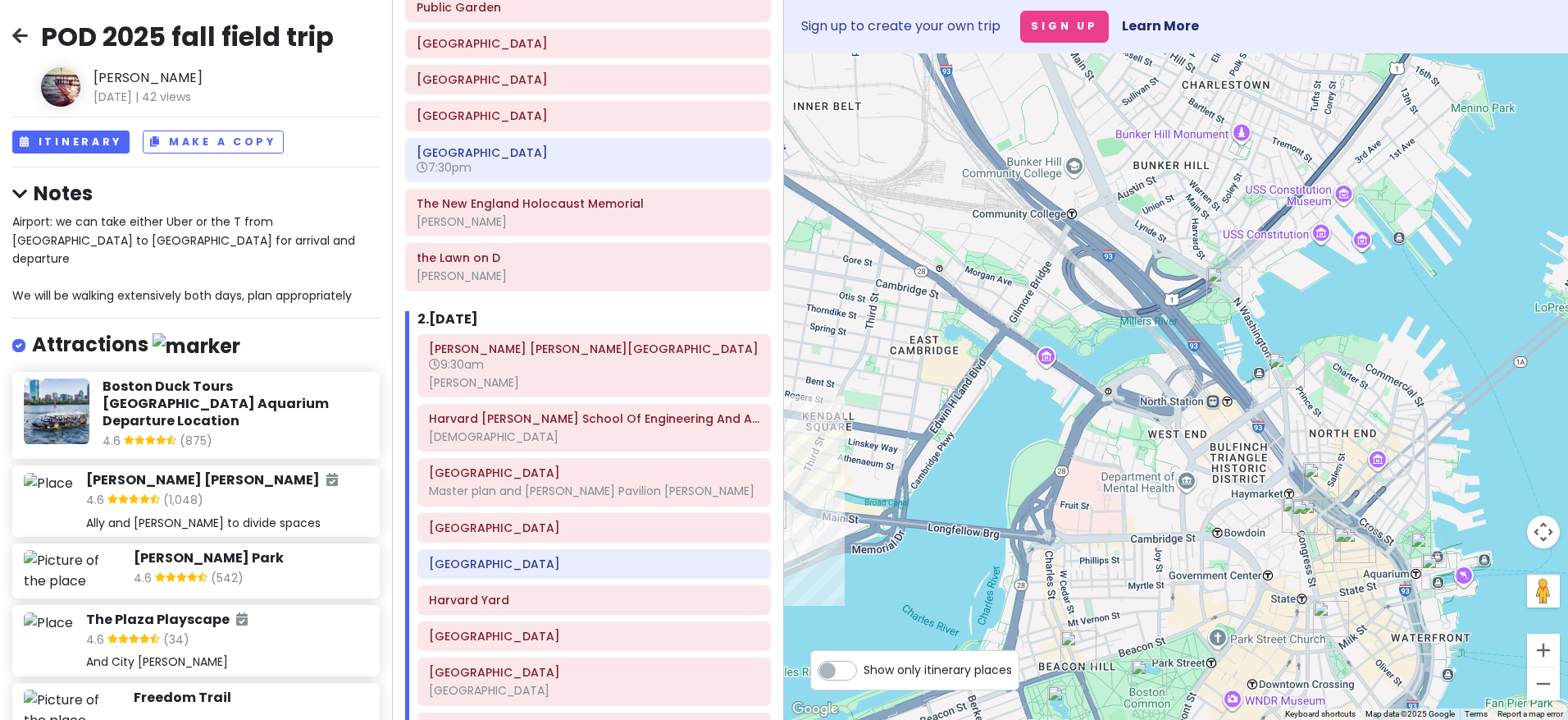
drag, startPoint x: 951, startPoint y: 585, endPoint x: 982, endPoint y: 498, distance: 92.4
click at [982, 499] on div at bounding box center [1176, 386] width 784 height 666
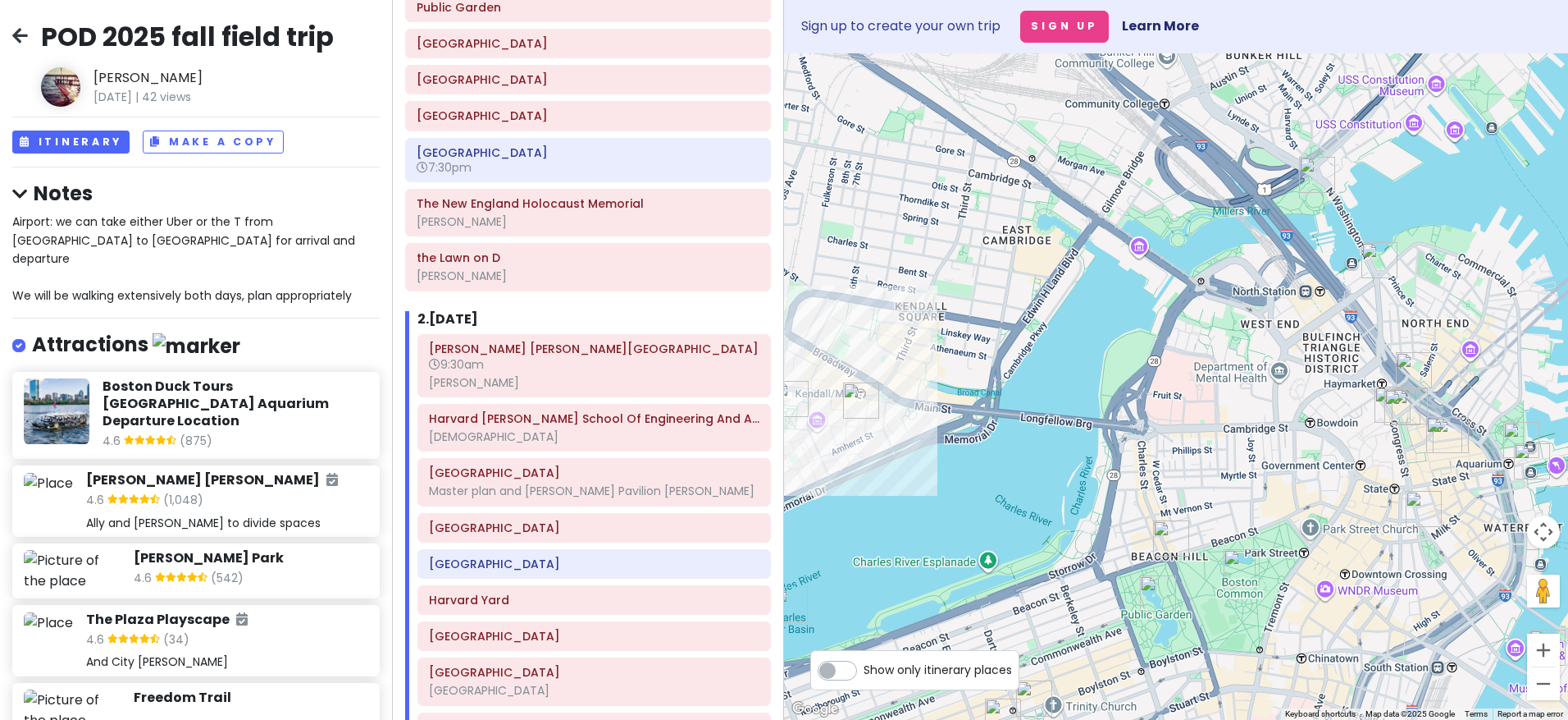
drag, startPoint x: 958, startPoint y: 599, endPoint x: 1051, endPoint y: 487, distance: 145.6
click at [1051, 487] on div at bounding box center [1176, 386] width 784 height 666
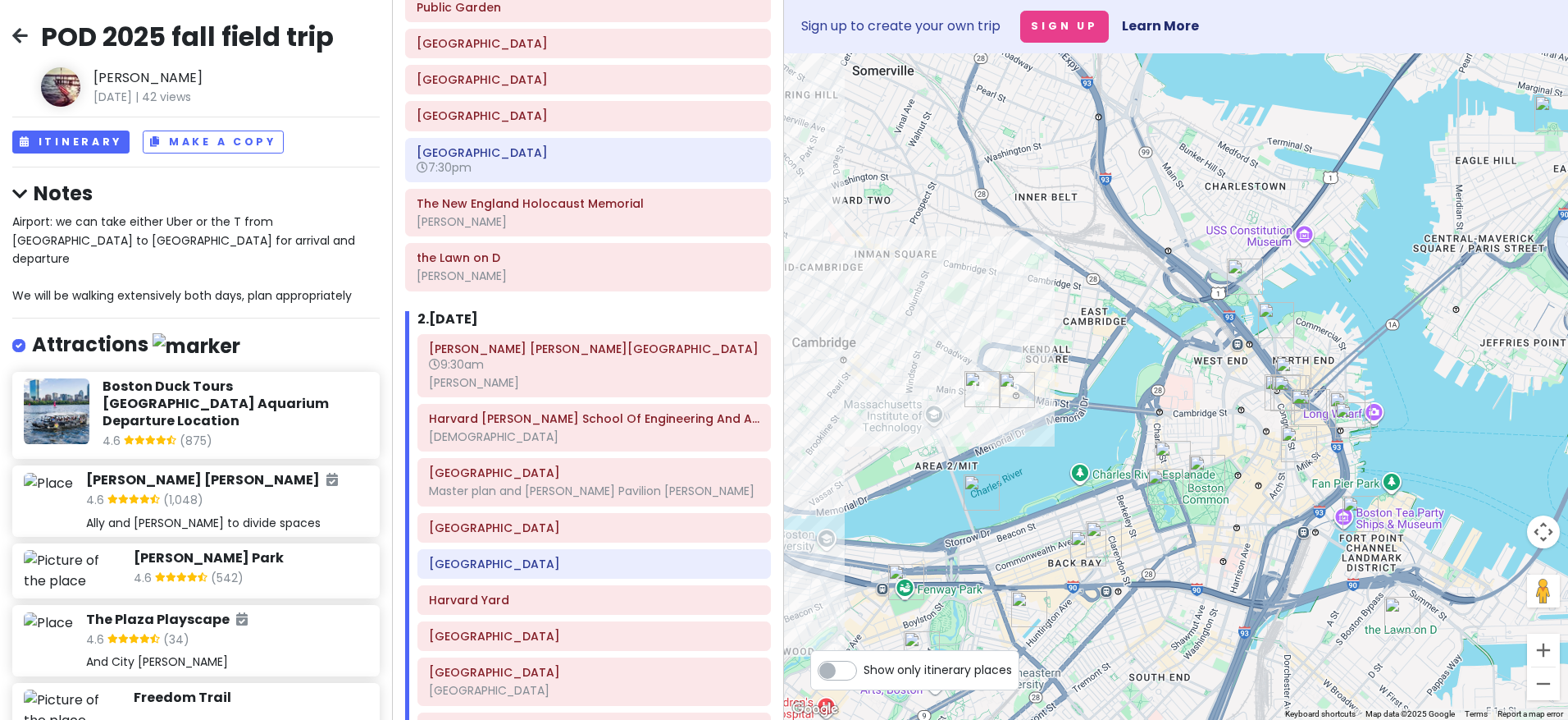
drag, startPoint x: 1017, startPoint y: 487, endPoint x: 1087, endPoint y: 437, distance: 86.0
click at [1087, 437] on div at bounding box center [1176, 386] width 784 height 666
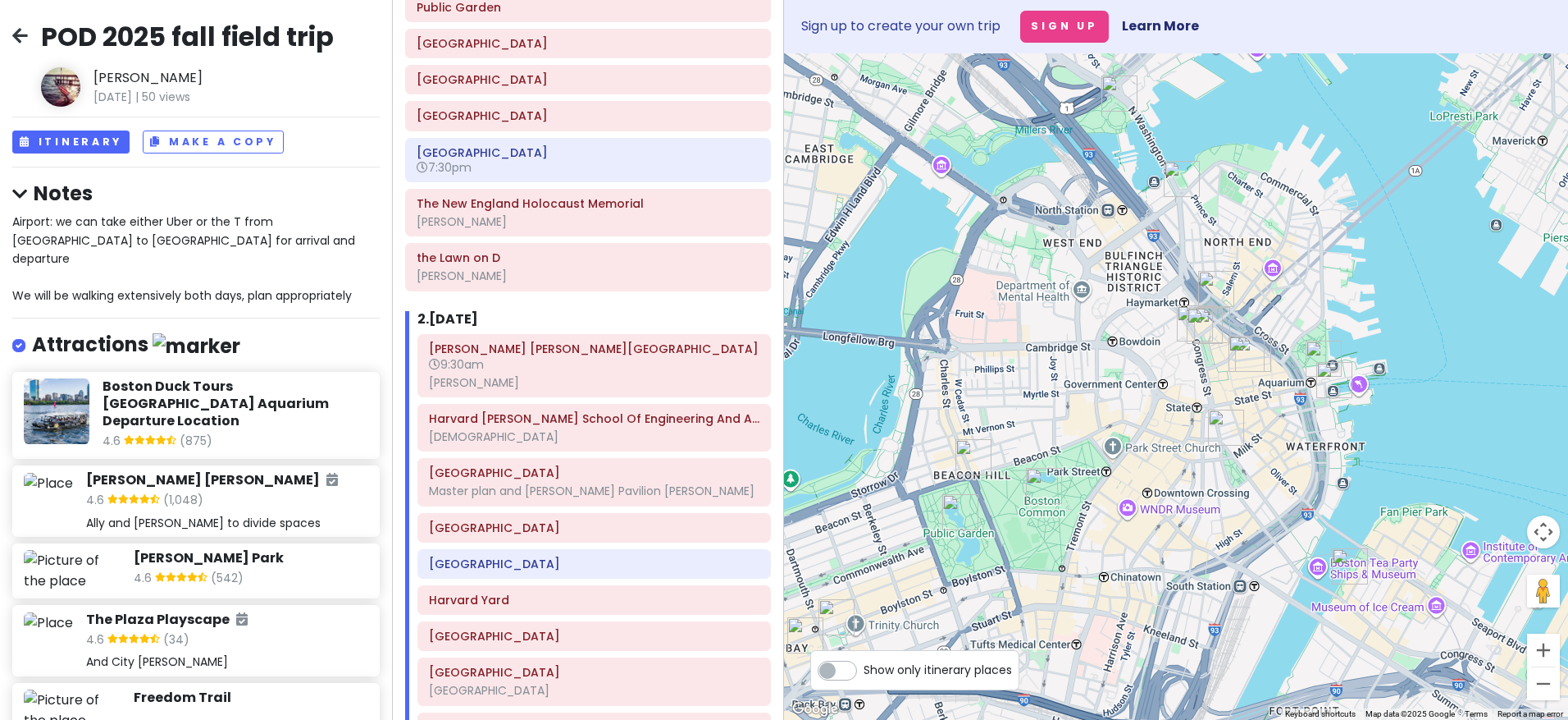
drag, startPoint x: 1336, startPoint y: 526, endPoint x: 1295, endPoint y: 434, distance: 100.7
click at [1251, 434] on div at bounding box center [1176, 386] width 784 height 666
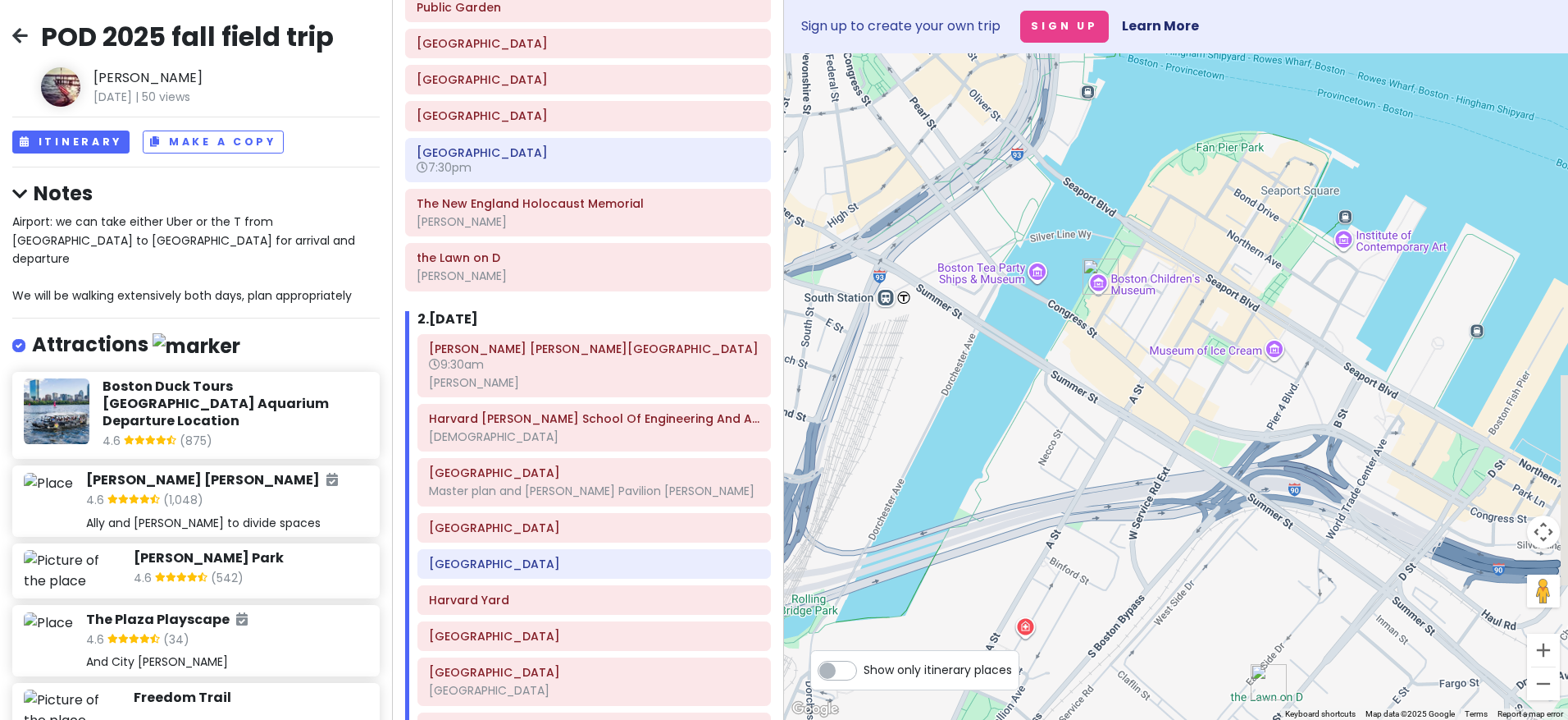
drag, startPoint x: 1227, startPoint y: 491, endPoint x: 1194, endPoint y: 374, distance: 121.6
click at [1194, 374] on div at bounding box center [1176, 386] width 784 height 666
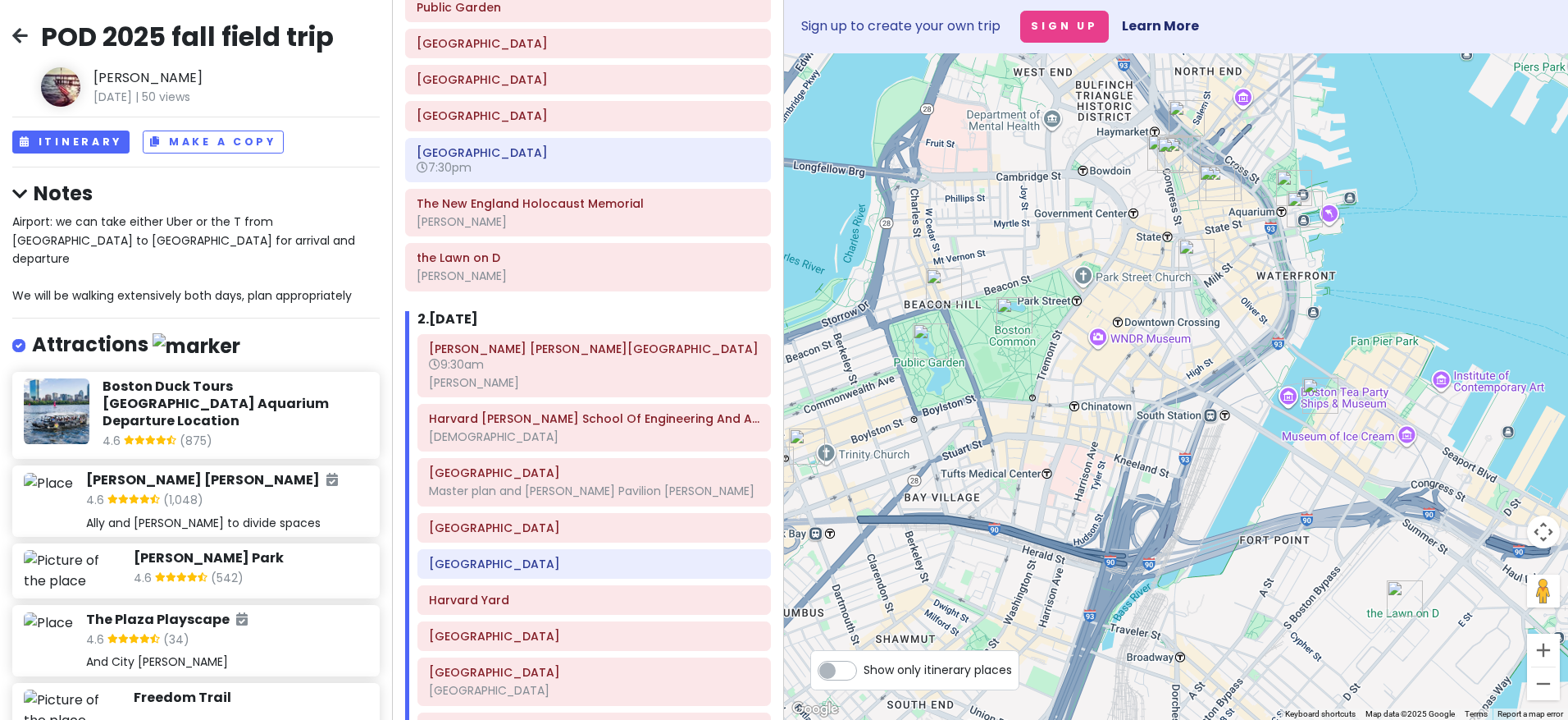
drag, startPoint x: 1078, startPoint y: 423, endPoint x: 1255, endPoint y: 501, distance: 193.4
click at [1251, 501] on div at bounding box center [1176, 386] width 784 height 666
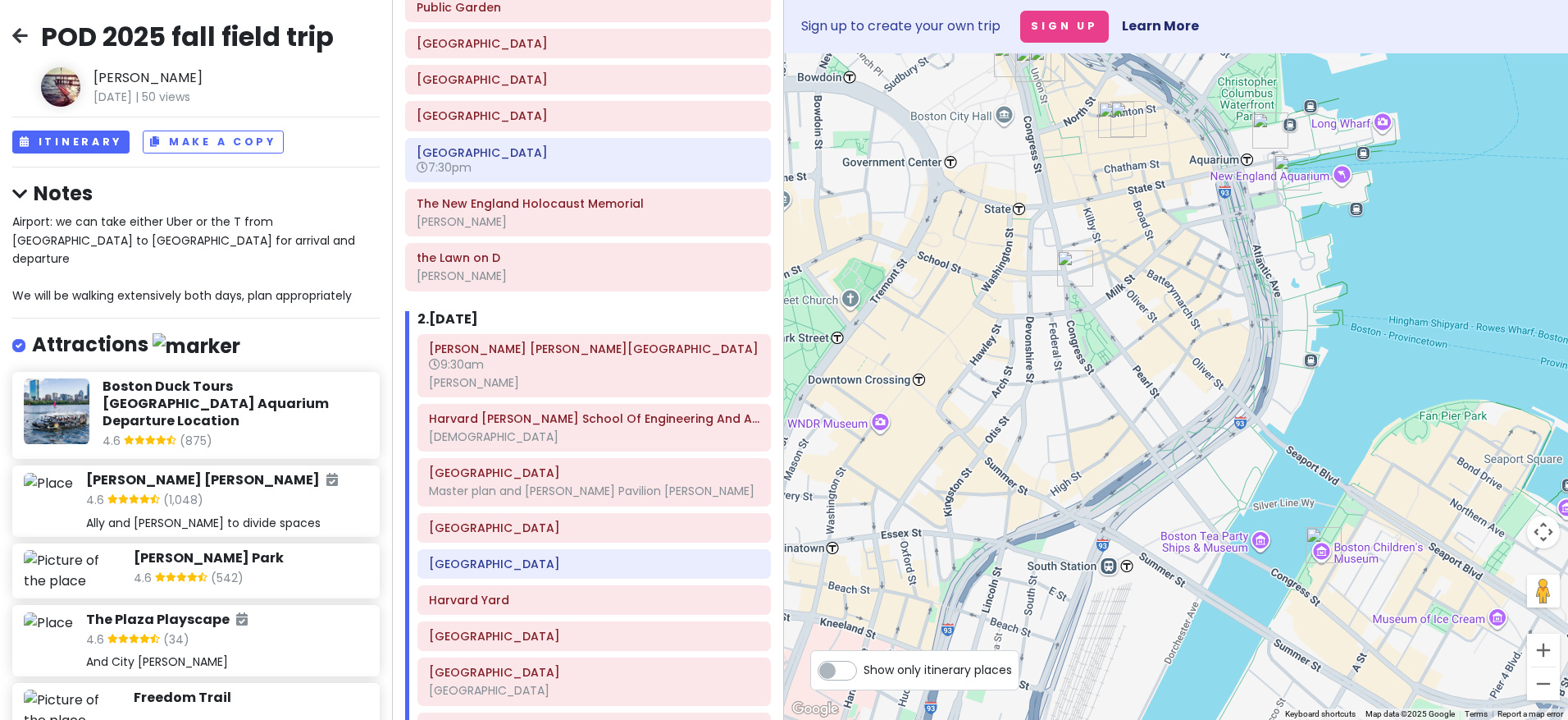
drag, startPoint x: 1197, startPoint y: 402, endPoint x: 1267, endPoint y: 633, distance: 241.4
click at [1251, 633] on div at bounding box center [1176, 386] width 784 height 666
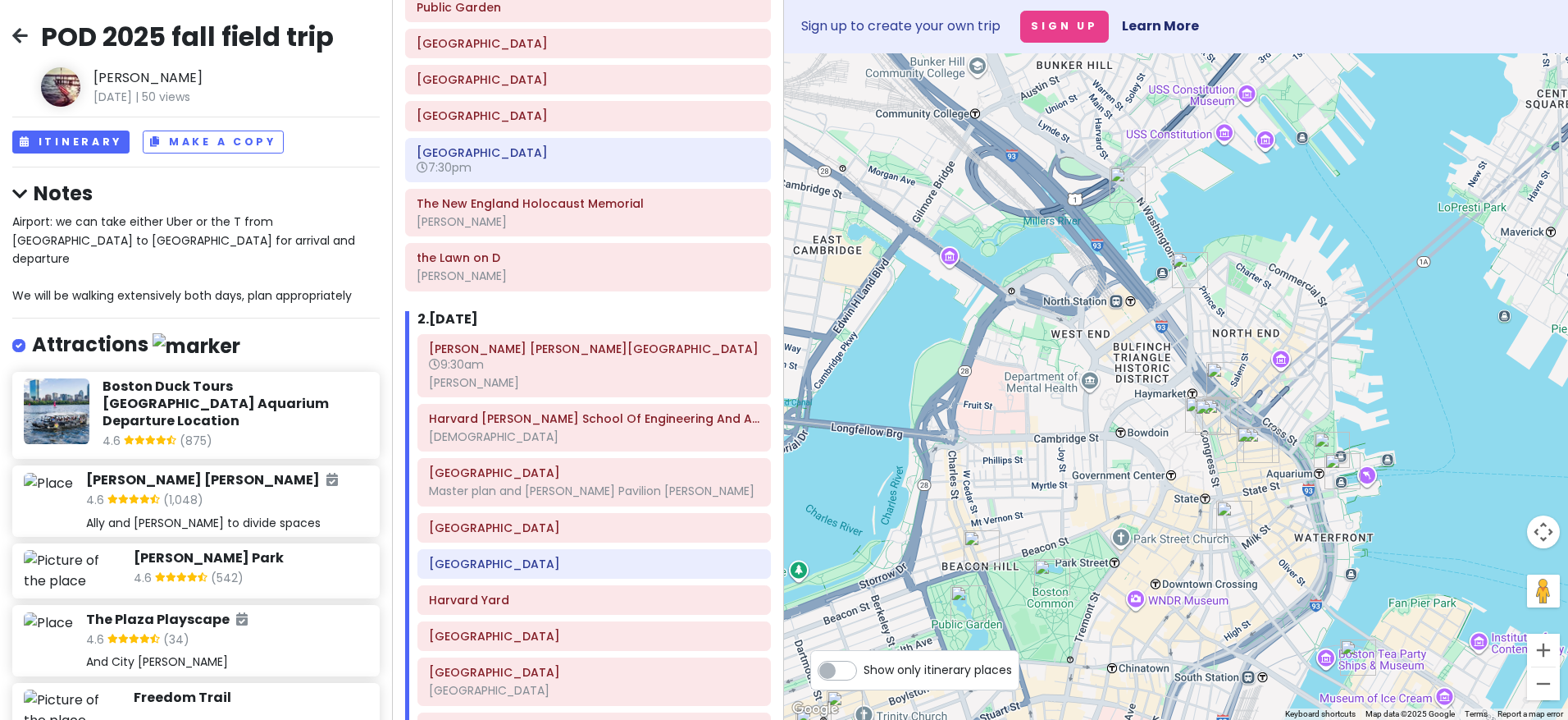
drag, startPoint x: 1281, startPoint y: 308, endPoint x: 1389, endPoint y: 434, distance: 166.0
click at [1251, 434] on div at bounding box center [1176, 386] width 784 height 666
